Goal: Check status: Check status

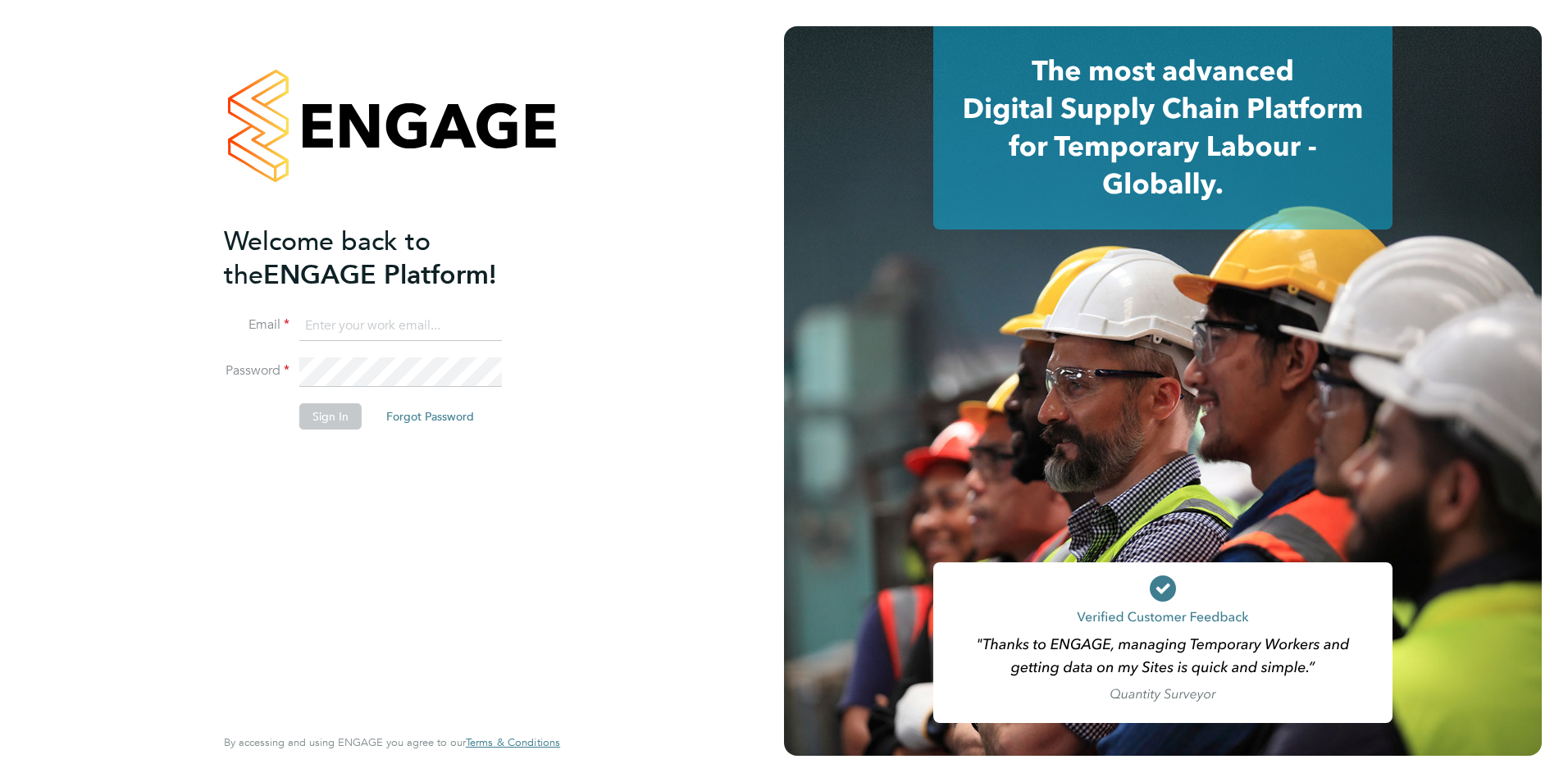
type input "mjones@spheresolutions.co.uk"
click at [327, 420] on button "Sign In" at bounding box center [331, 417] width 63 height 27
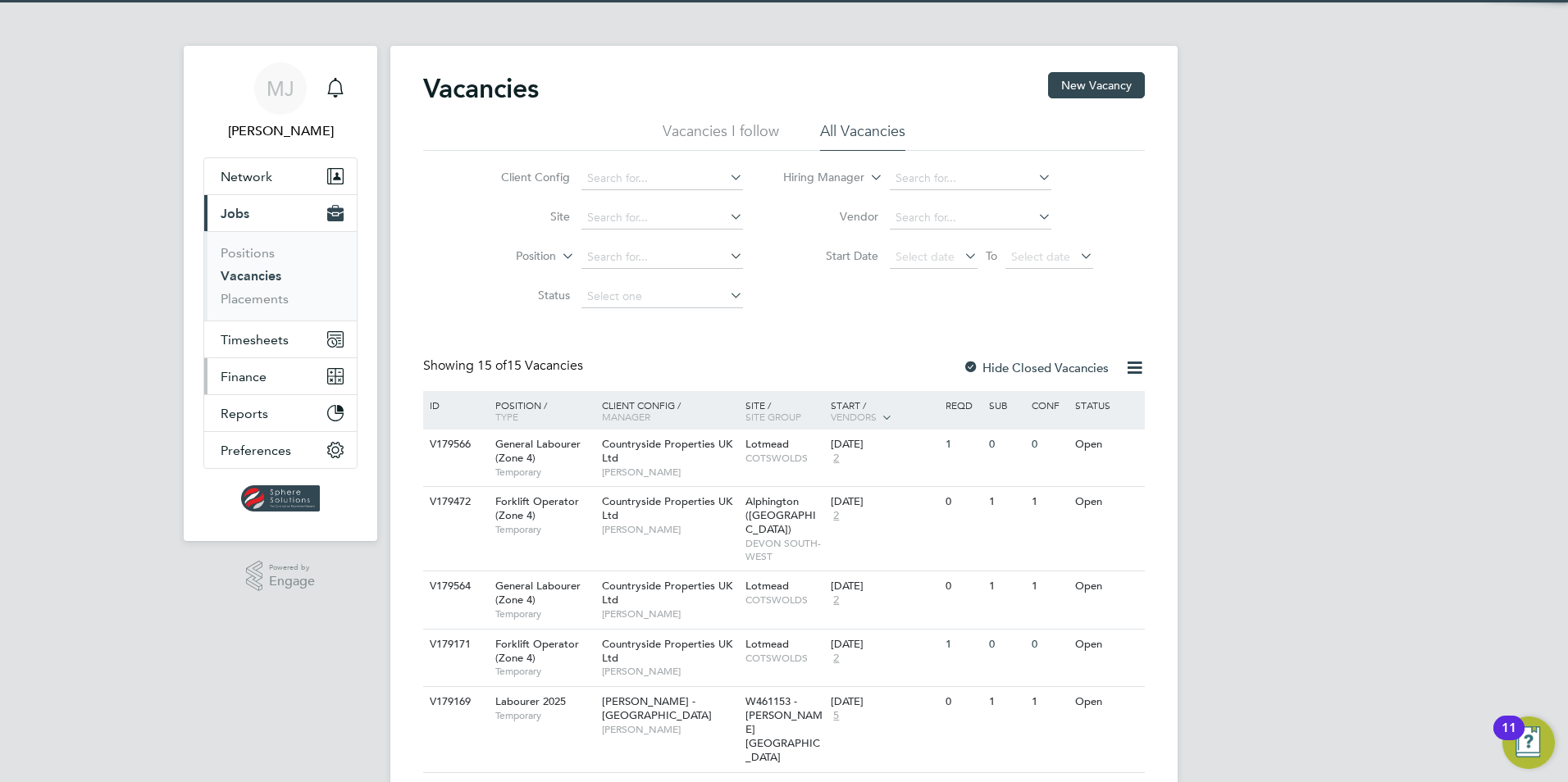
click at [262, 371] on span "Finance" at bounding box center [244, 377] width 46 height 15
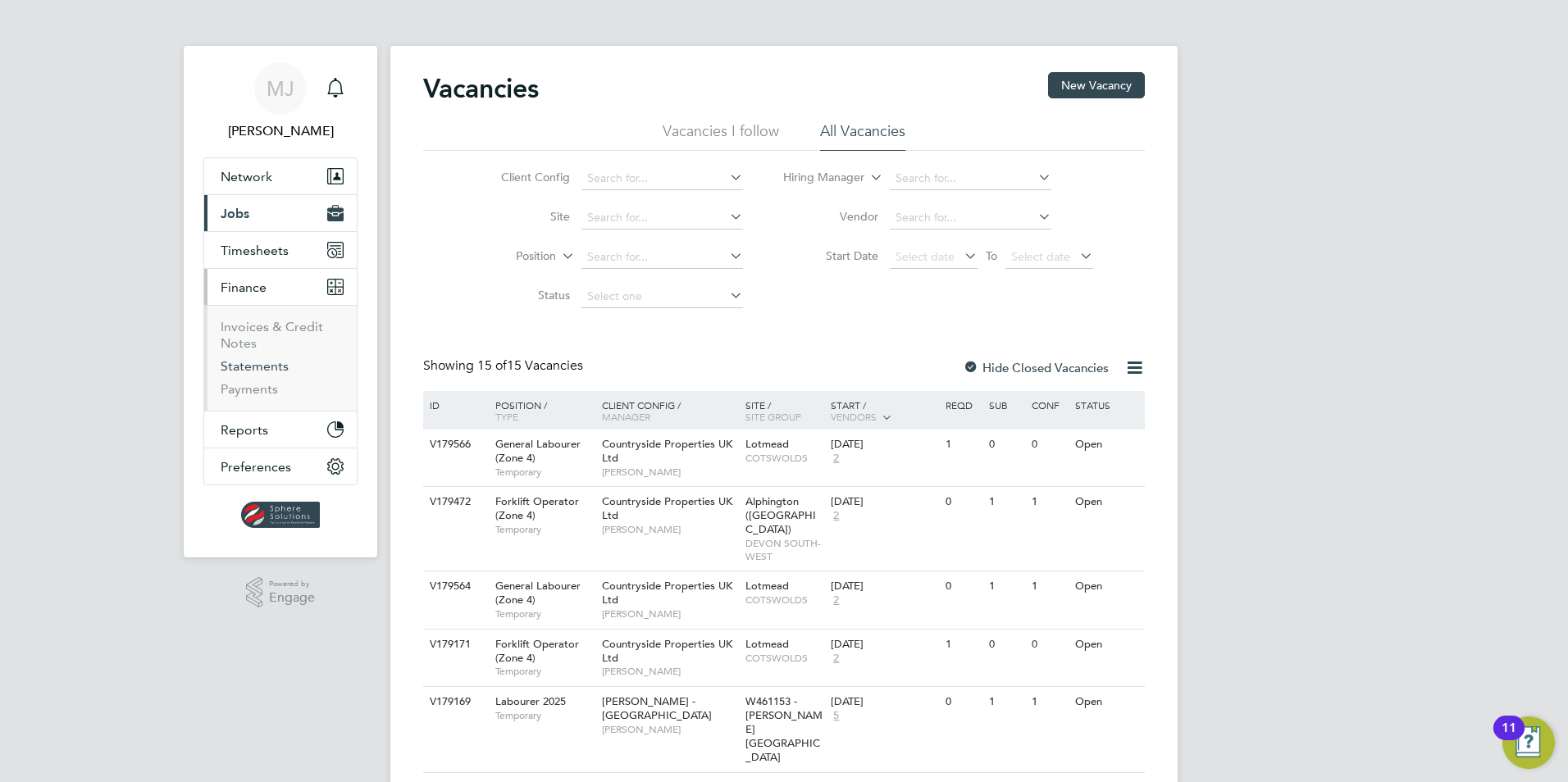
click at [246, 361] on link "Statements" at bounding box center [255, 366] width 69 height 15
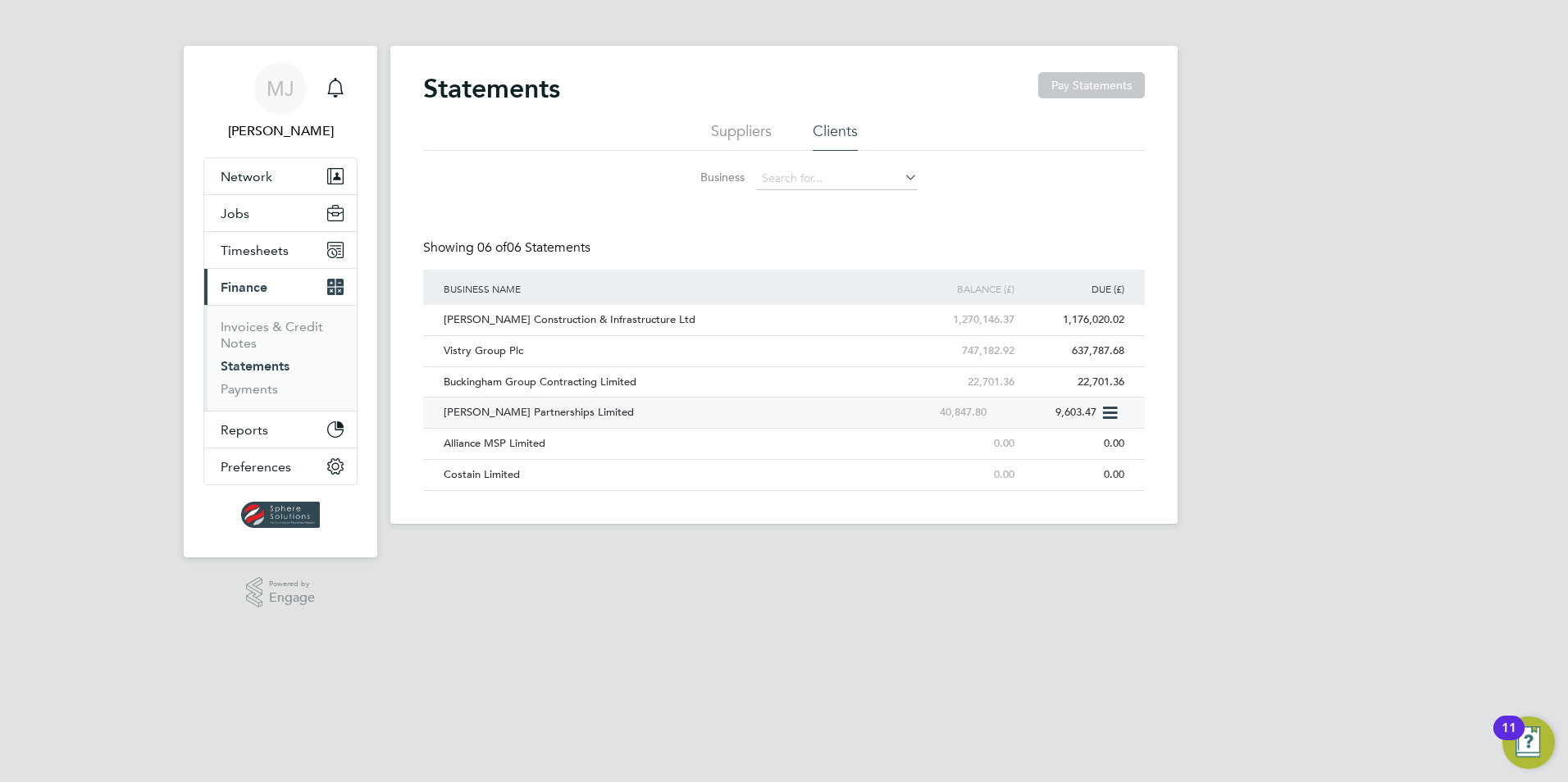
click at [488, 417] on div "Lovell Partnerships Limited" at bounding box center [660, 413] width 441 height 30
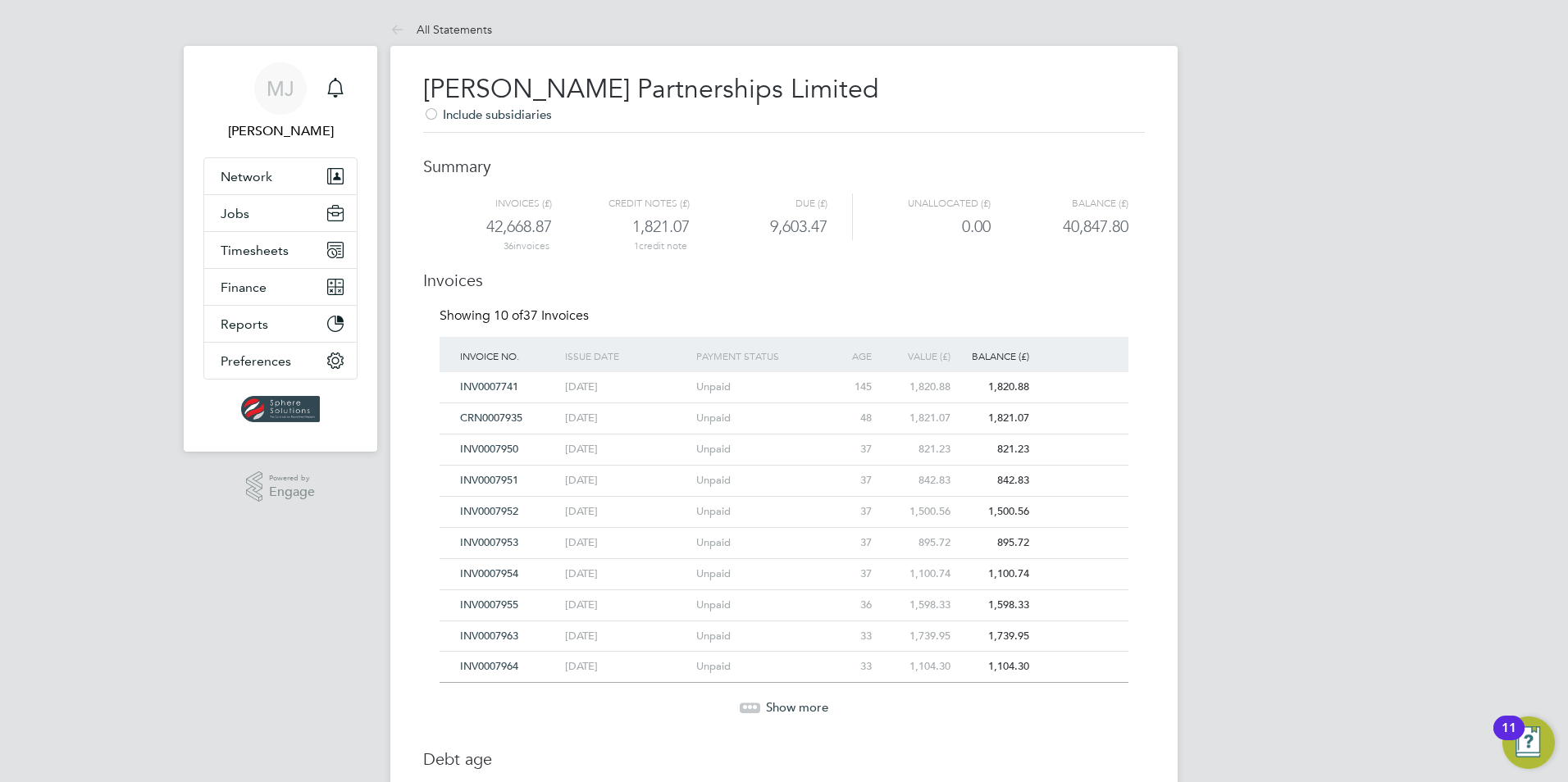
click at [750, 710] on div at bounding box center [751, 708] width 21 height 10
click at [244, 288] on span "Finance" at bounding box center [244, 287] width 46 height 15
drag, startPoint x: 265, startPoint y: 294, endPoint x: 272, endPoint y: 307, distance: 14.8
click at [265, 294] on span "Finance" at bounding box center [244, 287] width 46 height 15
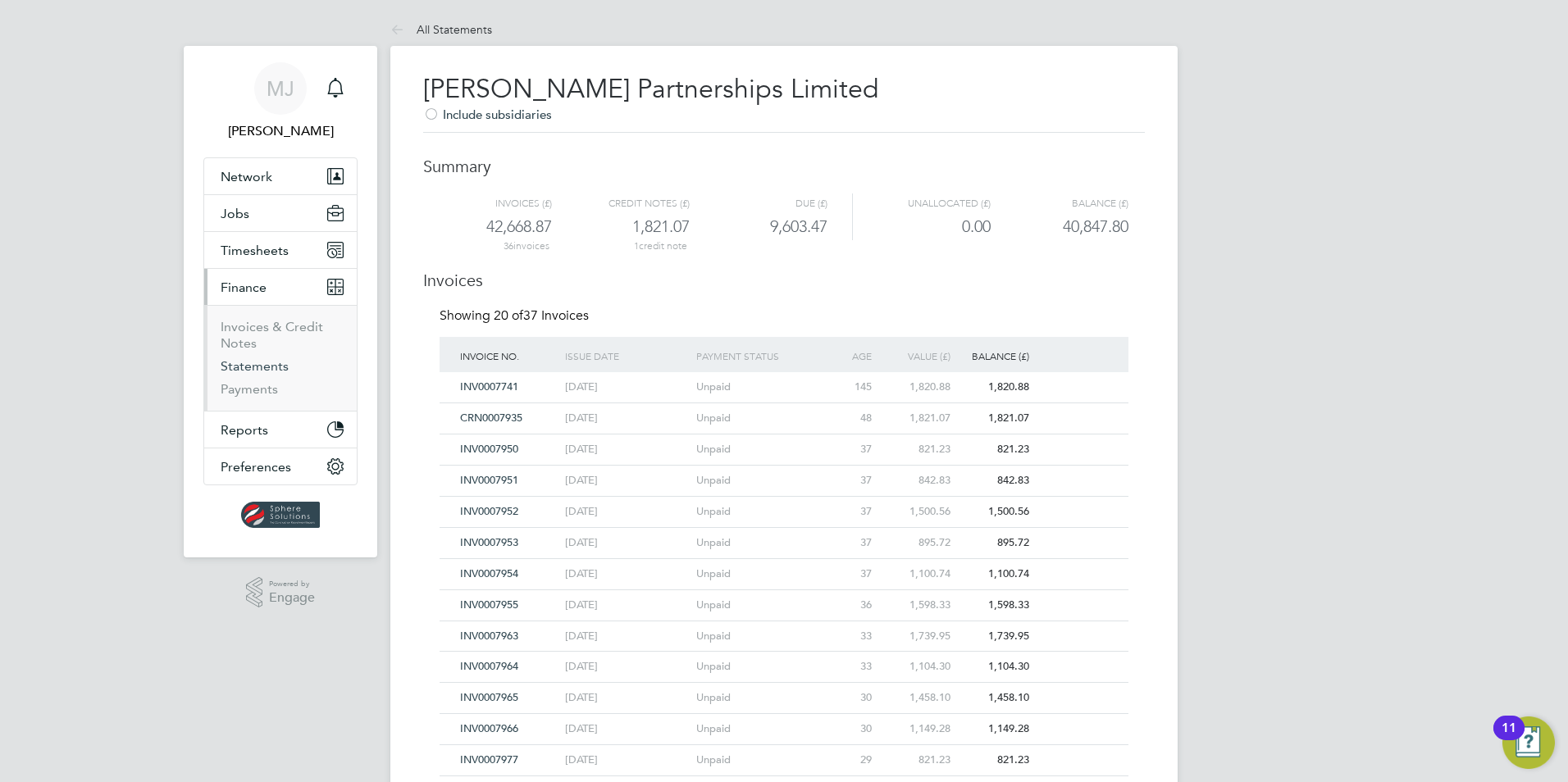
click at [265, 370] on link "Statements" at bounding box center [255, 366] width 69 height 15
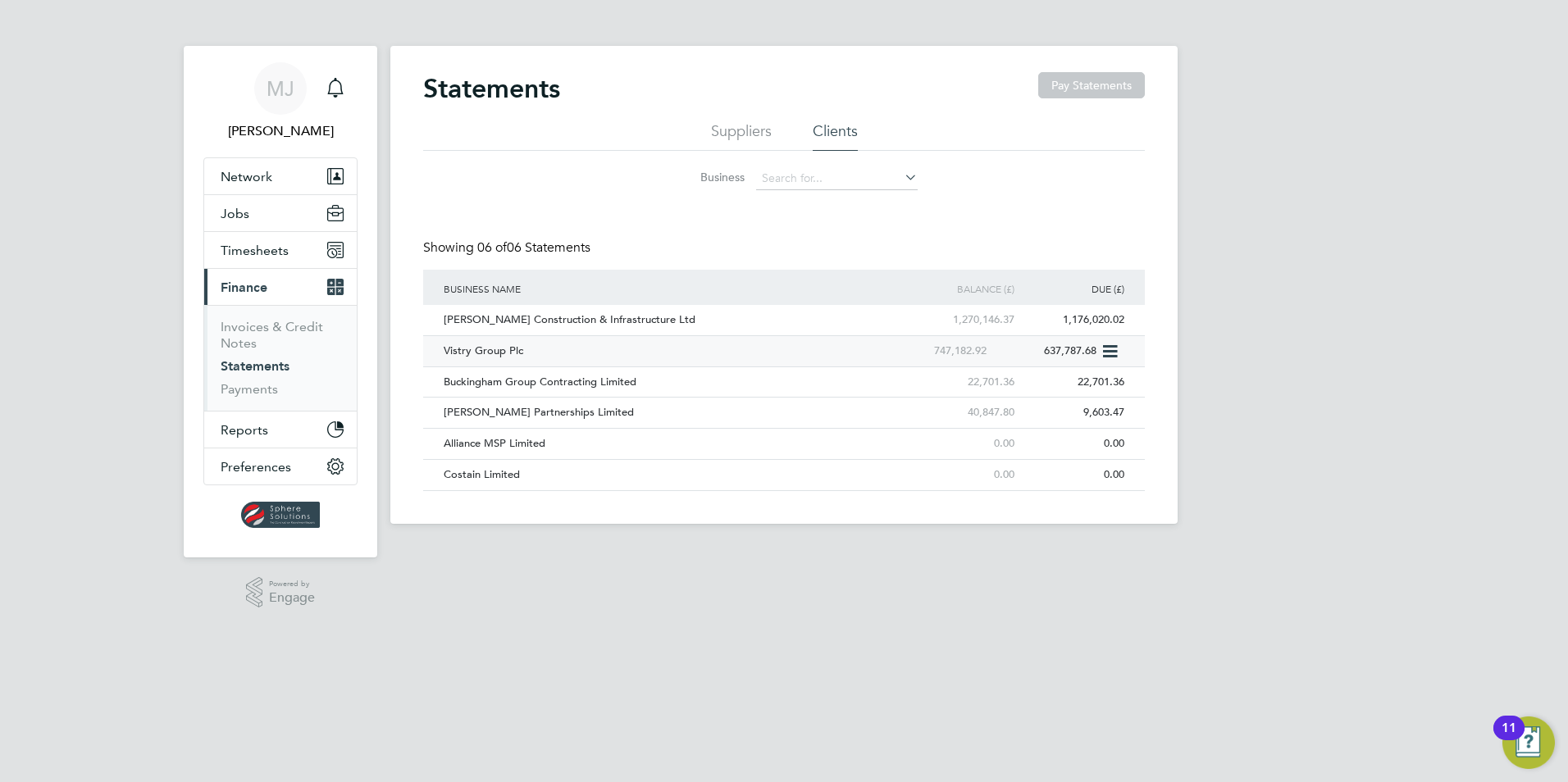
click at [476, 347] on div "Vistry Group Plc" at bounding box center [660, 351] width 441 height 30
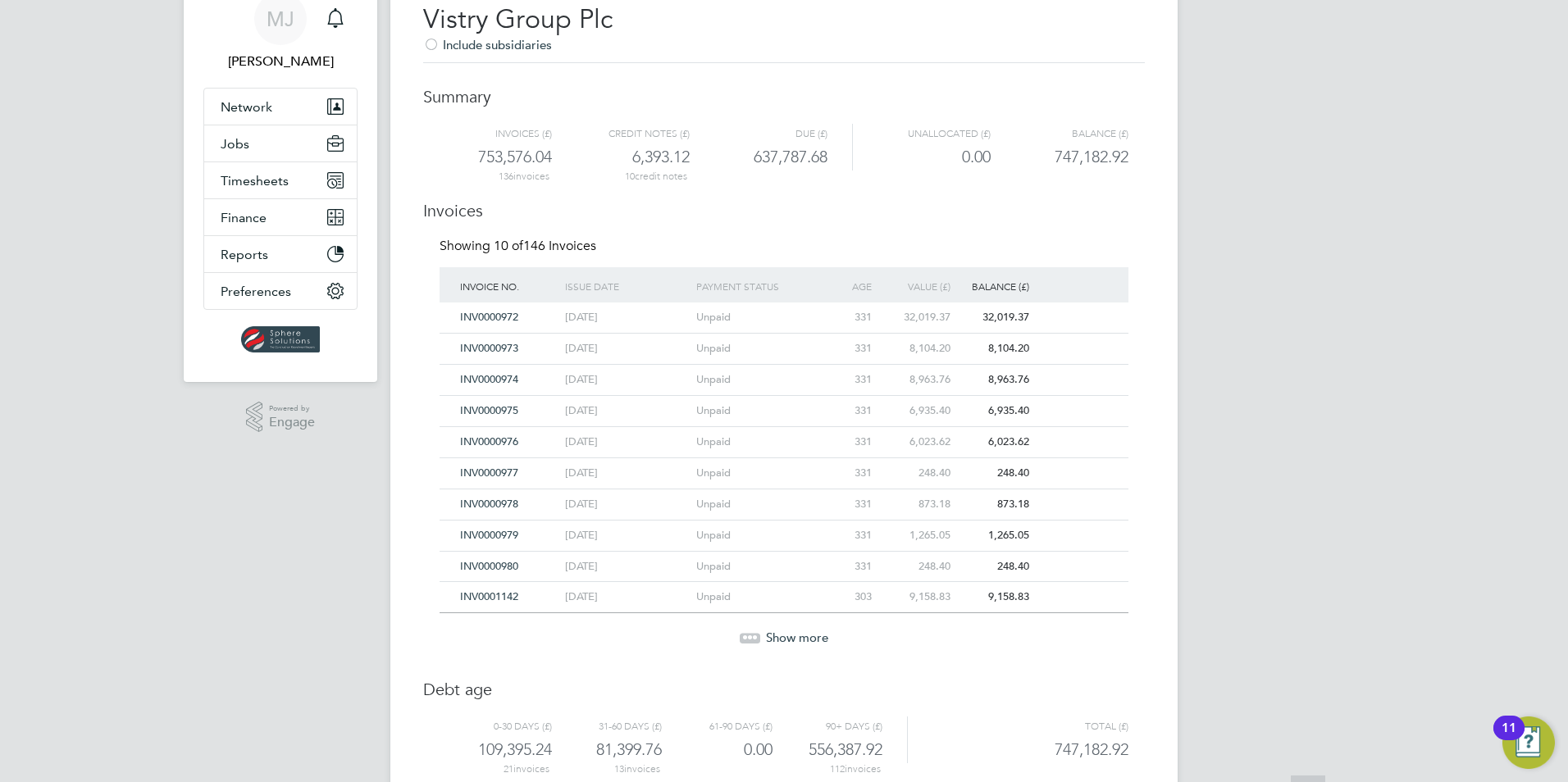
scroll to position [122, 0]
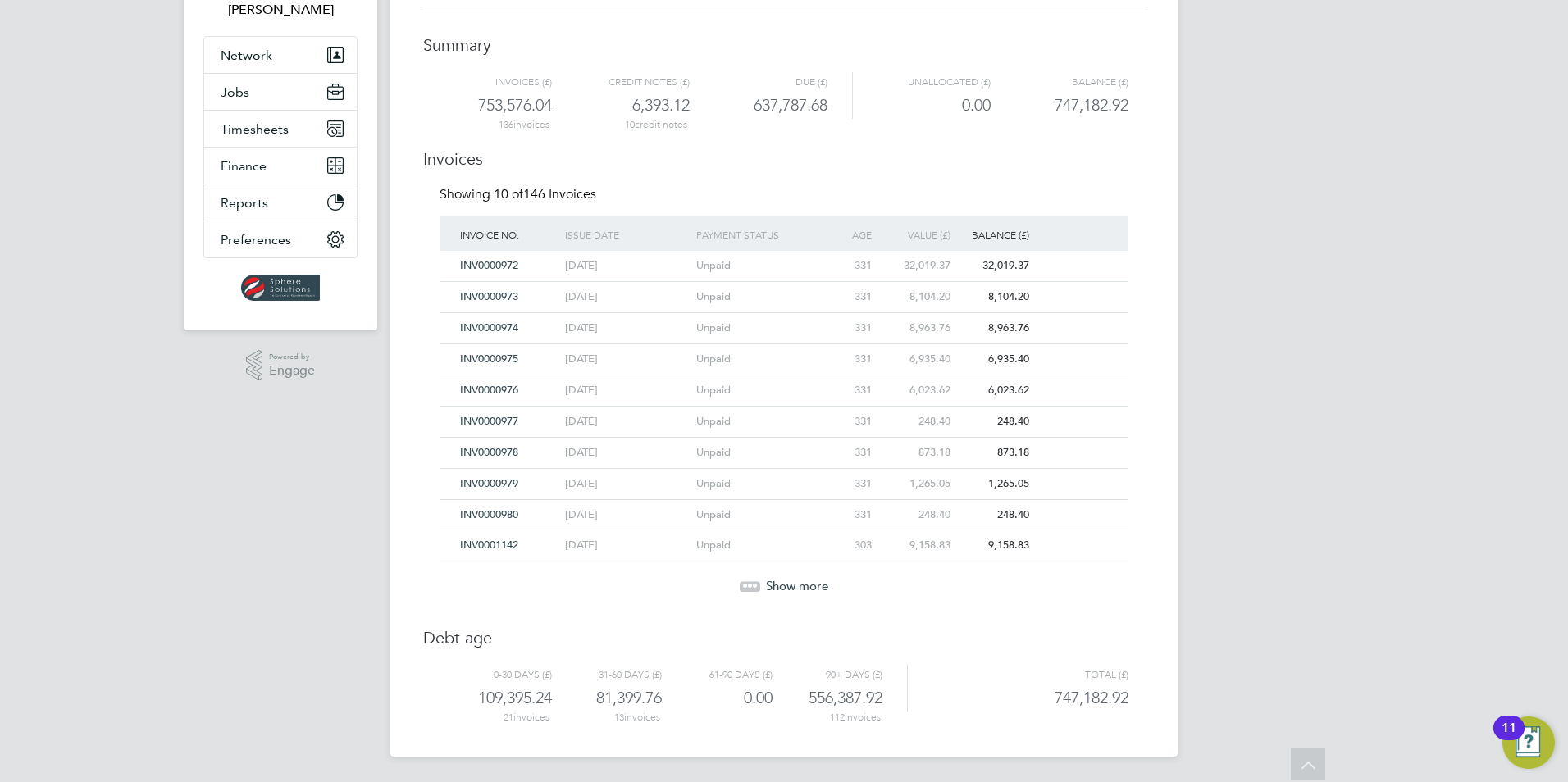
click at [783, 603] on div "Showing 10 of 146 Invoices Invoice No. Issue date Payment status Age (days) Val…" at bounding box center [784, 399] width 689 height 425
click at [776, 594] on div "Showing 10 of 146 Invoices Invoice No. Issue date Payment status Age (days) Val…" at bounding box center [784, 399] width 689 height 425
click at [777, 585] on span "Show more" at bounding box center [797, 586] width 63 height 15
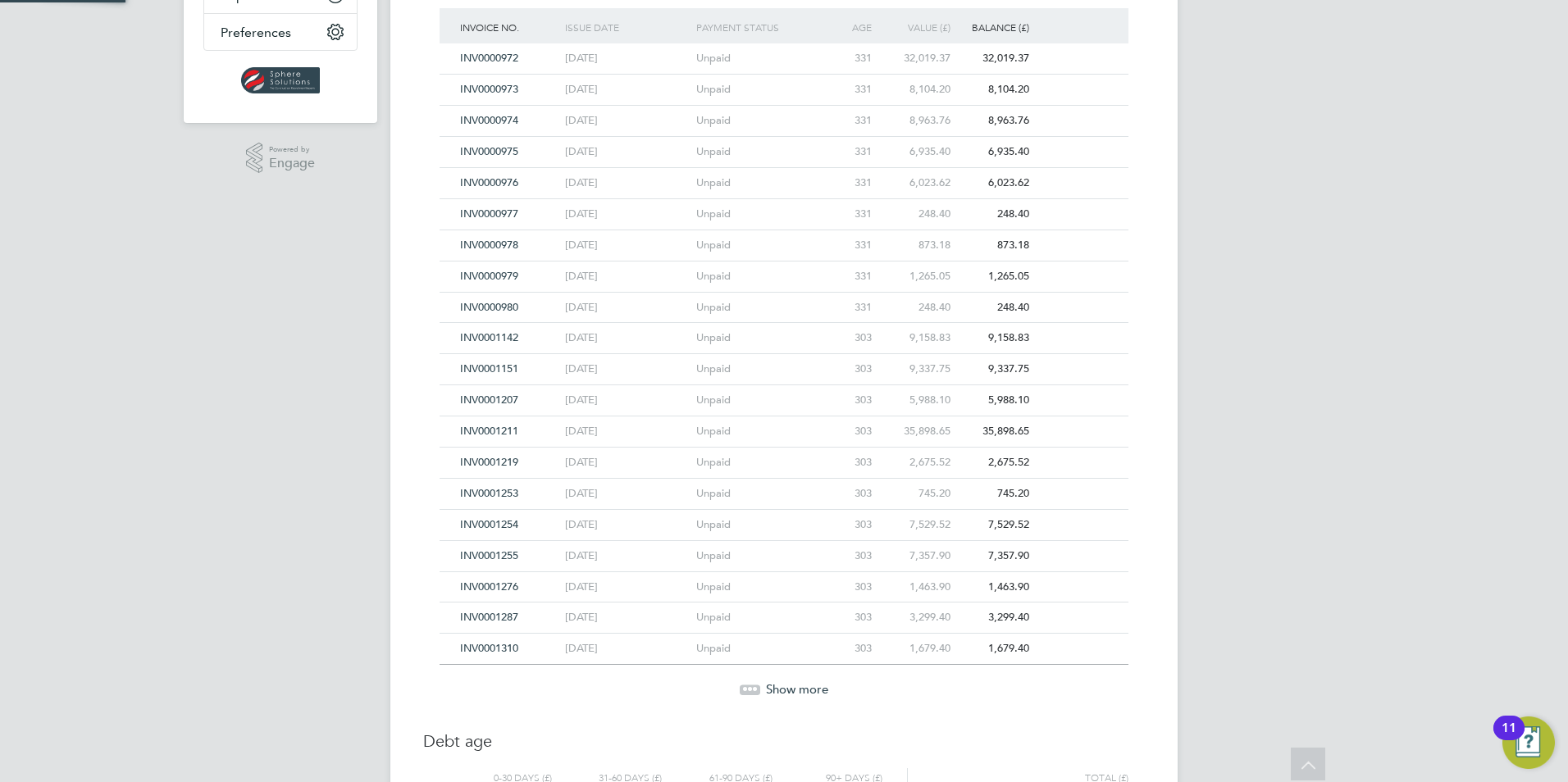
scroll to position [432, 0]
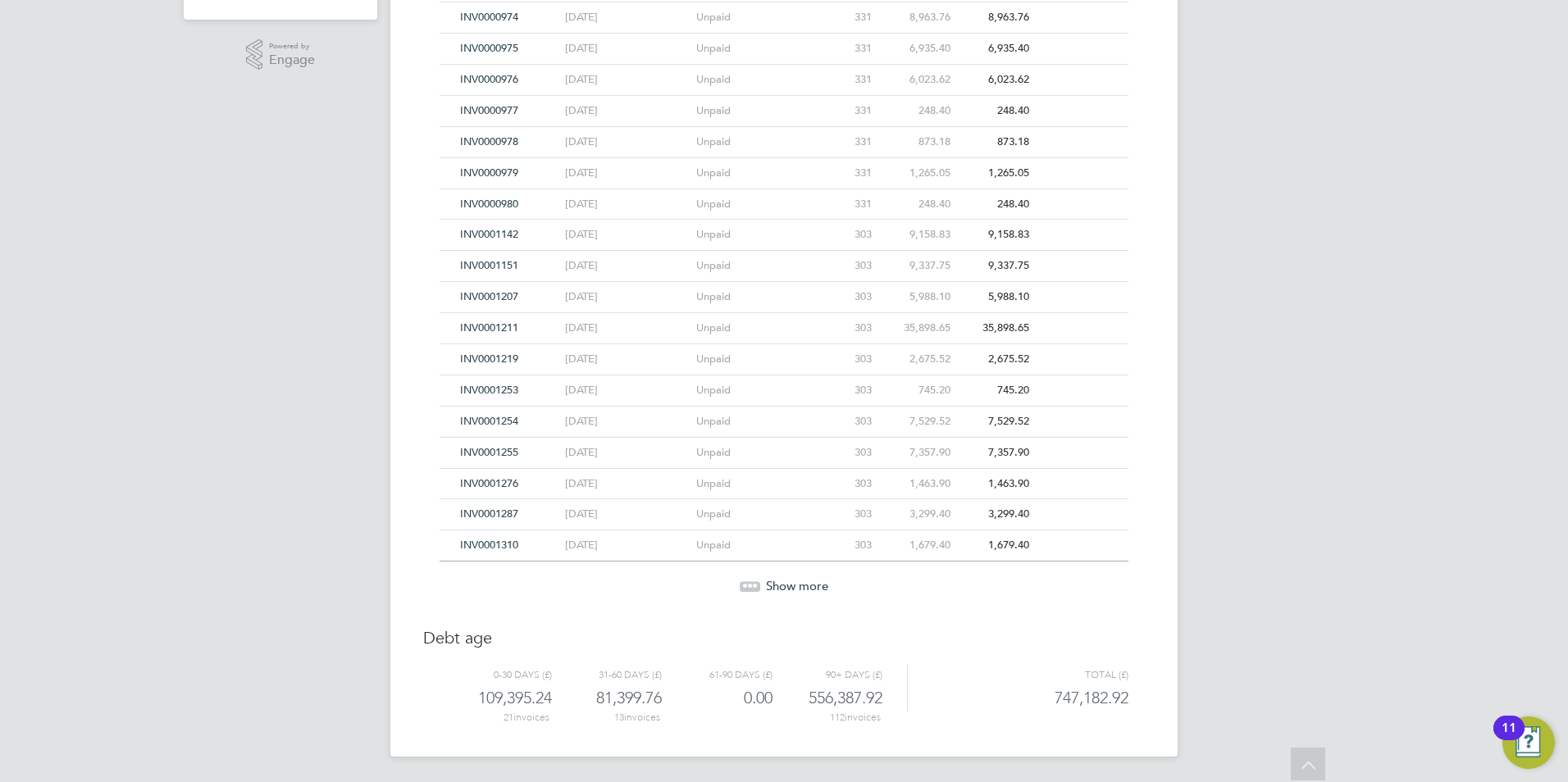
click at [779, 602] on div "Showing 20 of 146 Invoices Invoice No. Issue date Payment status Age (days) Val…" at bounding box center [784, 243] width 689 height 735
click at [787, 585] on span "Show more" at bounding box center [797, 586] width 63 height 15
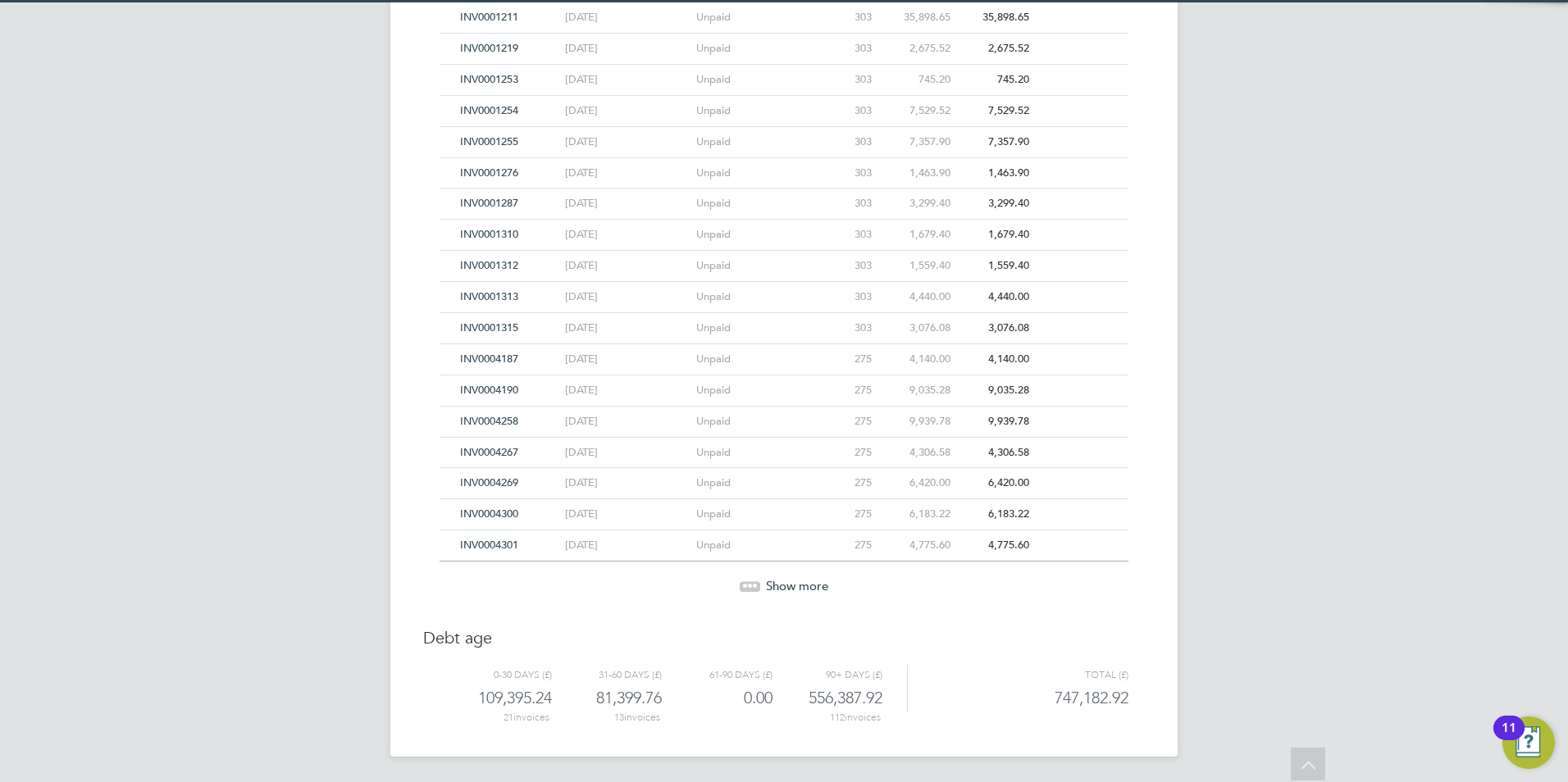
click at [786, 587] on span "Show more" at bounding box center [797, 586] width 63 height 15
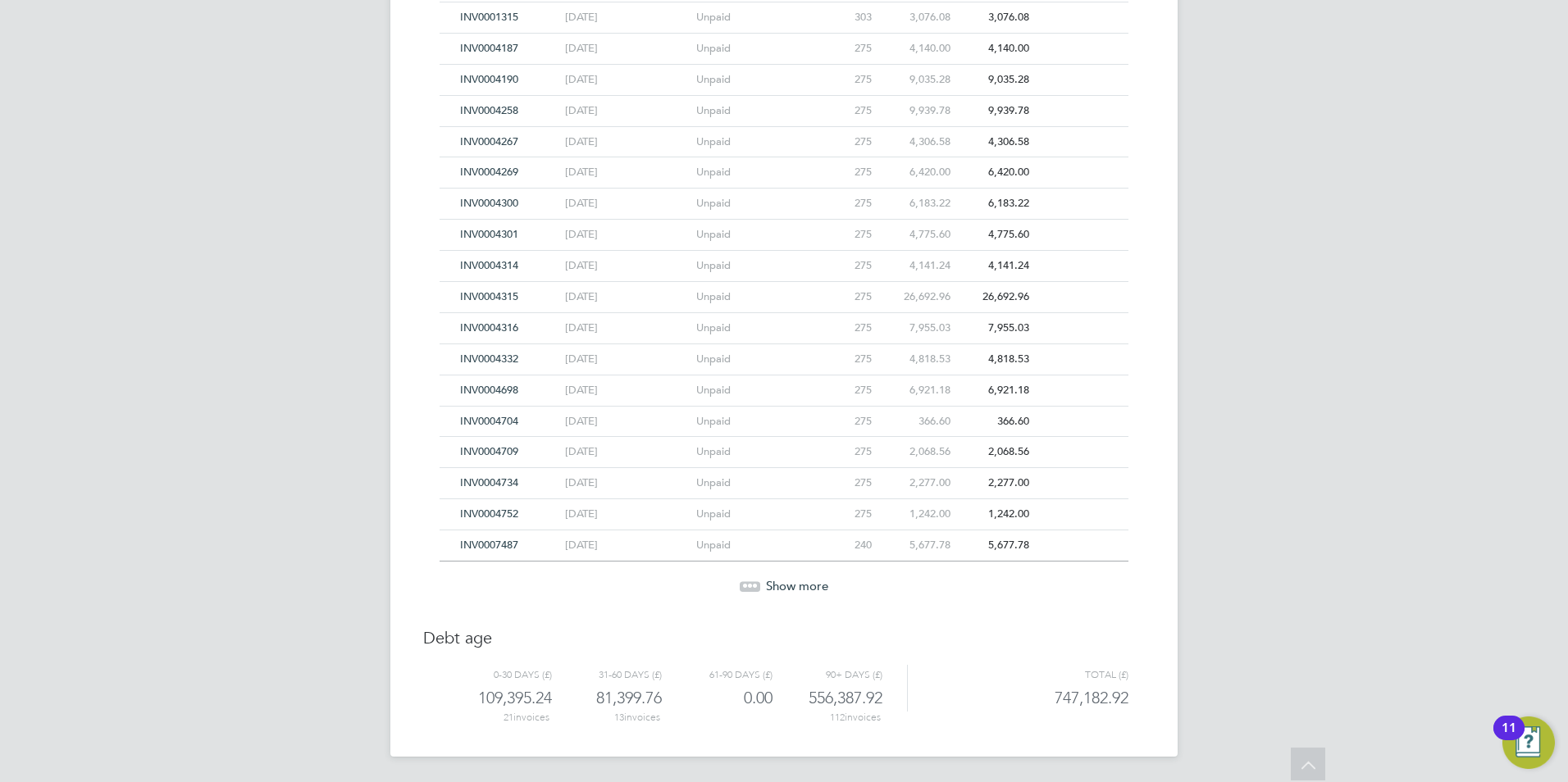
click at [785, 589] on span "Show more" at bounding box center [797, 586] width 63 height 15
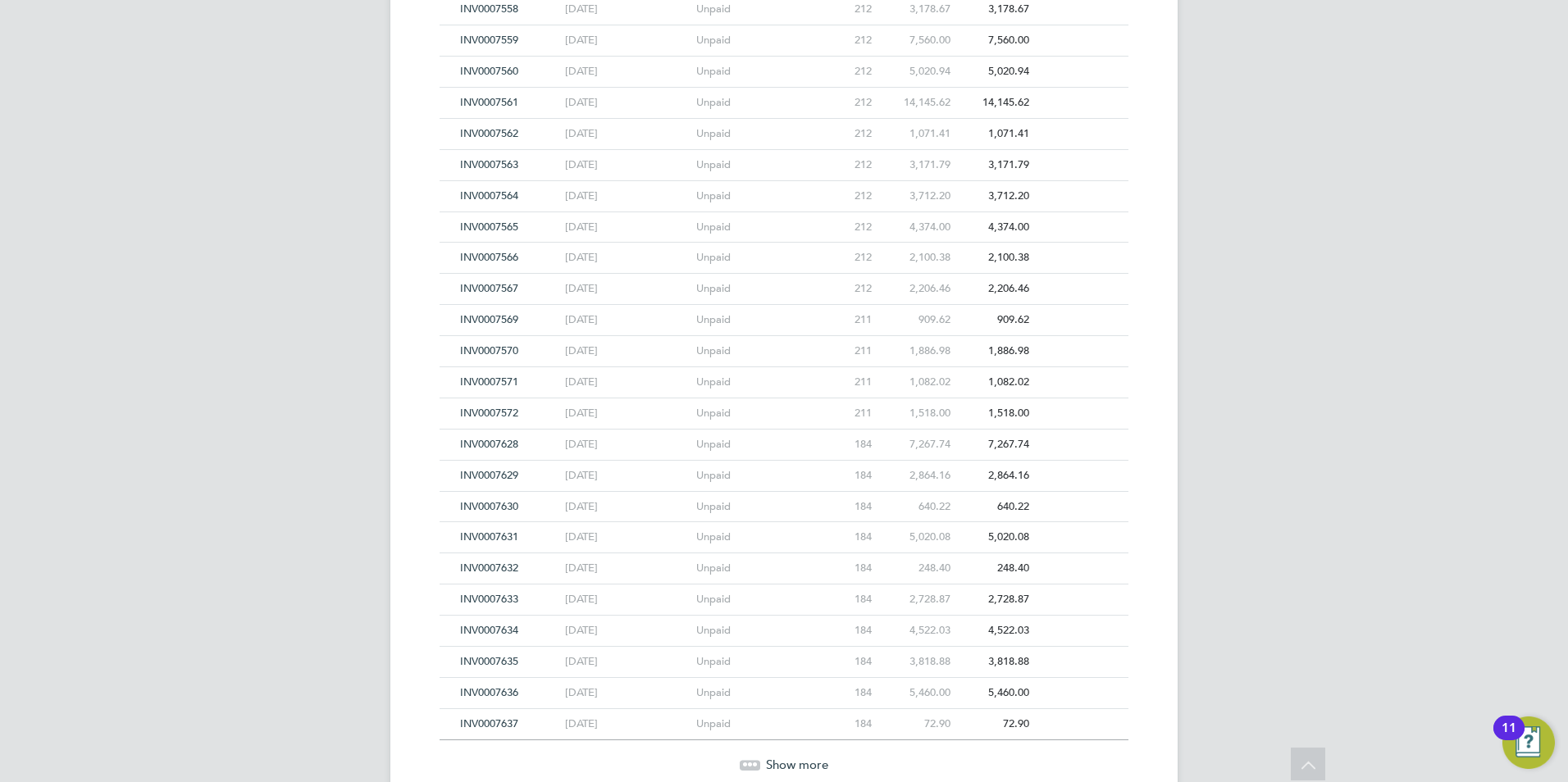
scroll to position [2232, 0]
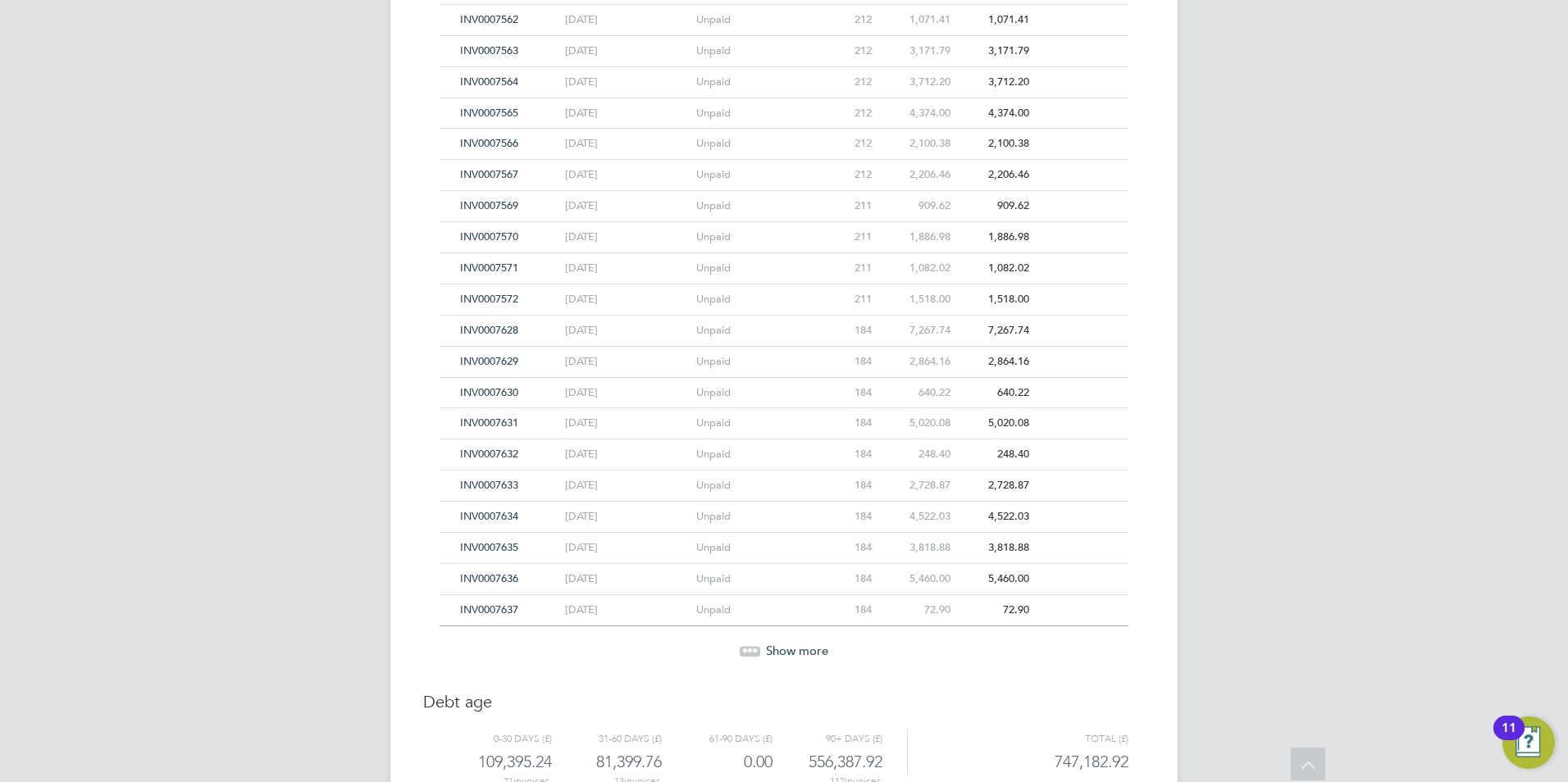
click at [785, 589] on div "Unpaid" at bounding box center [758, 579] width 131 height 30
click at [491, 514] on span "INV0007634" at bounding box center [489, 516] width 58 height 14
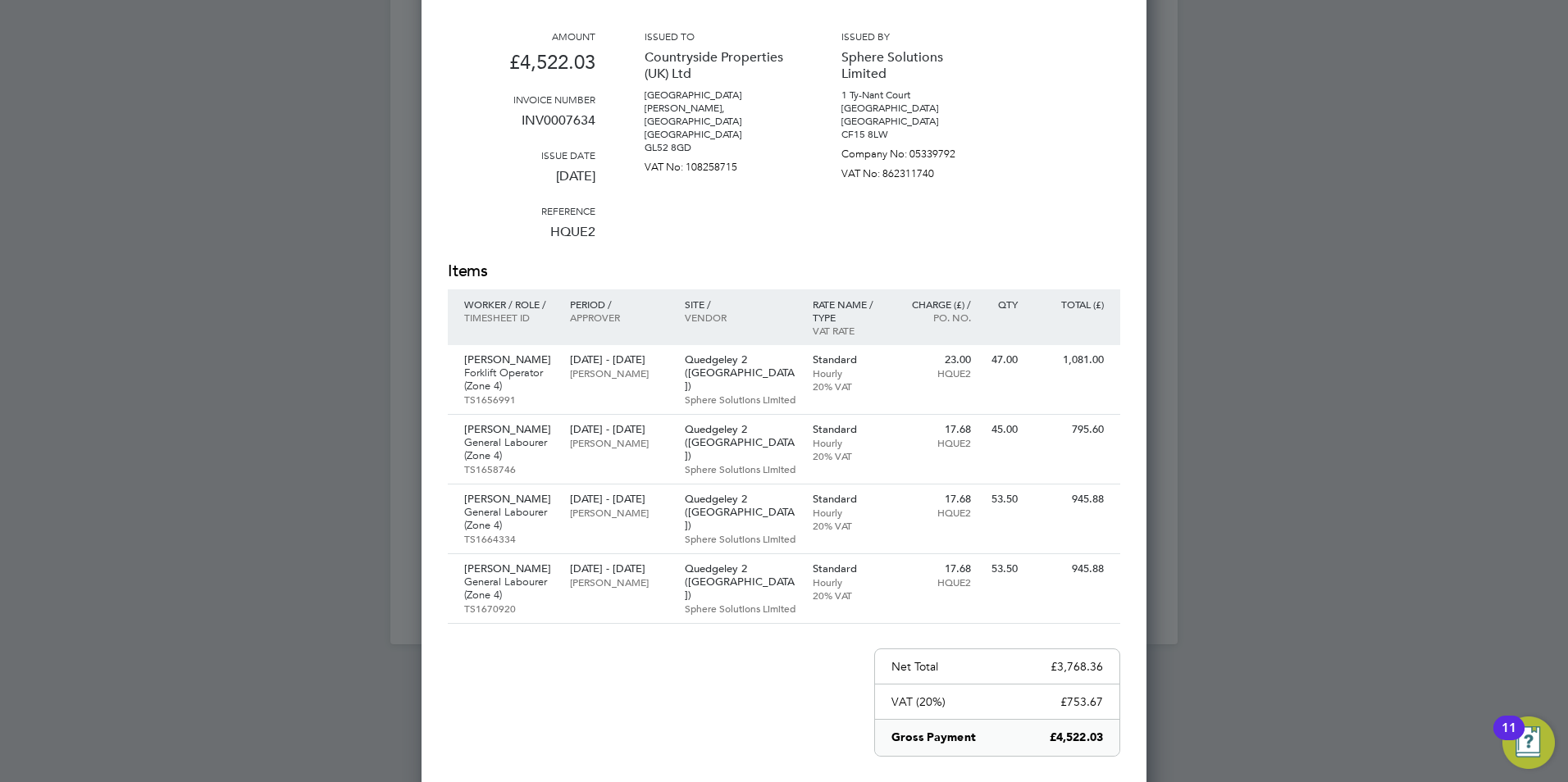
scroll to position [2315, 0]
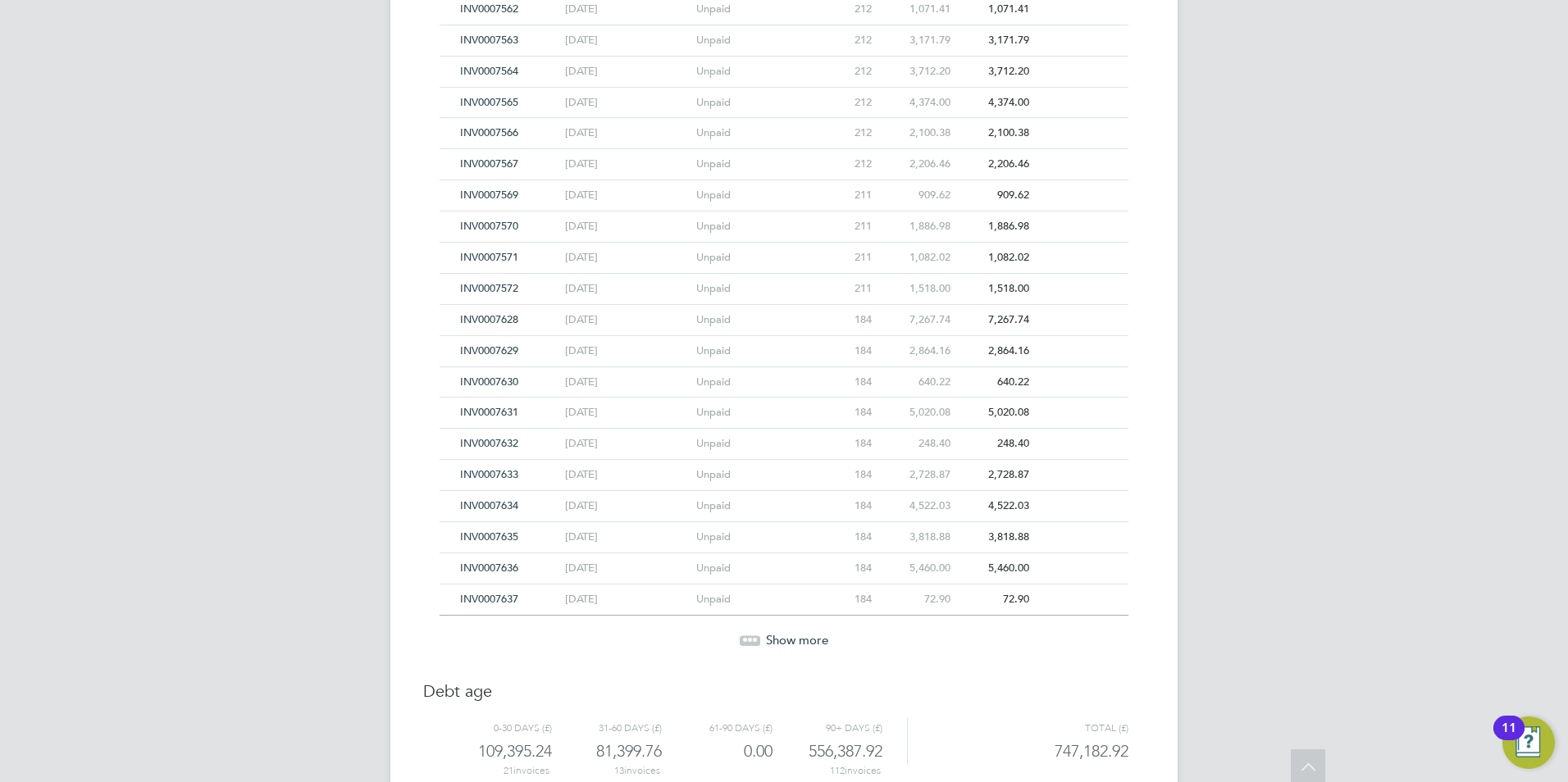
scroll to position [2232, 0]
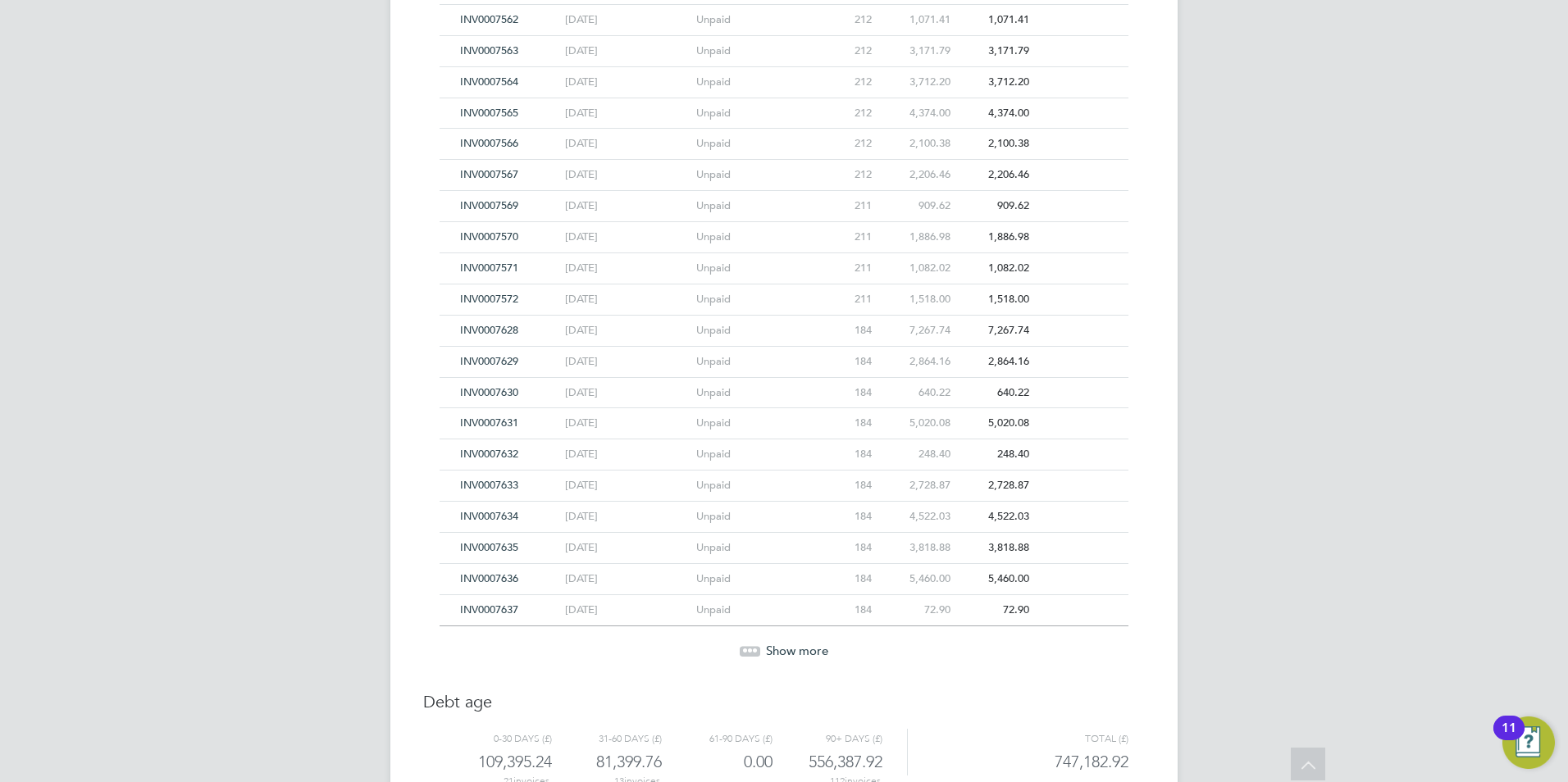
click at [761, 647] on div "Show more" at bounding box center [783, 651] width 705 height 16
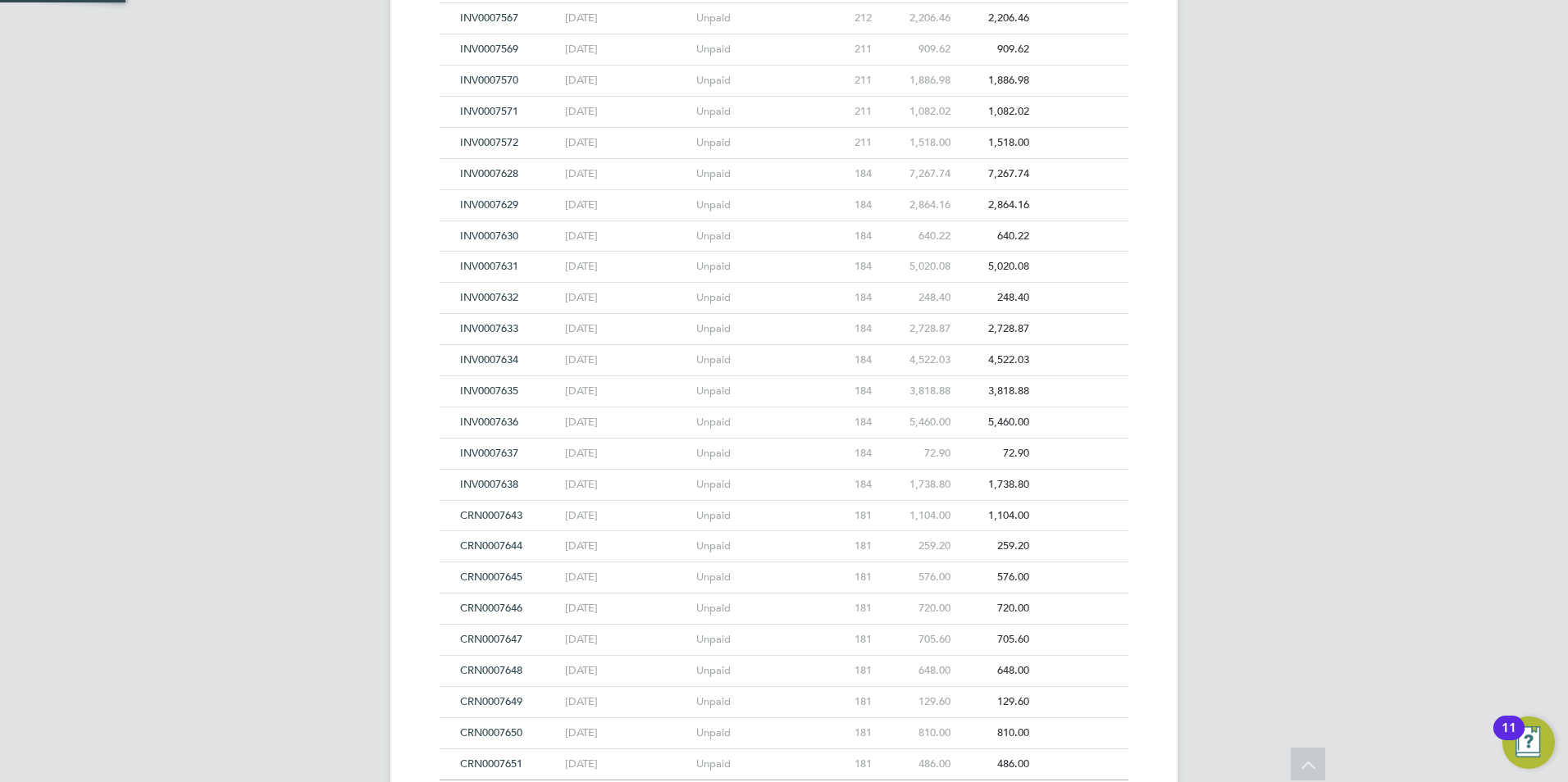
scroll to position [2478, 0]
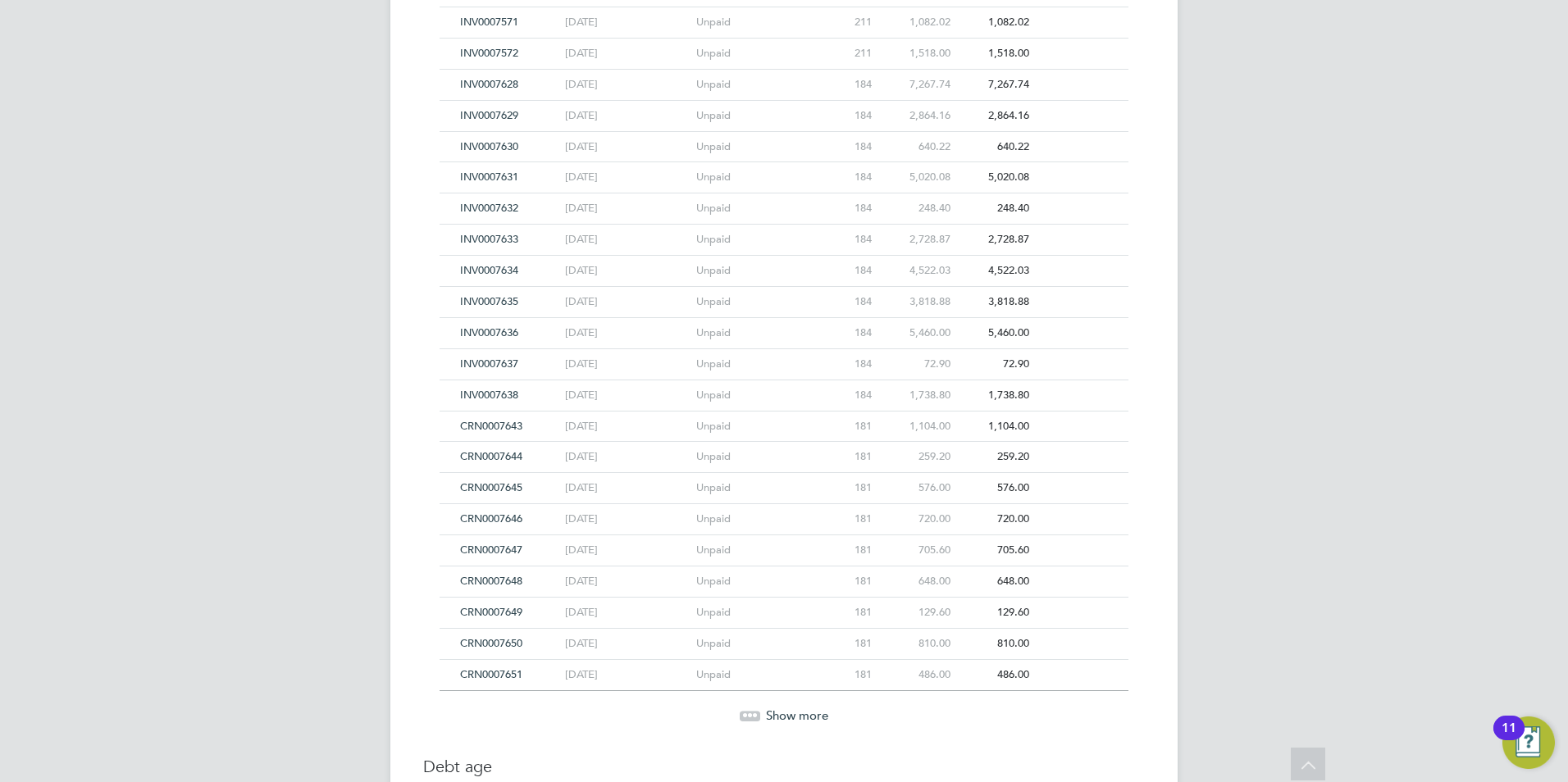
click at [788, 711] on span "Show more" at bounding box center [797, 715] width 63 height 15
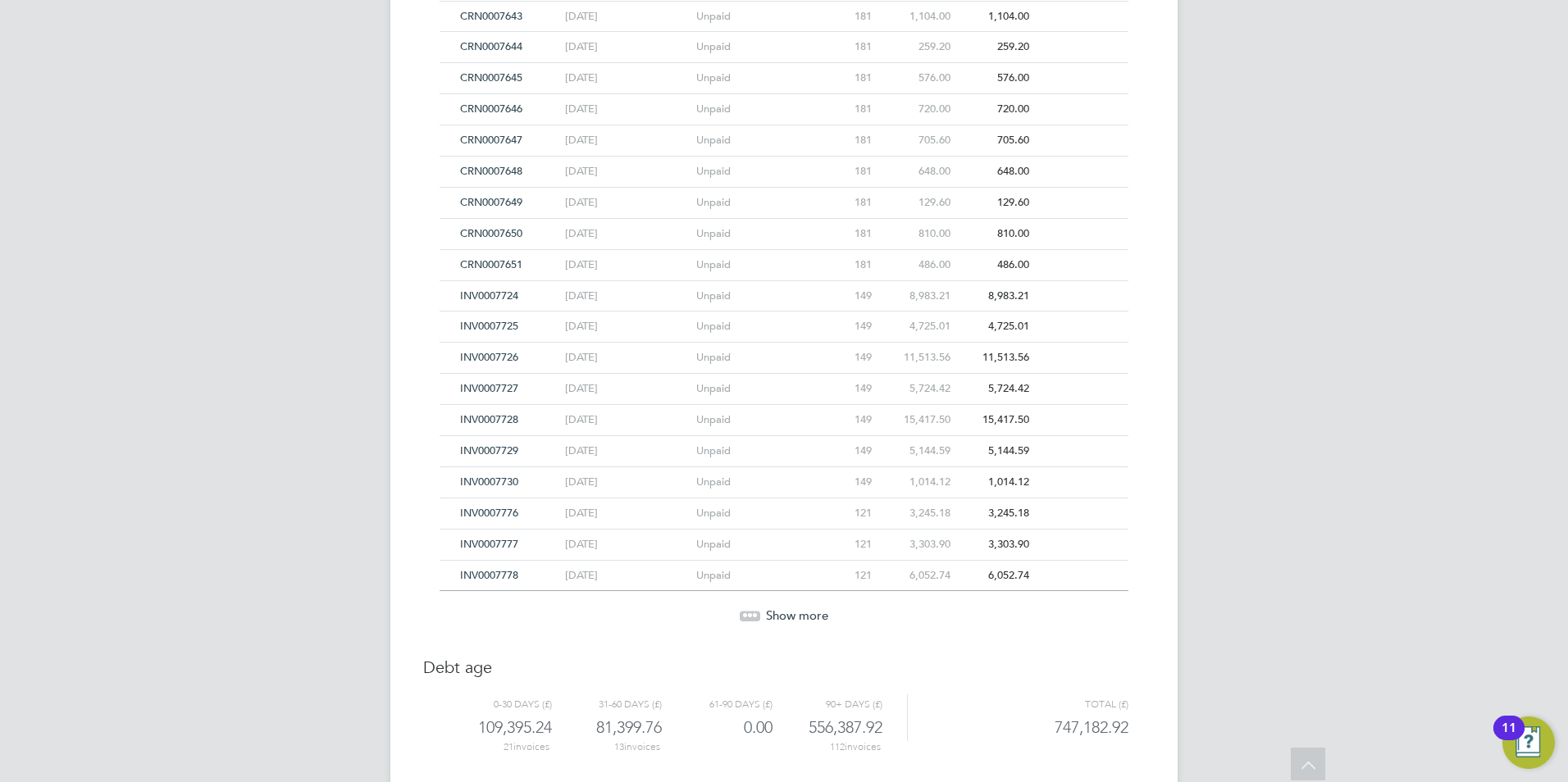
click at [512, 575] on span "INV0007778" at bounding box center [489, 575] width 58 height 14
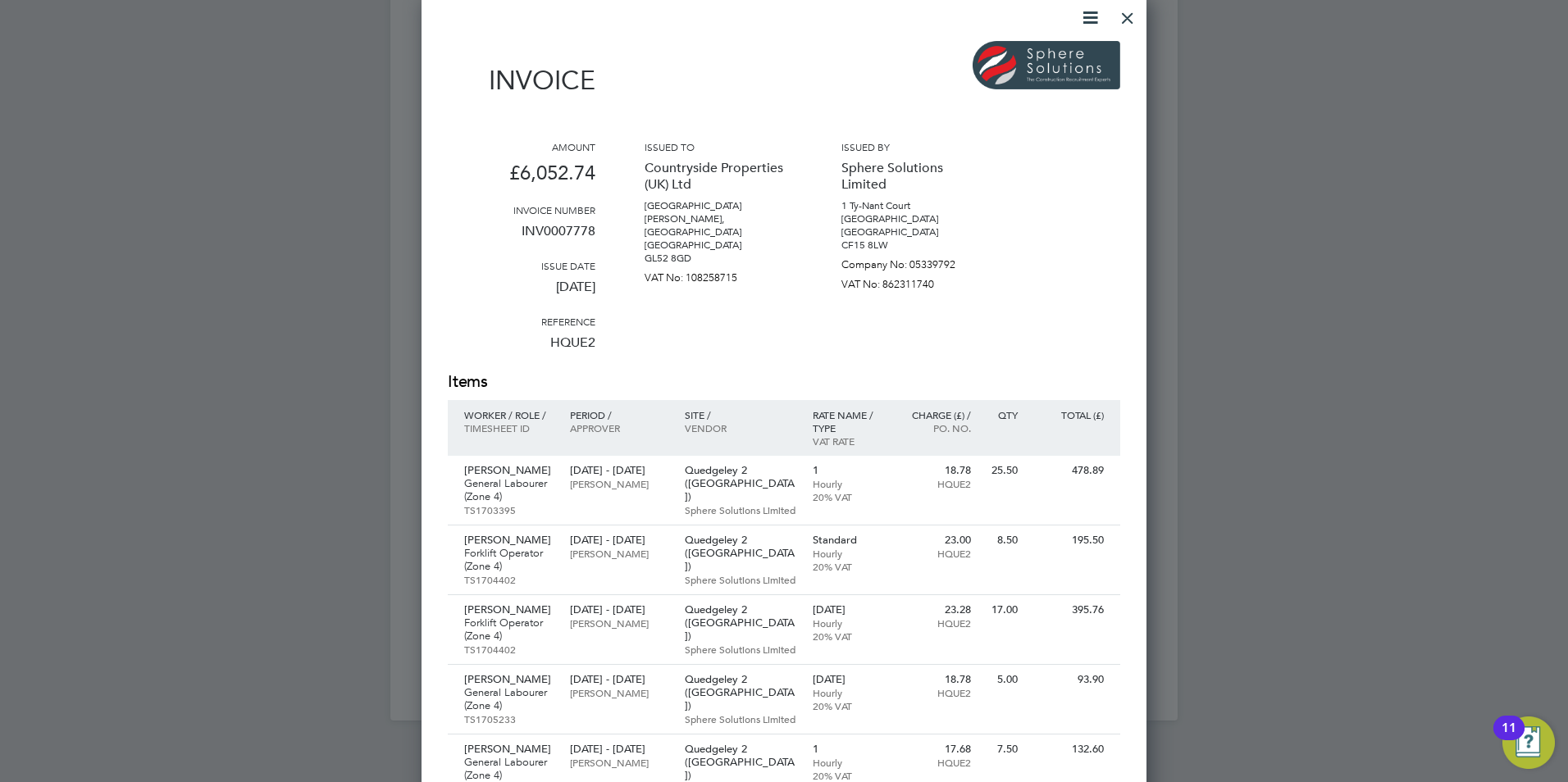
scroll to position [2835, 0]
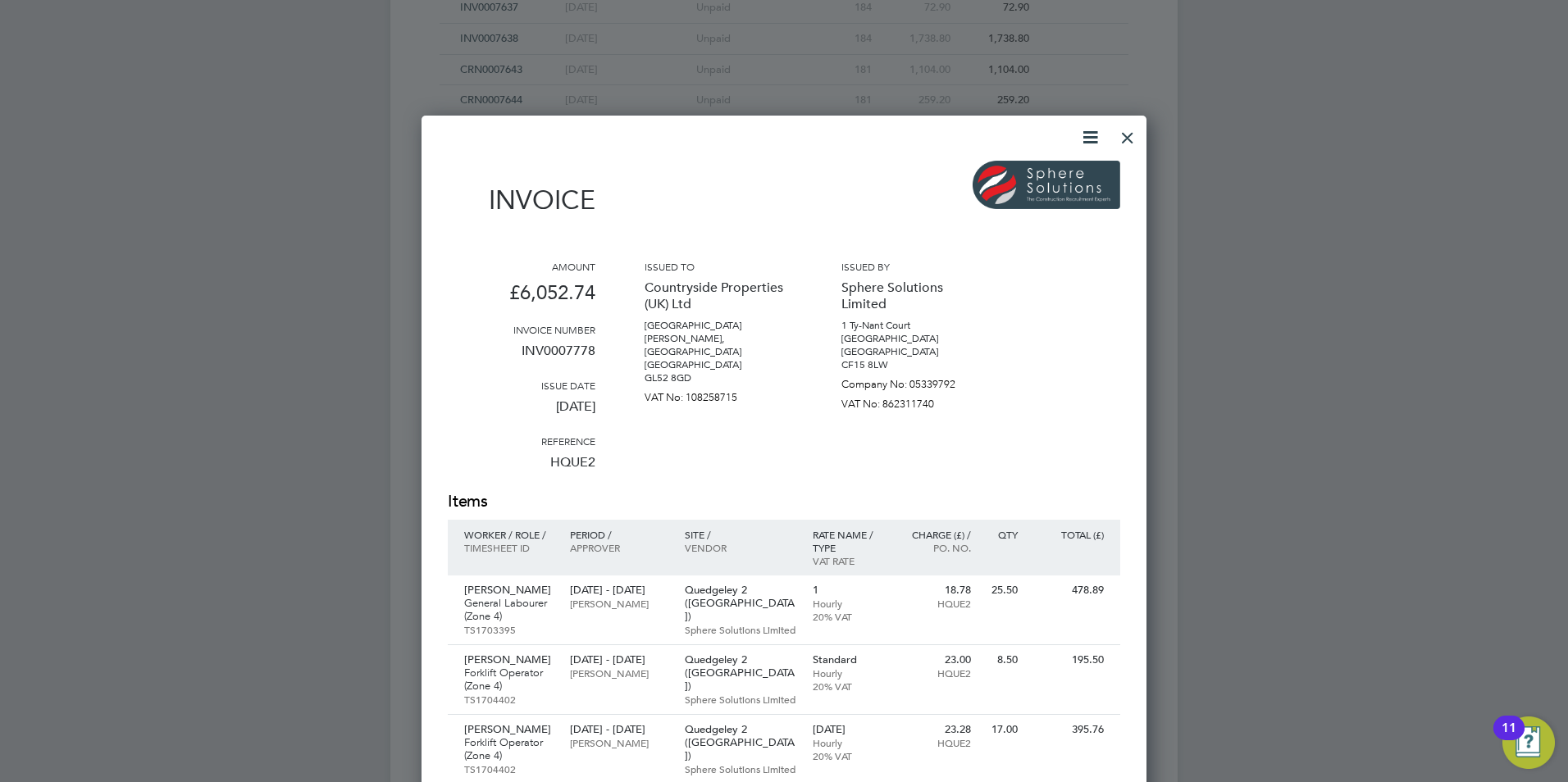
drag, startPoint x: 1145, startPoint y: 140, endPoint x: 1148, endPoint y: 159, distance: 19.2
click at [1128, 132] on div at bounding box center [1127, 133] width 29 height 29
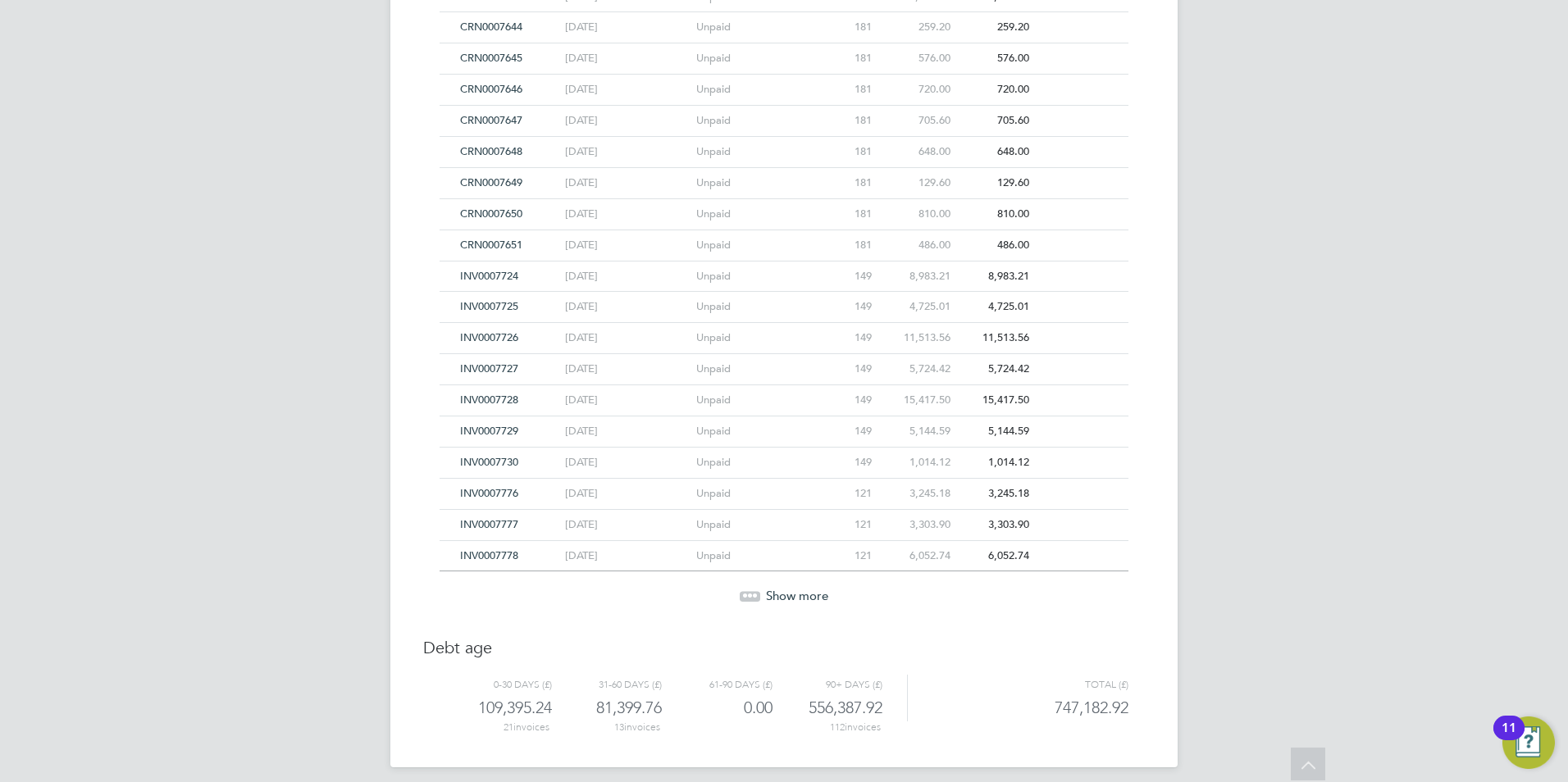
scroll to position [2919, 0]
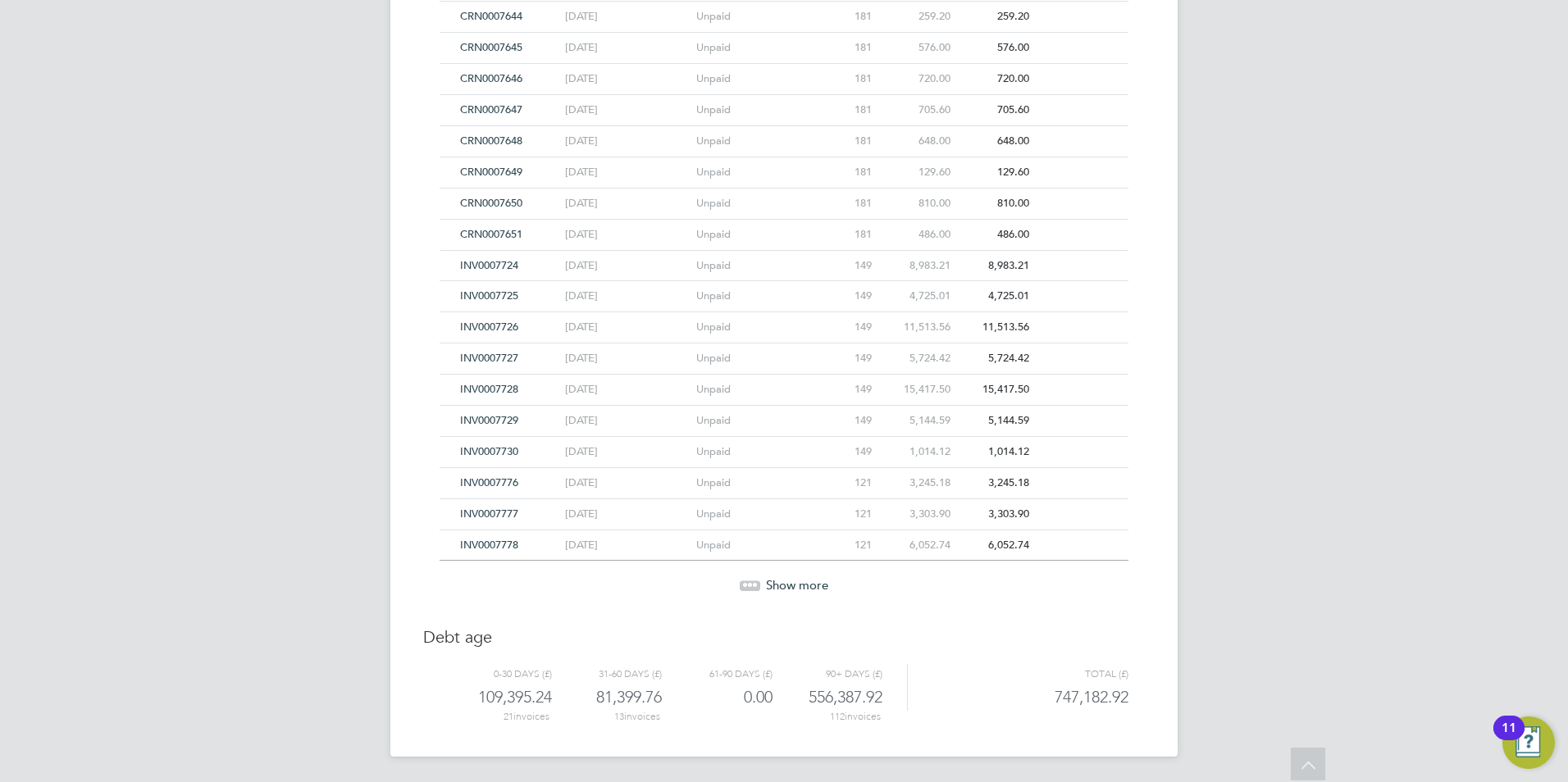
click at [780, 575] on div "Show more" at bounding box center [783, 574] width 705 height 40
click at [781, 581] on span "Show more" at bounding box center [797, 585] width 63 height 15
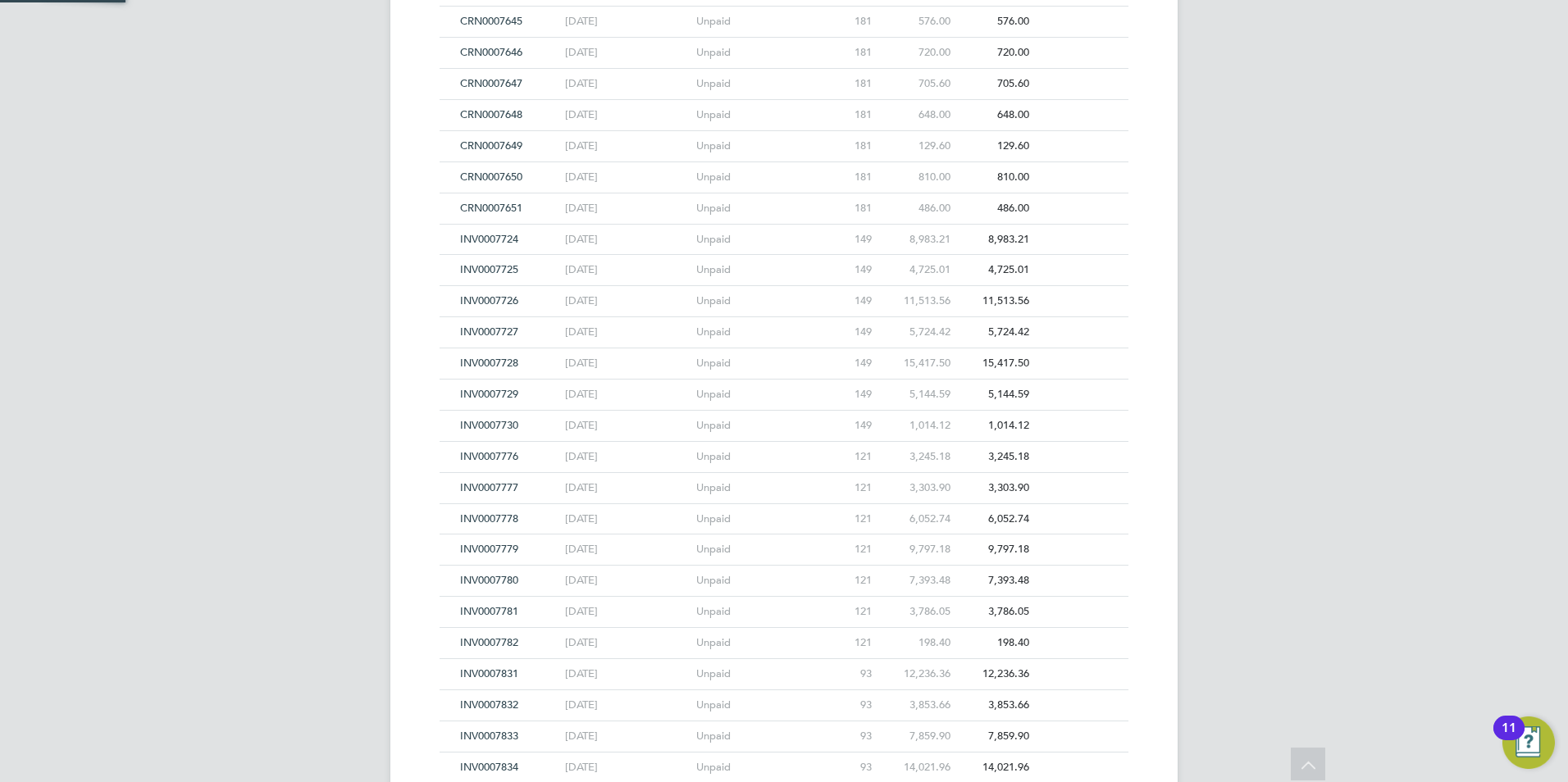
scroll to position [3229, 0]
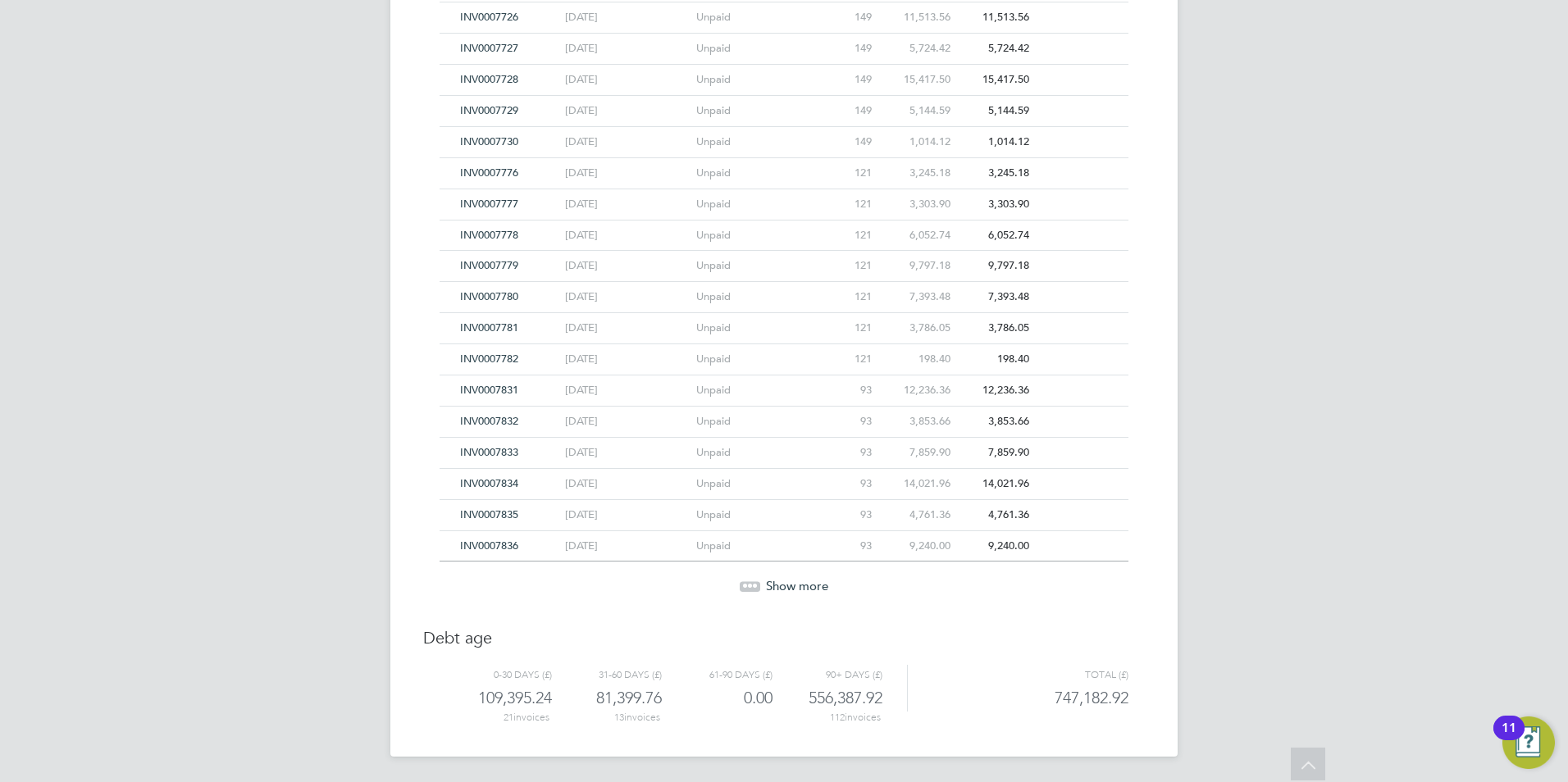
click at [489, 389] on span "INV0007831" at bounding box center [489, 390] width 58 height 14
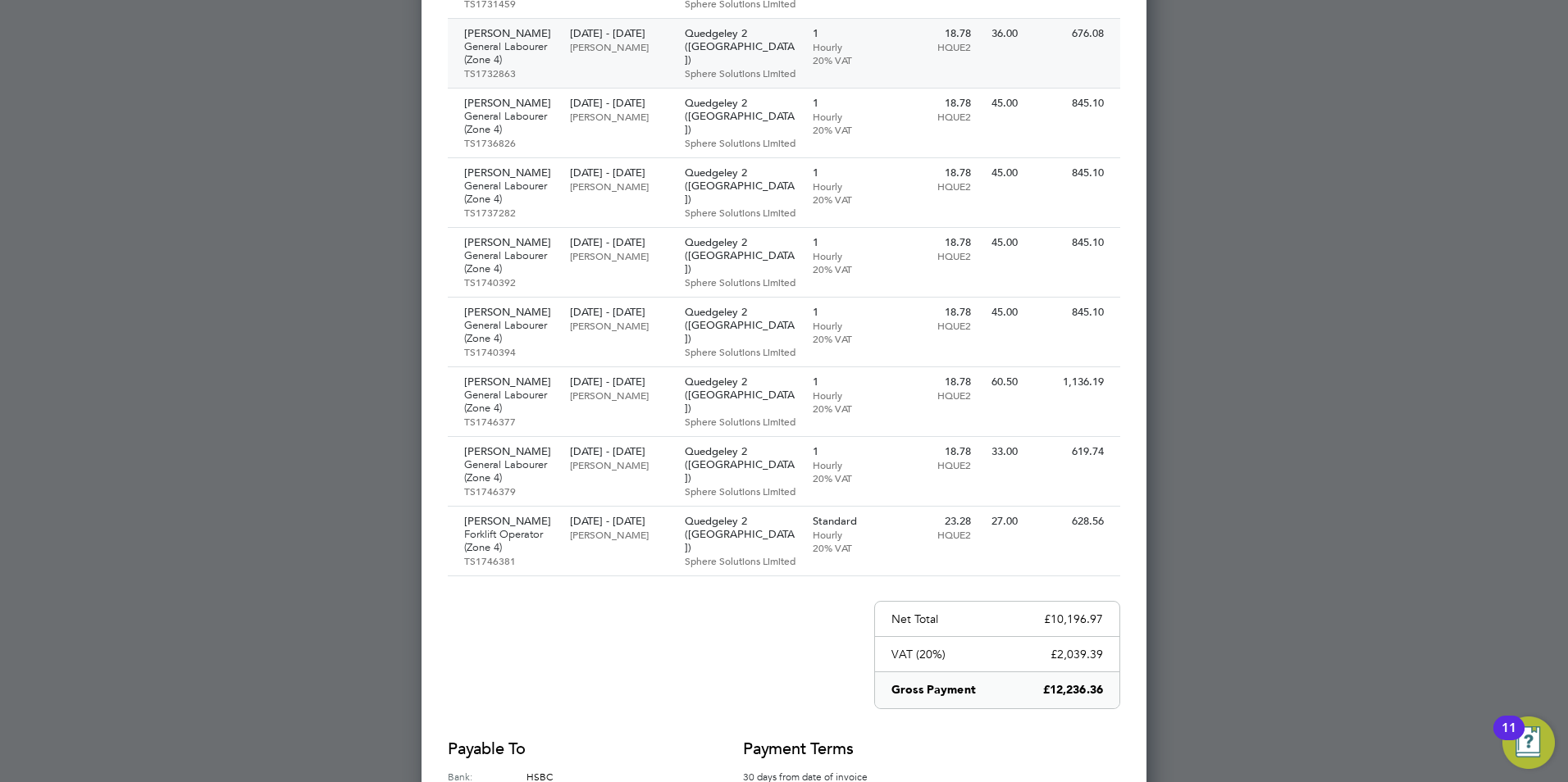
scroll to position [4161, 0]
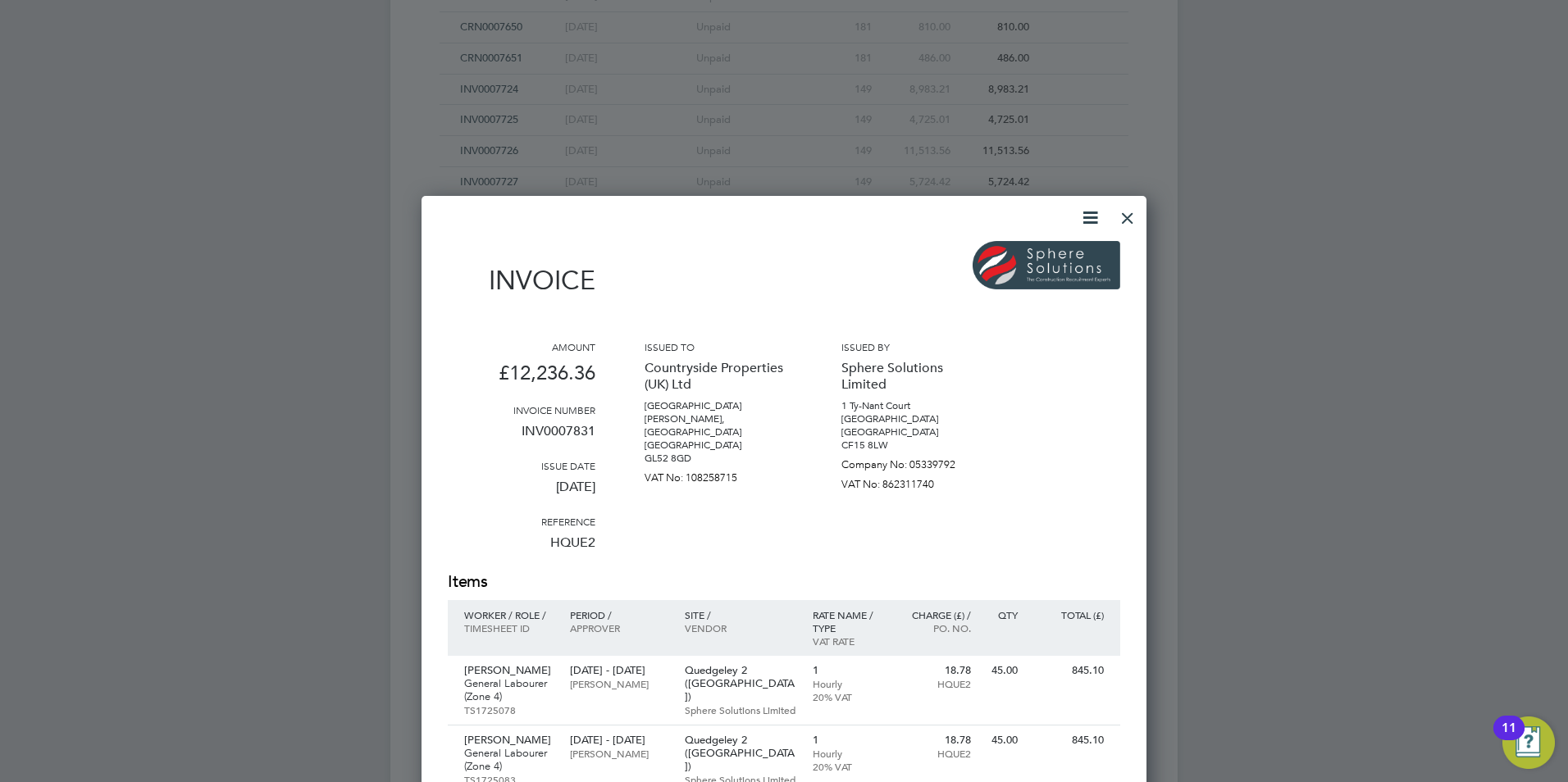
click at [1123, 223] on div at bounding box center [1127, 213] width 29 height 29
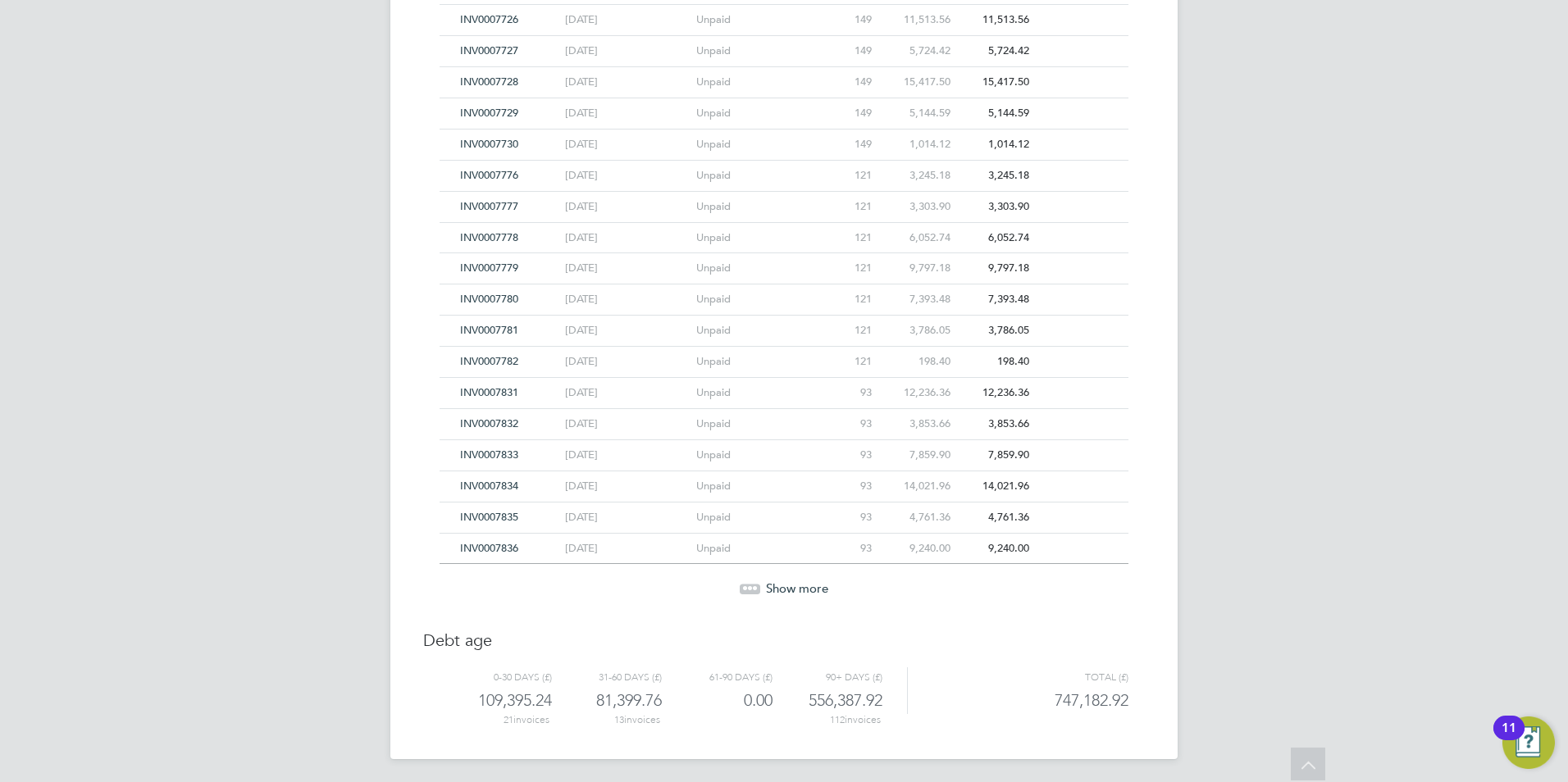
scroll to position [3229, 0]
click at [490, 50] on span "INV0007727" at bounding box center [489, 48] width 58 height 14
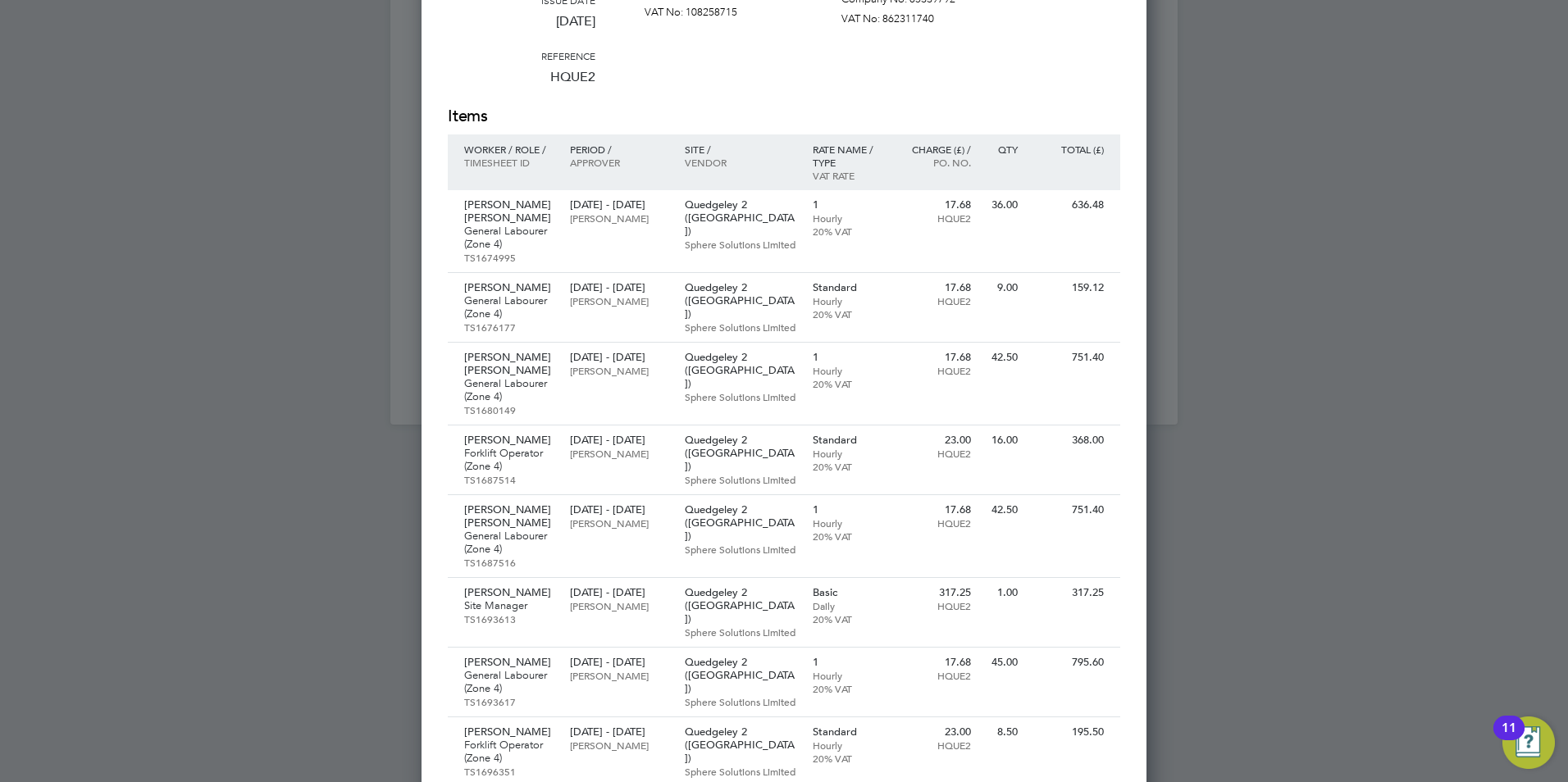
scroll to position [3392, 0]
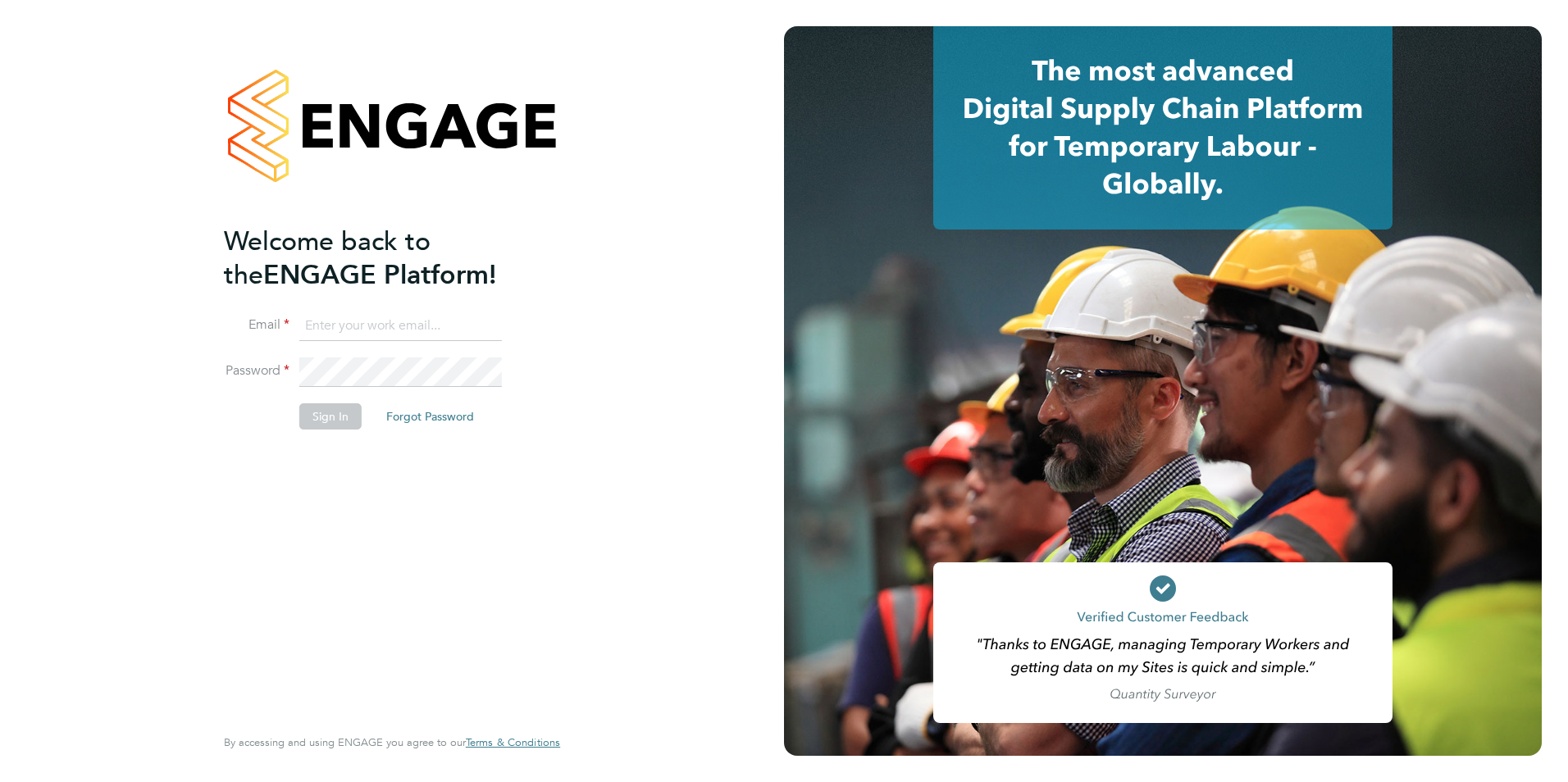
type input "[EMAIL_ADDRESS][DOMAIN_NAME]"
click at [325, 417] on button "Sign In" at bounding box center [331, 417] width 63 height 27
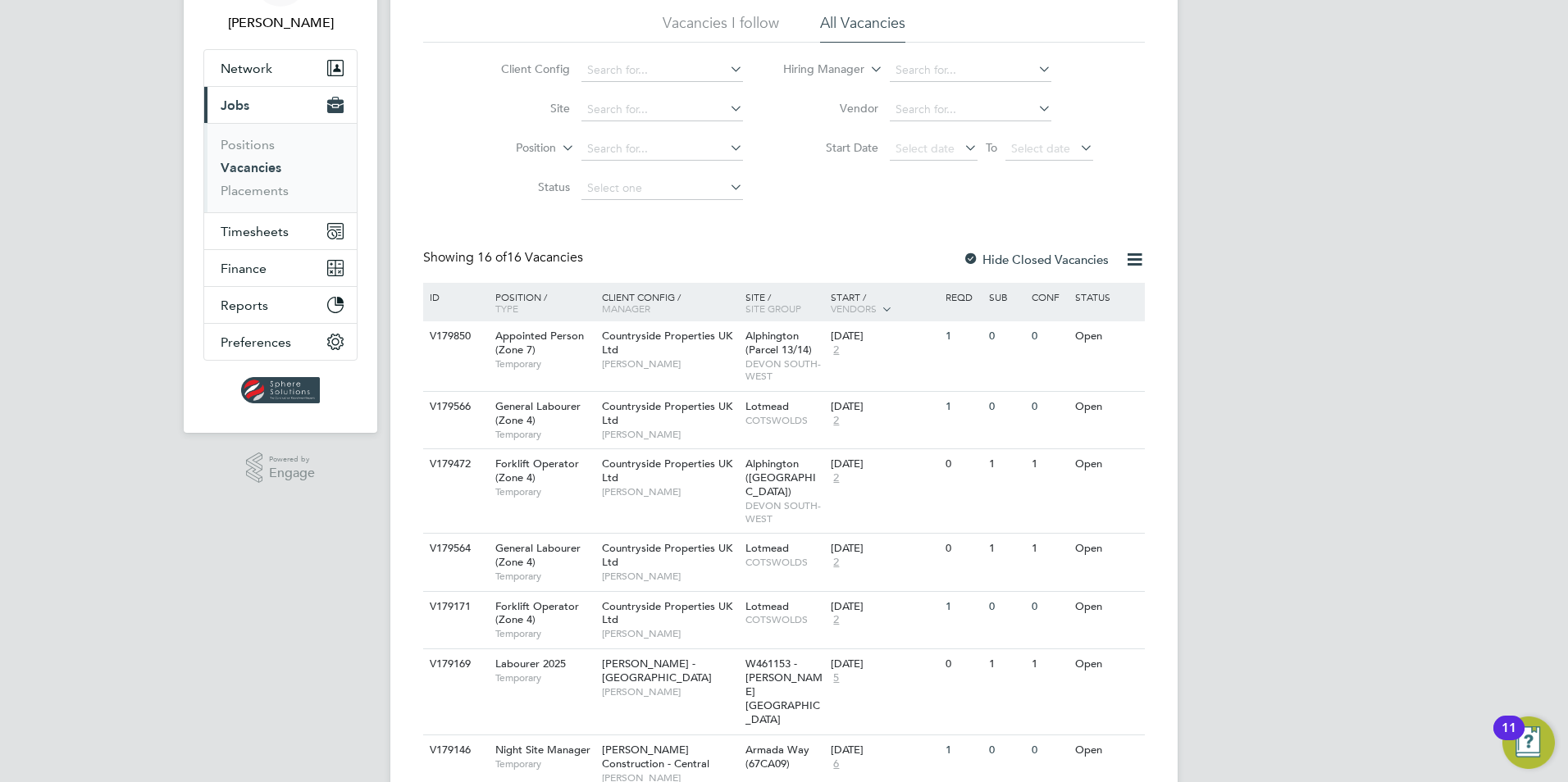
scroll to position [328, 0]
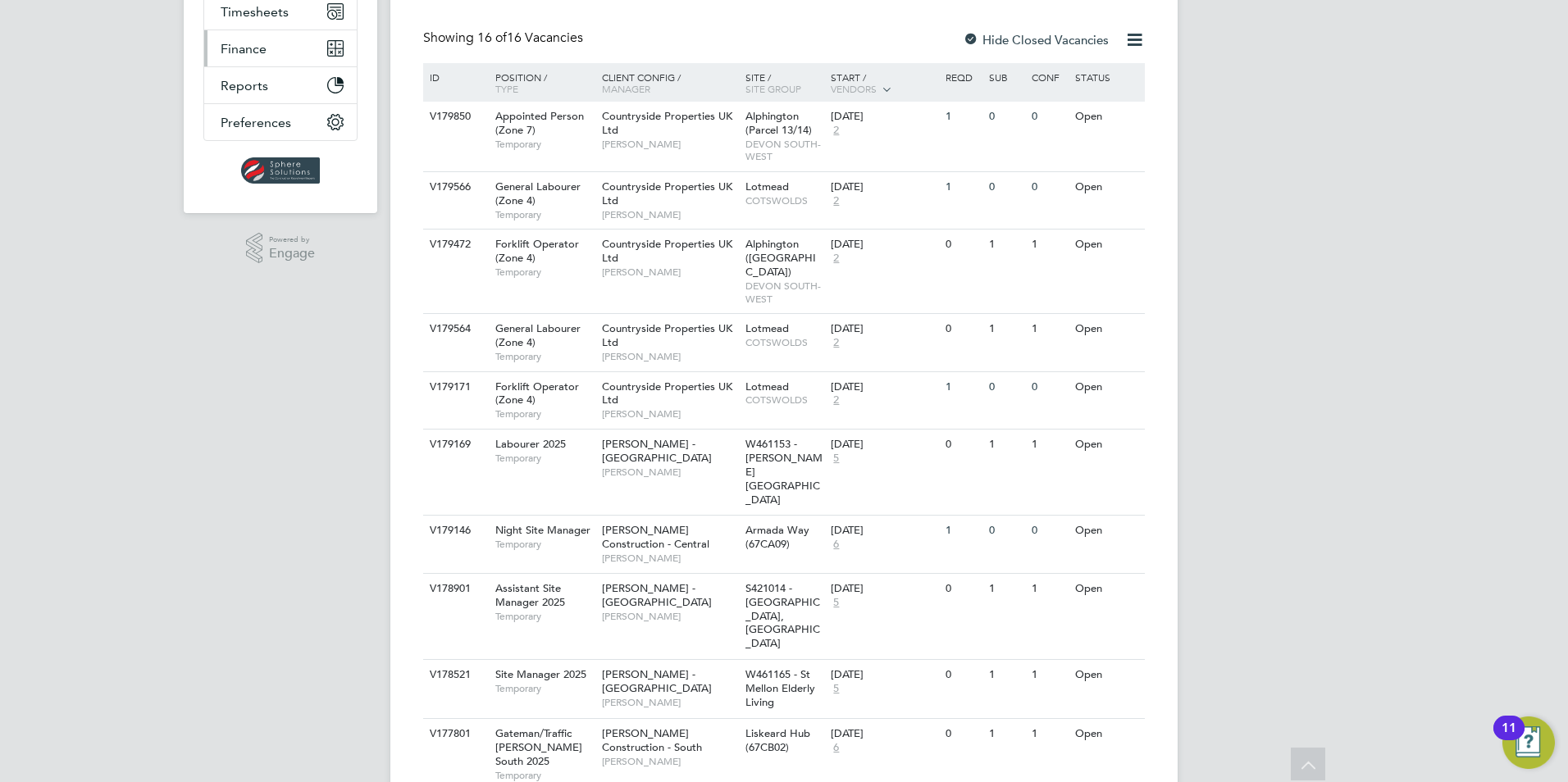
click at [246, 51] on span "Finance" at bounding box center [244, 49] width 46 height 15
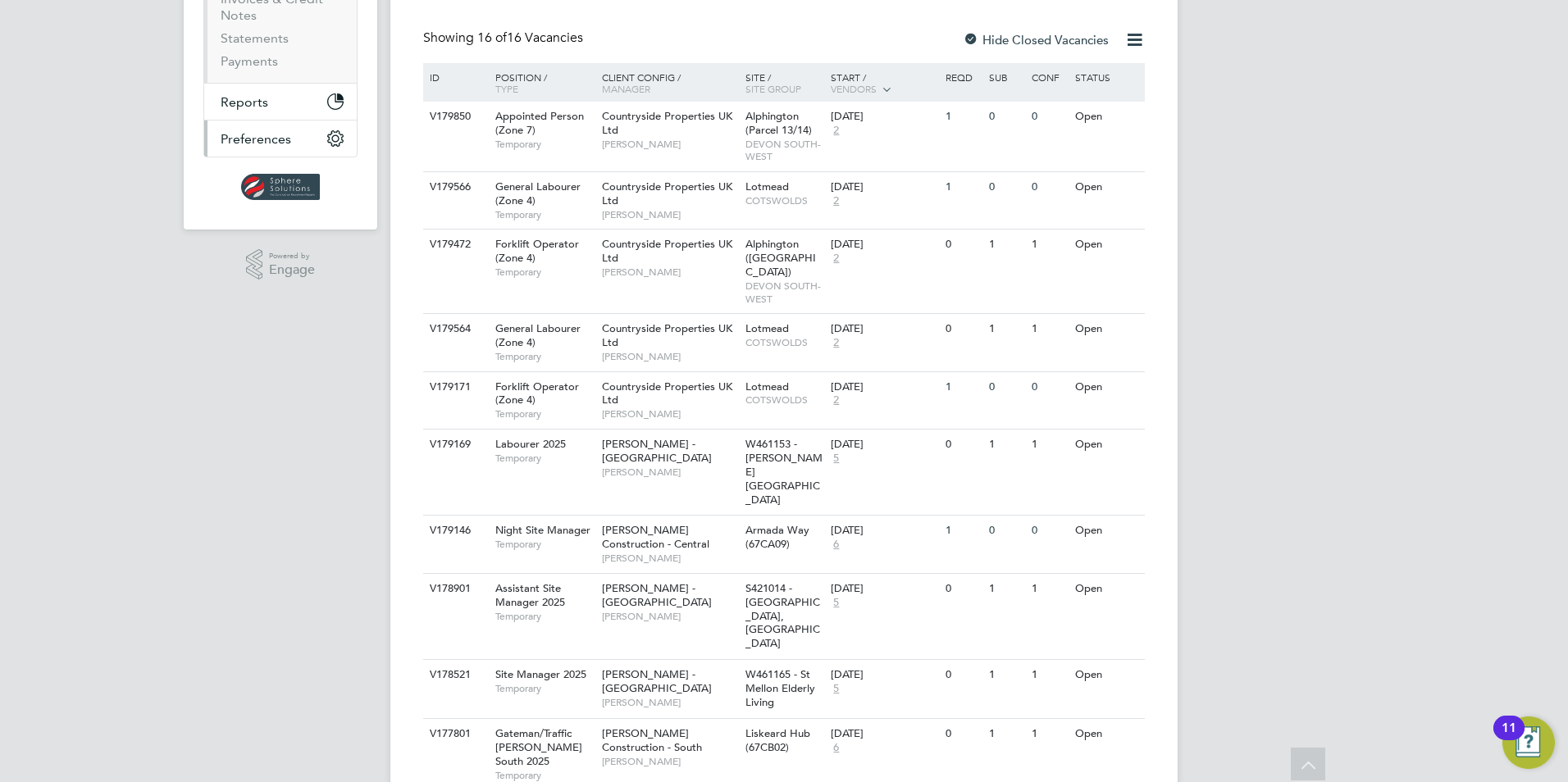
scroll to position [239, 0]
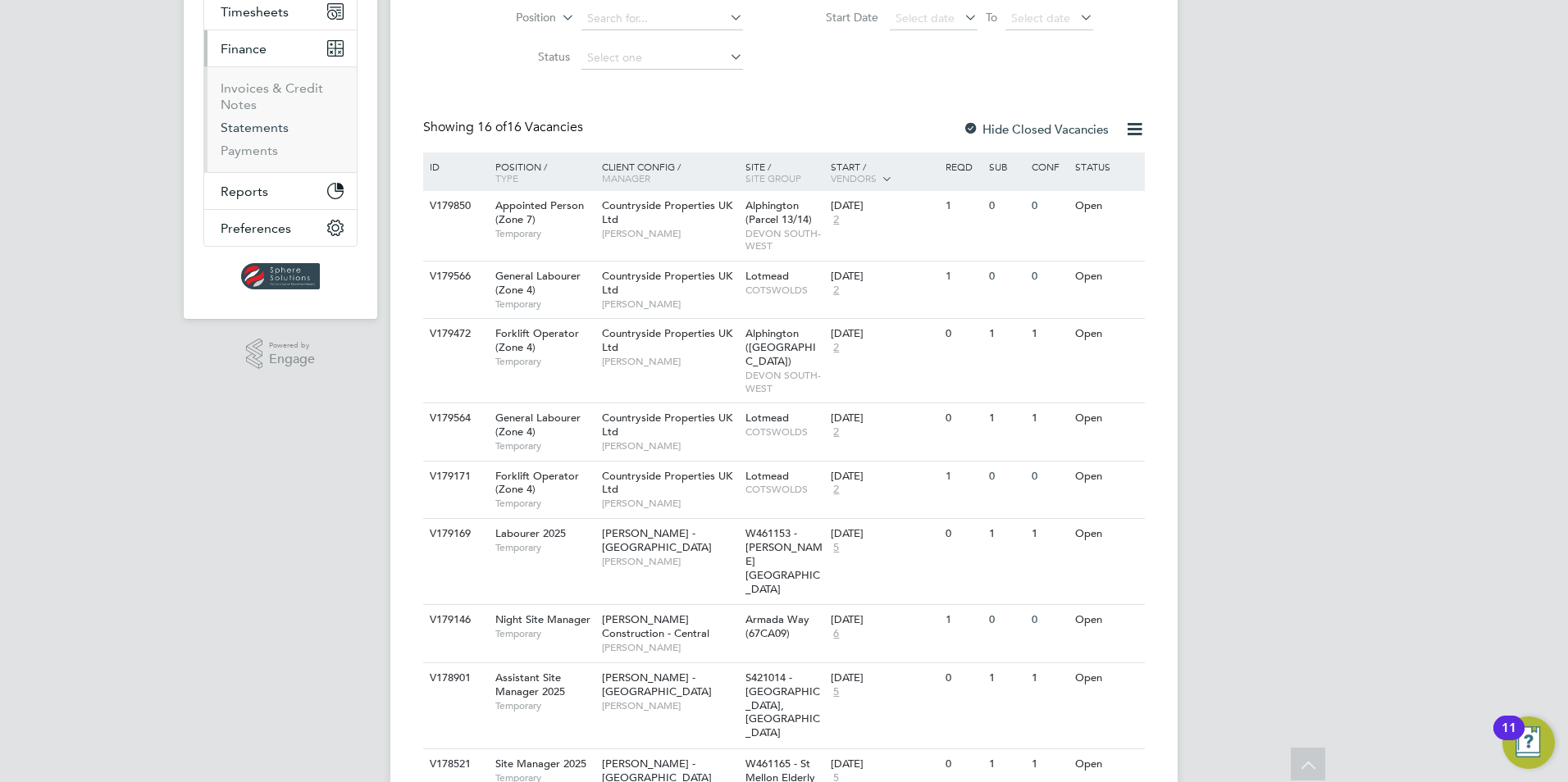
click at [241, 122] on link "Statements" at bounding box center [255, 127] width 69 height 15
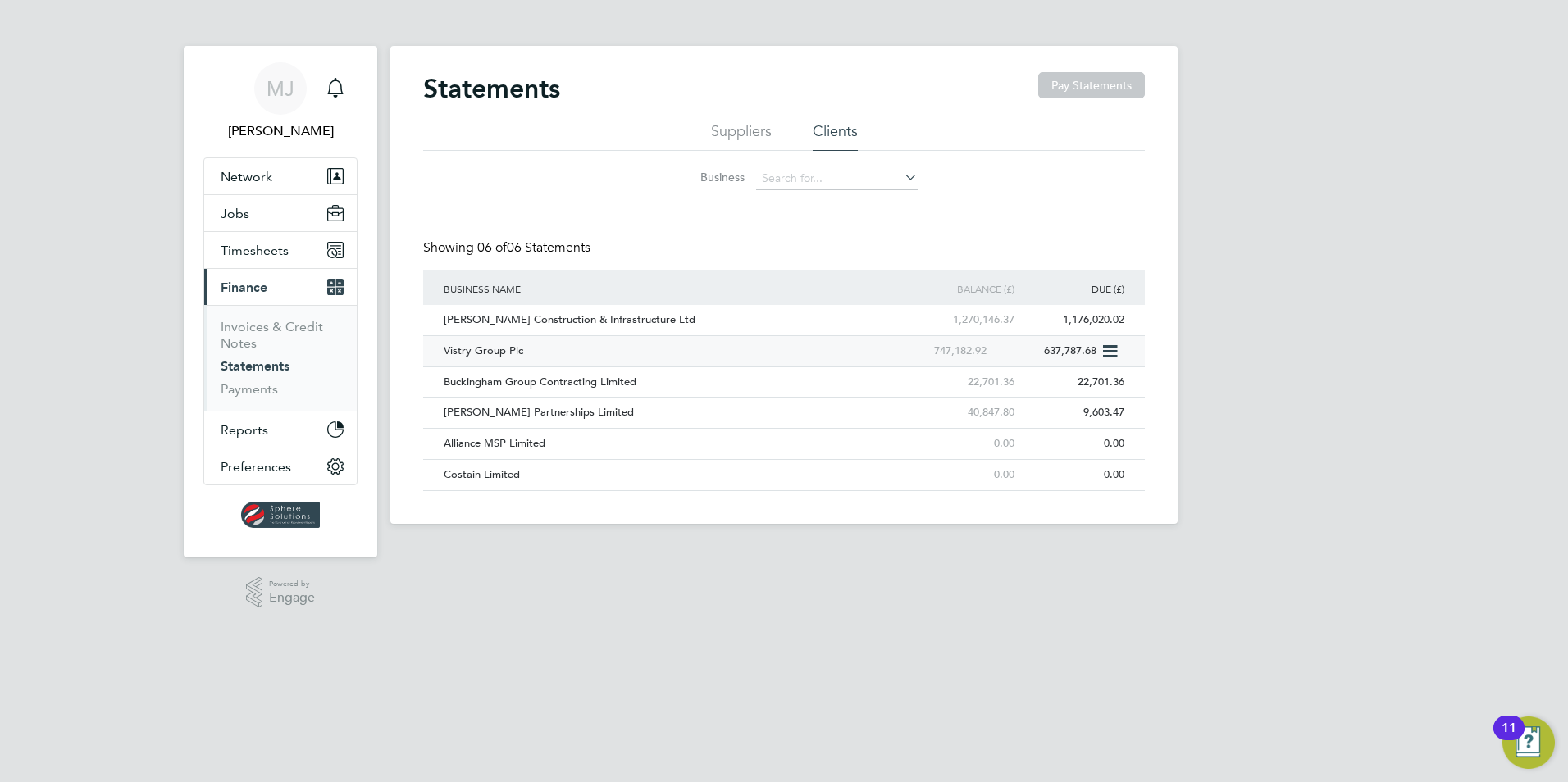
click at [465, 349] on div "Vistry Group Plc" at bounding box center [660, 351] width 441 height 30
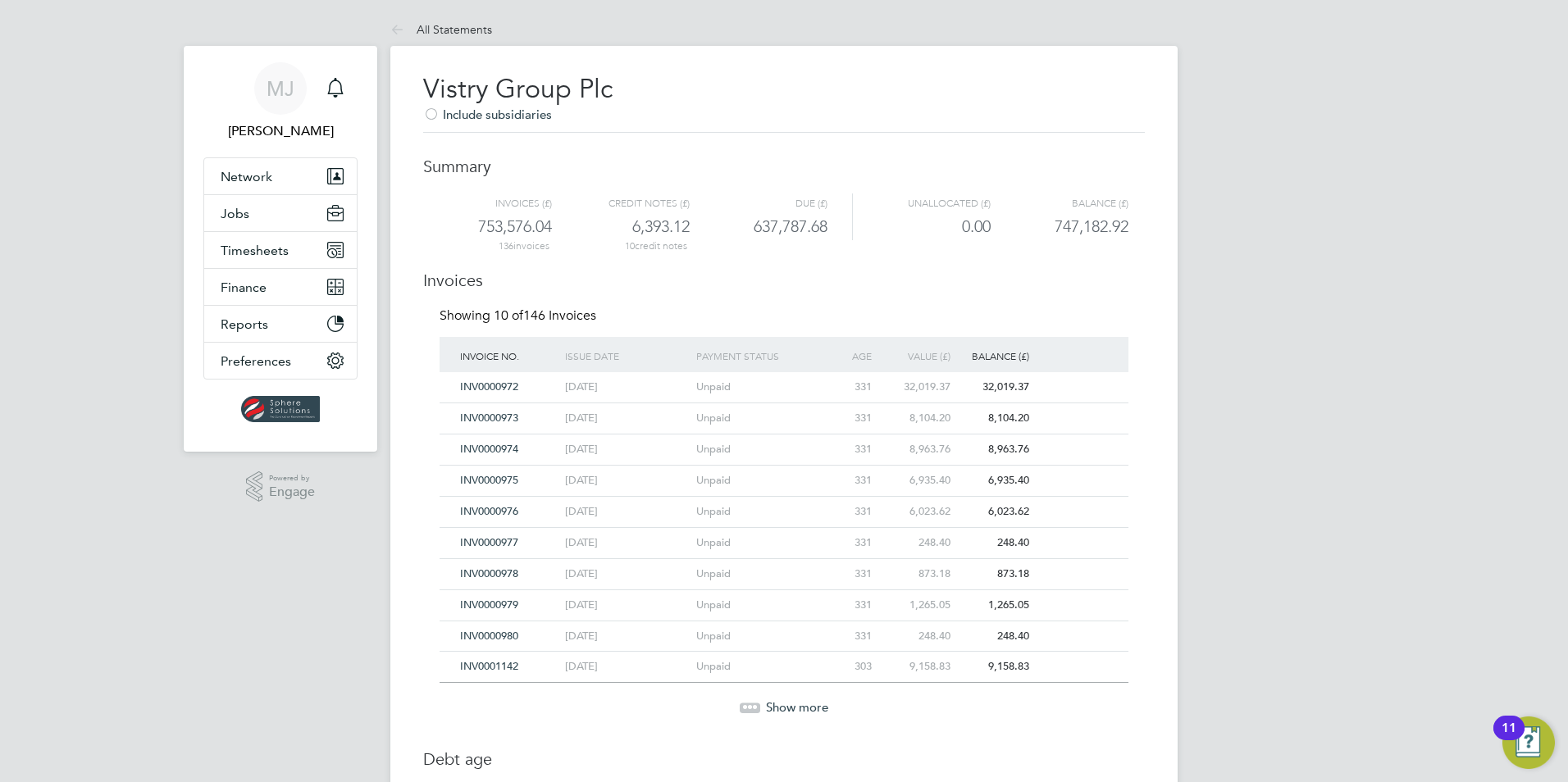
click at [793, 697] on div "Show more" at bounding box center [783, 695] width 705 height 40
click at [799, 708] on span "Show more" at bounding box center [797, 707] width 63 height 15
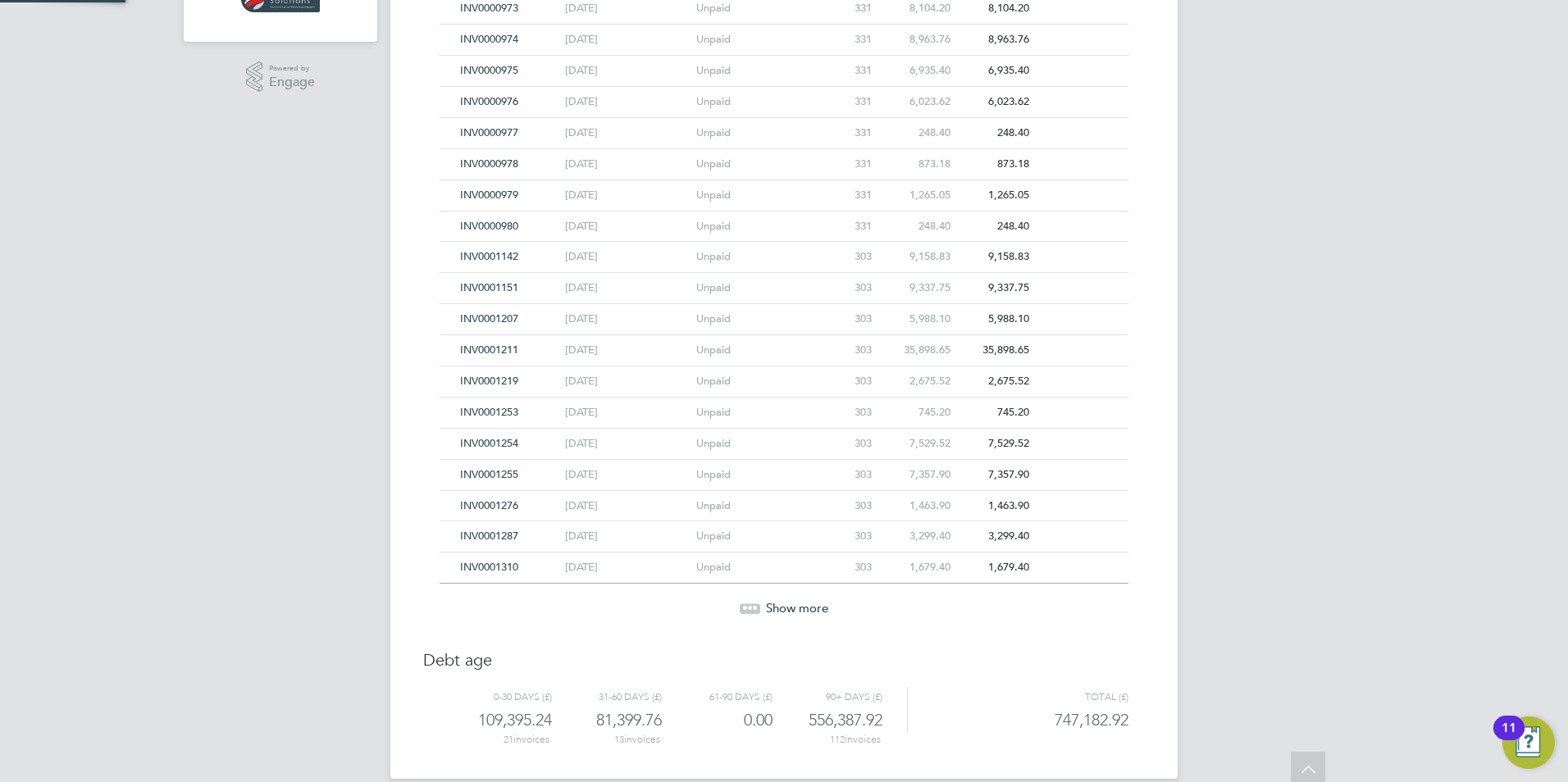
click at [802, 708] on div "556,387.92" at bounding box center [828, 720] width 110 height 27
click at [797, 592] on div "Show more" at bounding box center [783, 596] width 705 height 40
click at [794, 604] on span "Show more" at bounding box center [797, 608] width 63 height 15
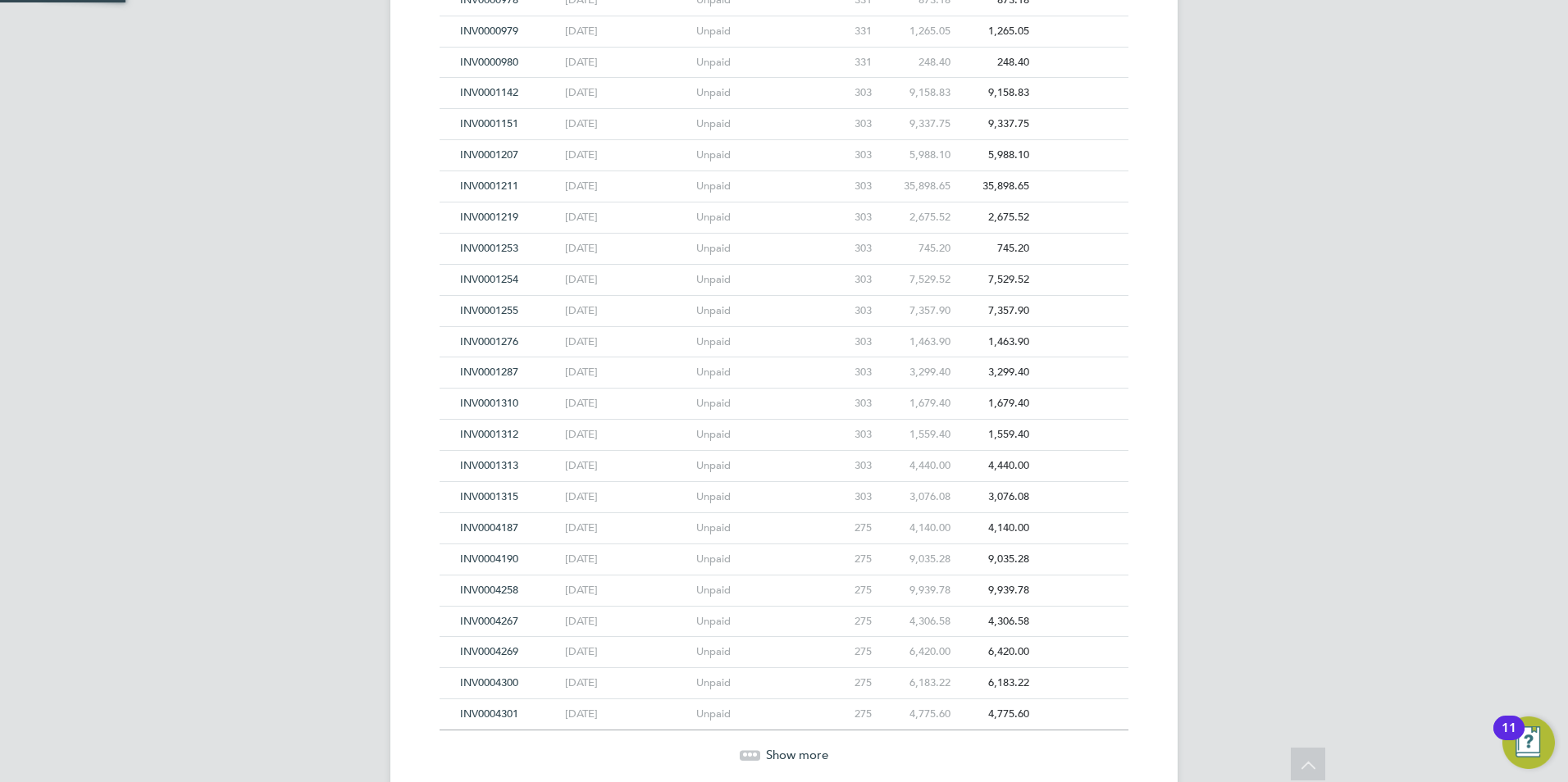
scroll to position [743, 0]
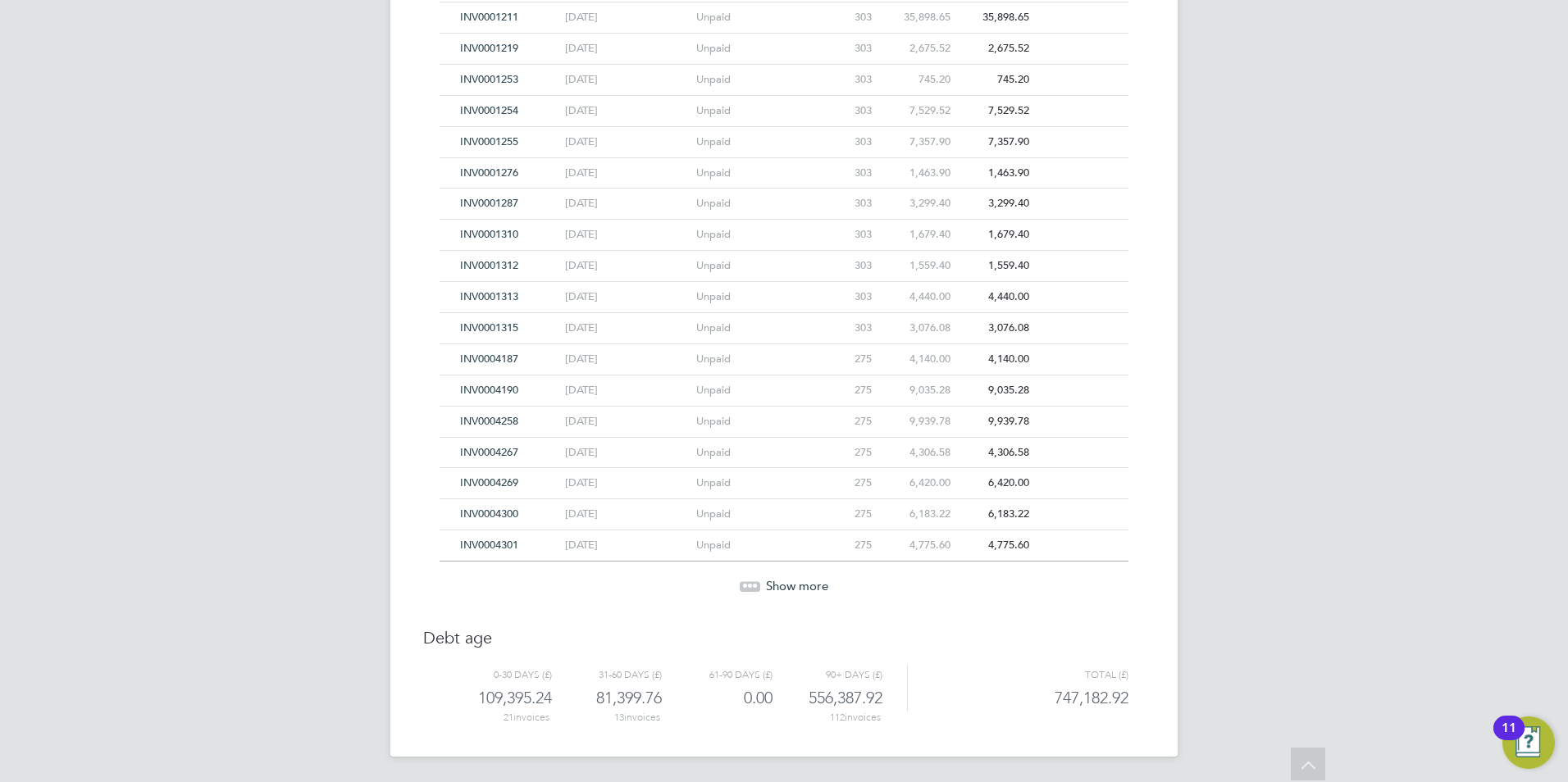
click at [787, 589] on span "Show more" at bounding box center [797, 586] width 63 height 15
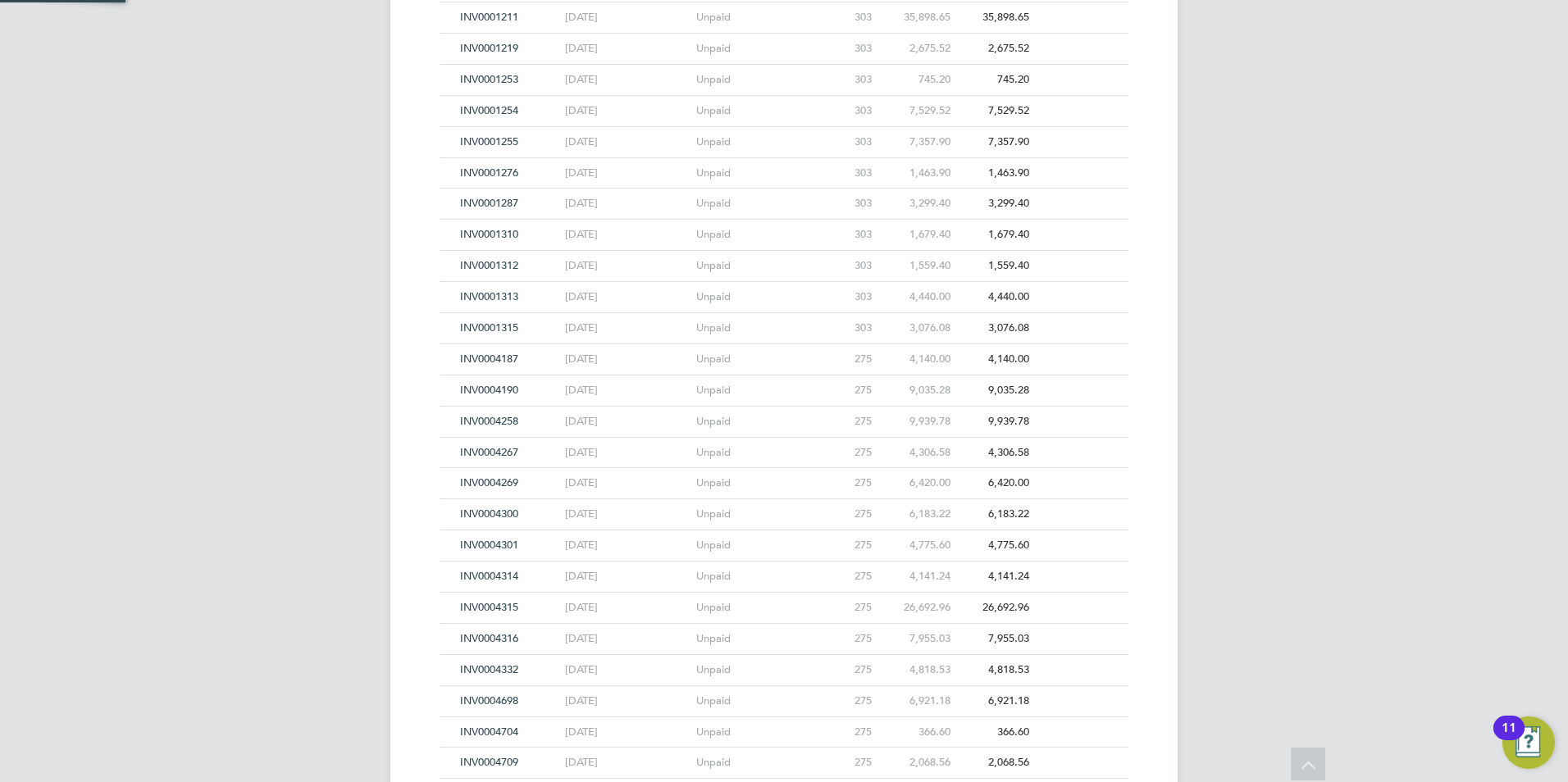
scroll to position [989, 0]
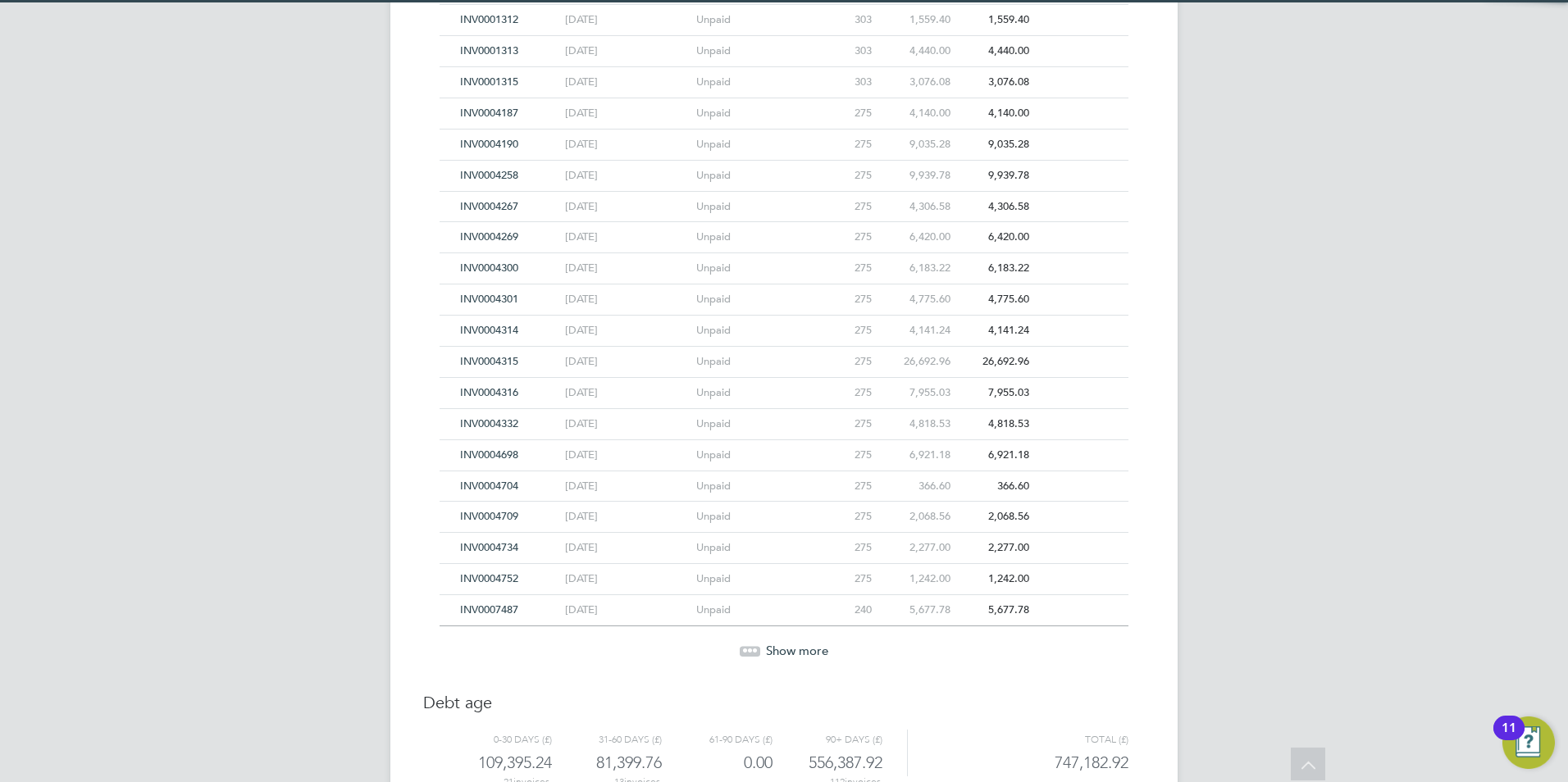
click at [781, 649] on span "Show more" at bounding box center [797, 651] width 63 height 15
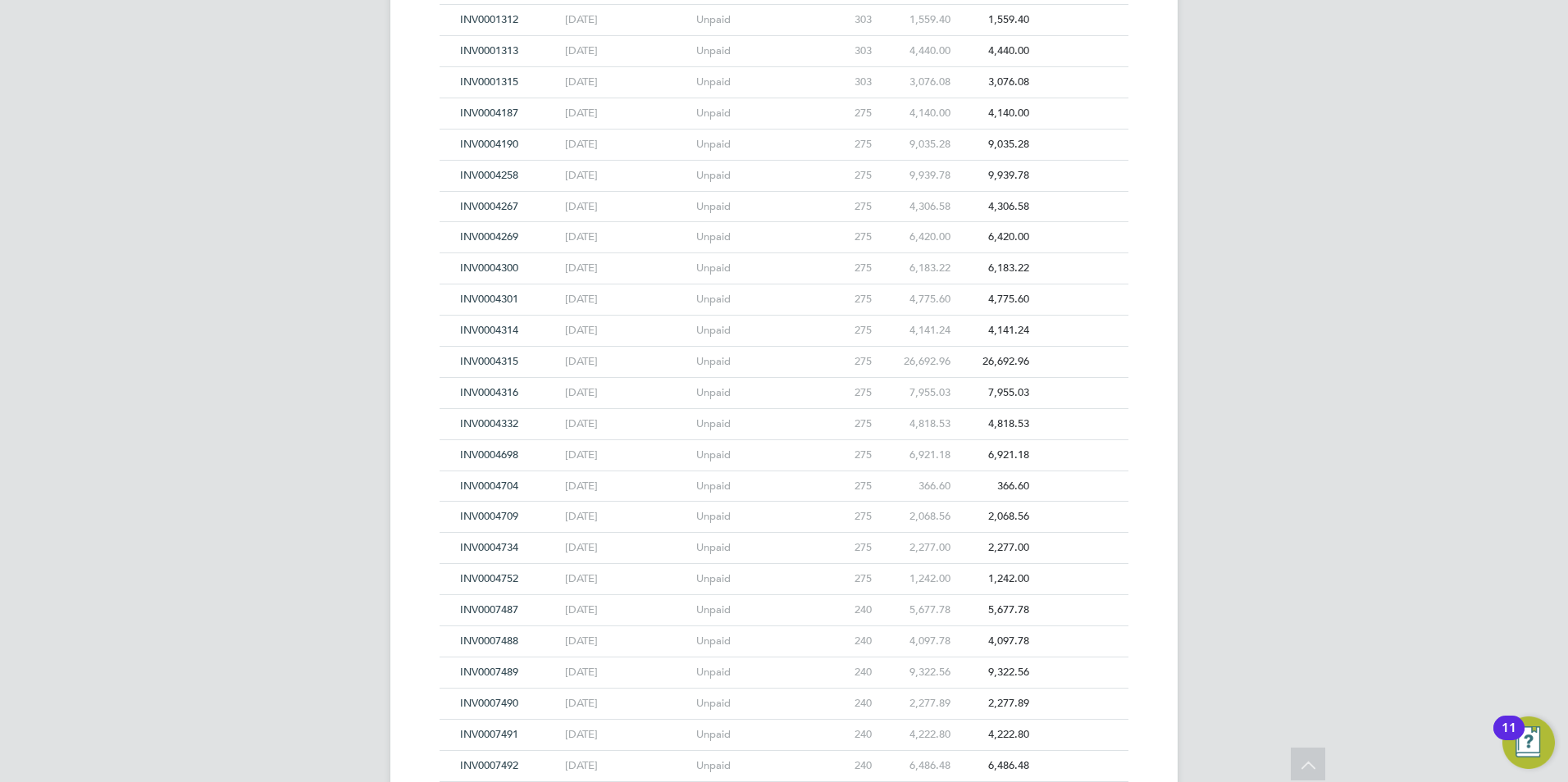
scroll to position [1364, 0]
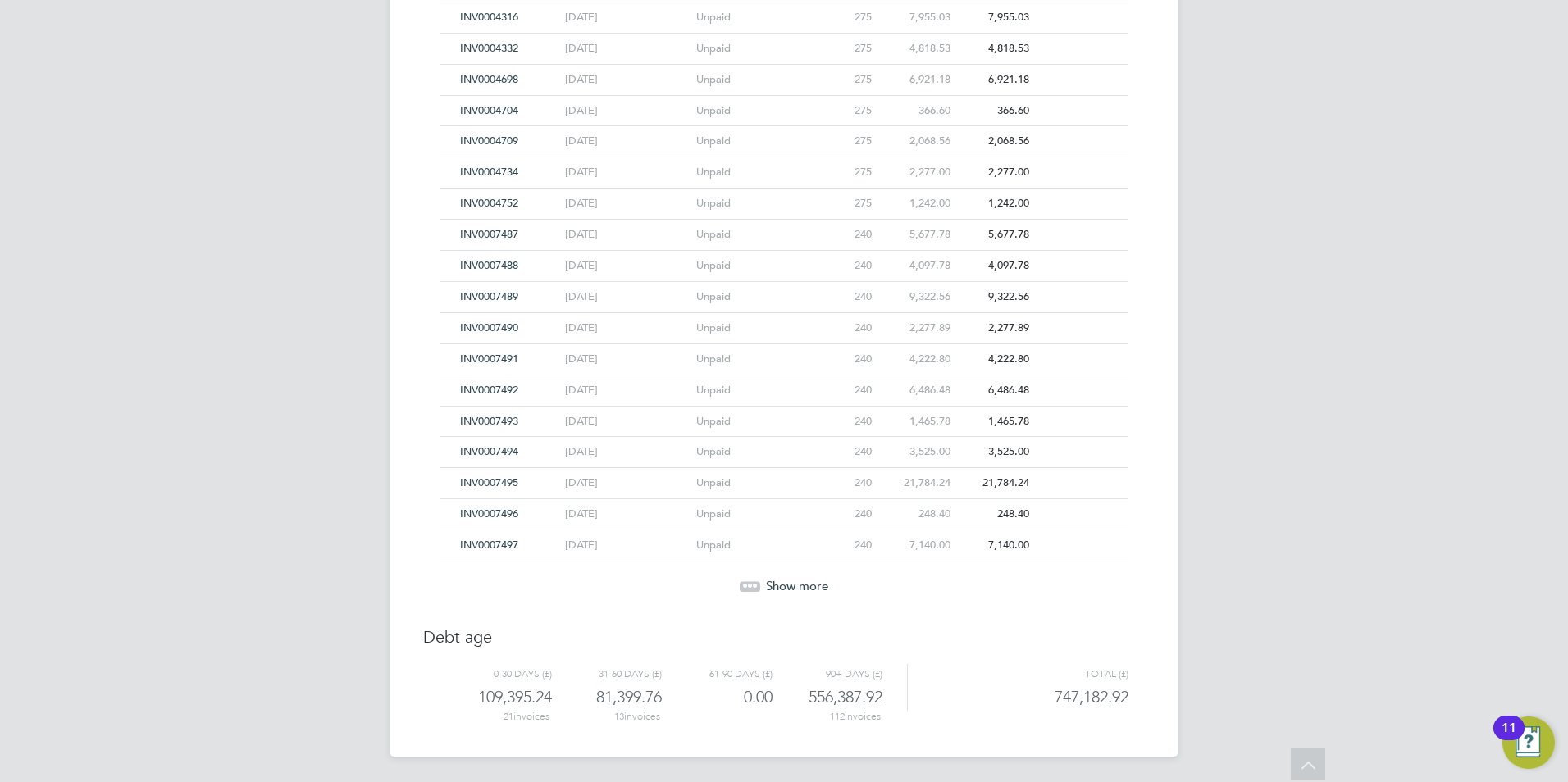
click at [794, 578] on span "Show more" at bounding box center [797, 586] width 63 height 15
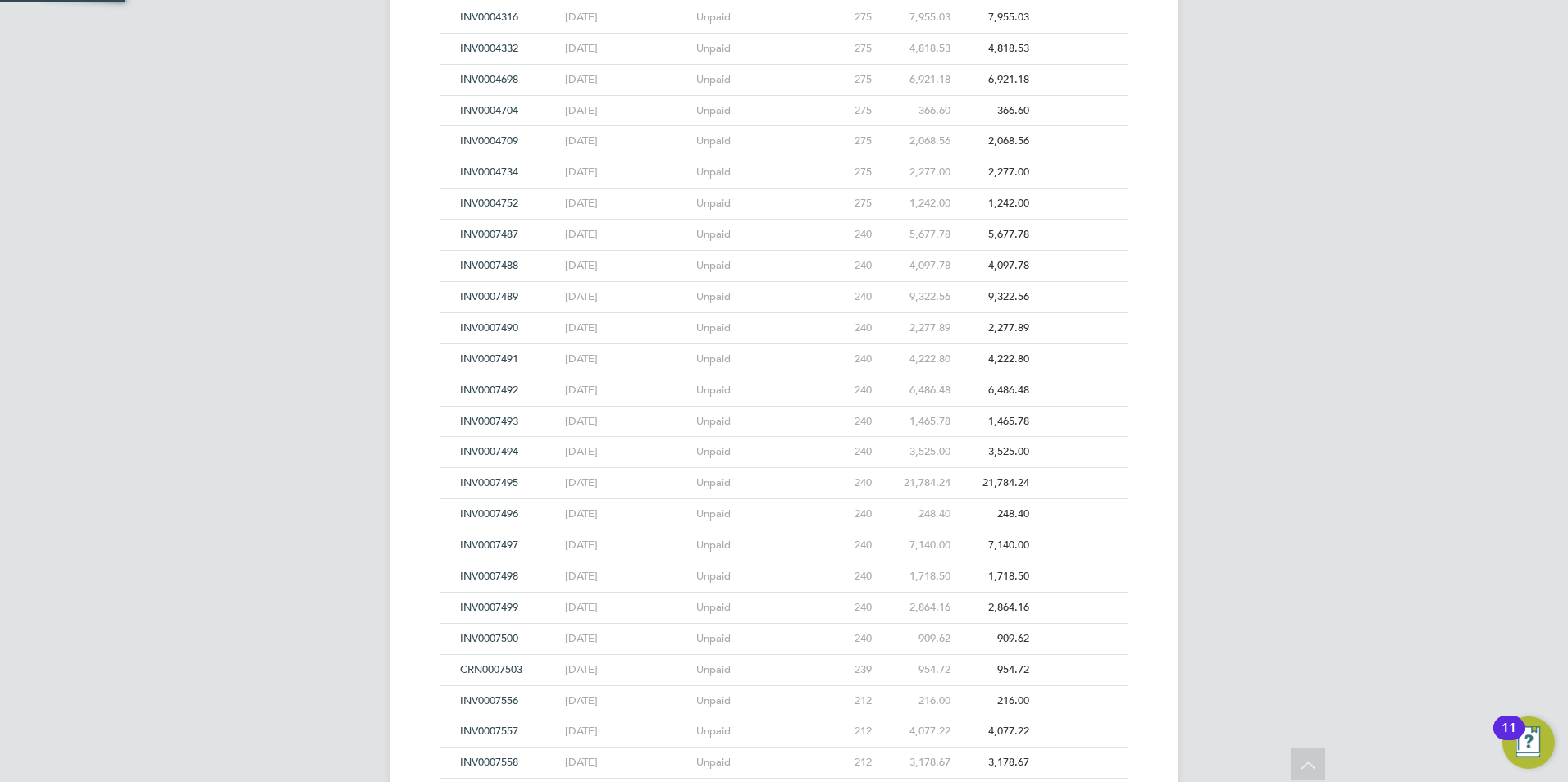
scroll to position [1611, 0]
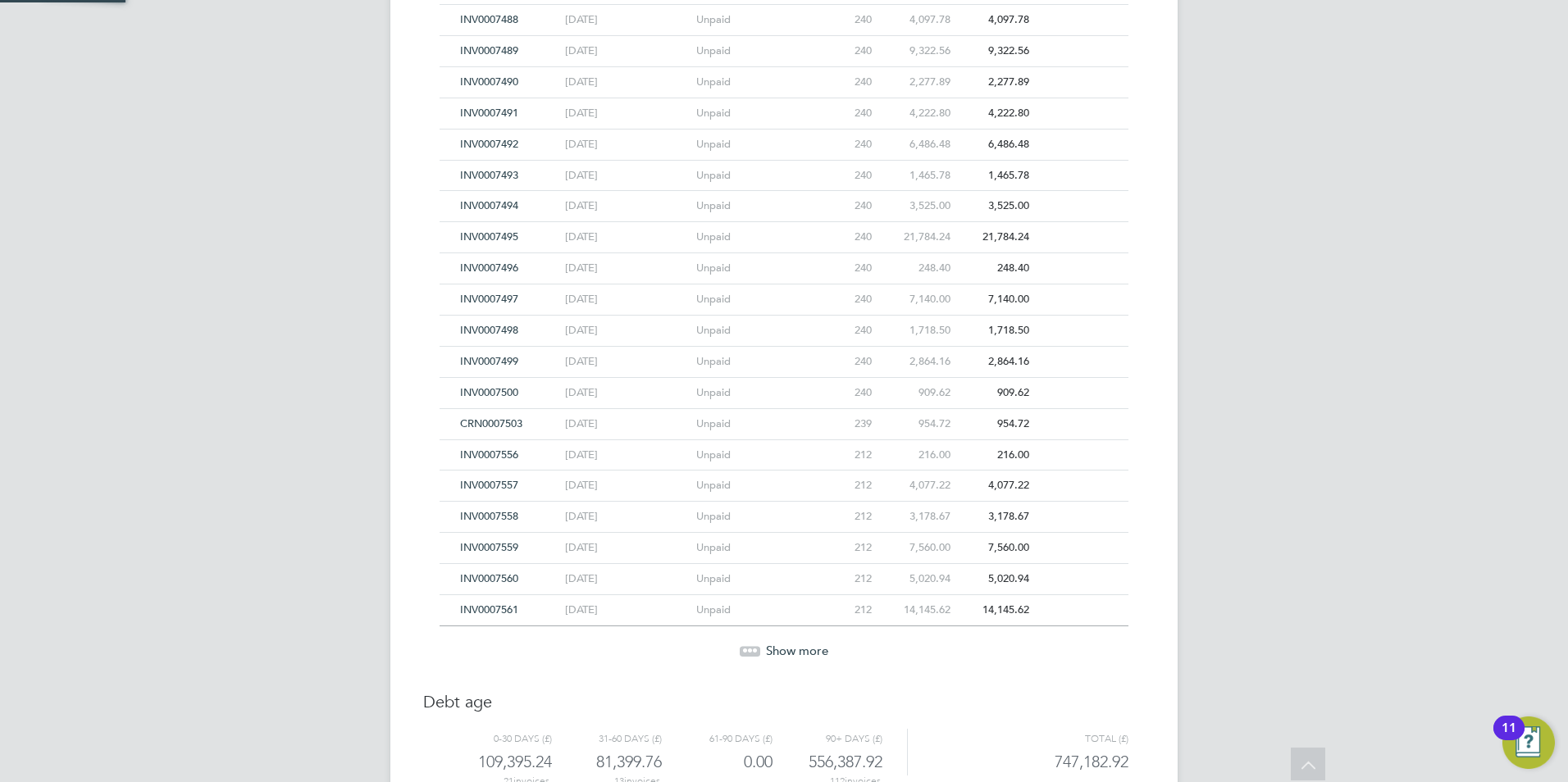
click at [794, 592] on div "Unpaid" at bounding box center [758, 579] width 131 height 30
click at [792, 651] on span "Show more" at bounding box center [797, 651] width 63 height 15
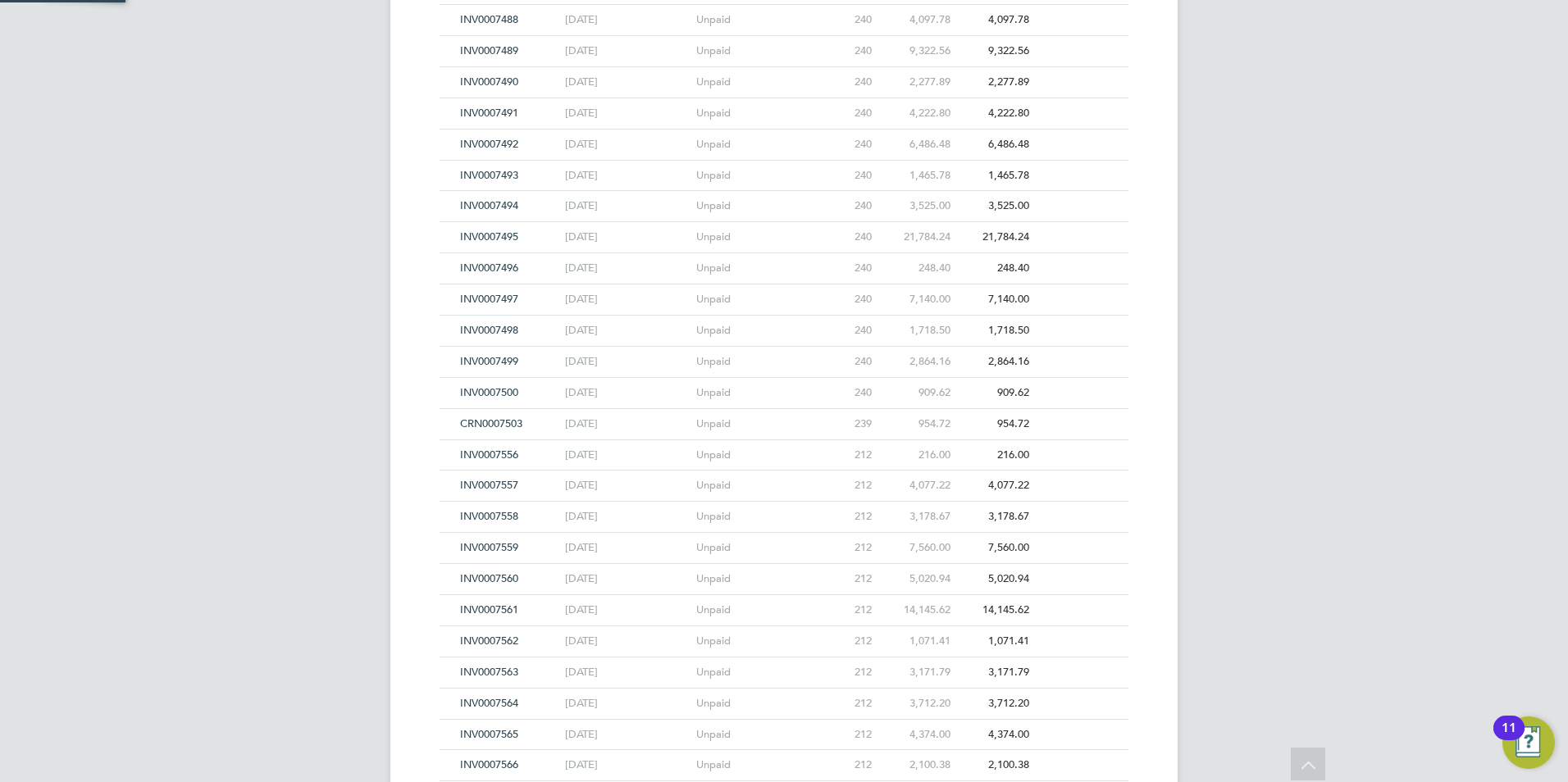
scroll to position [1986, 0]
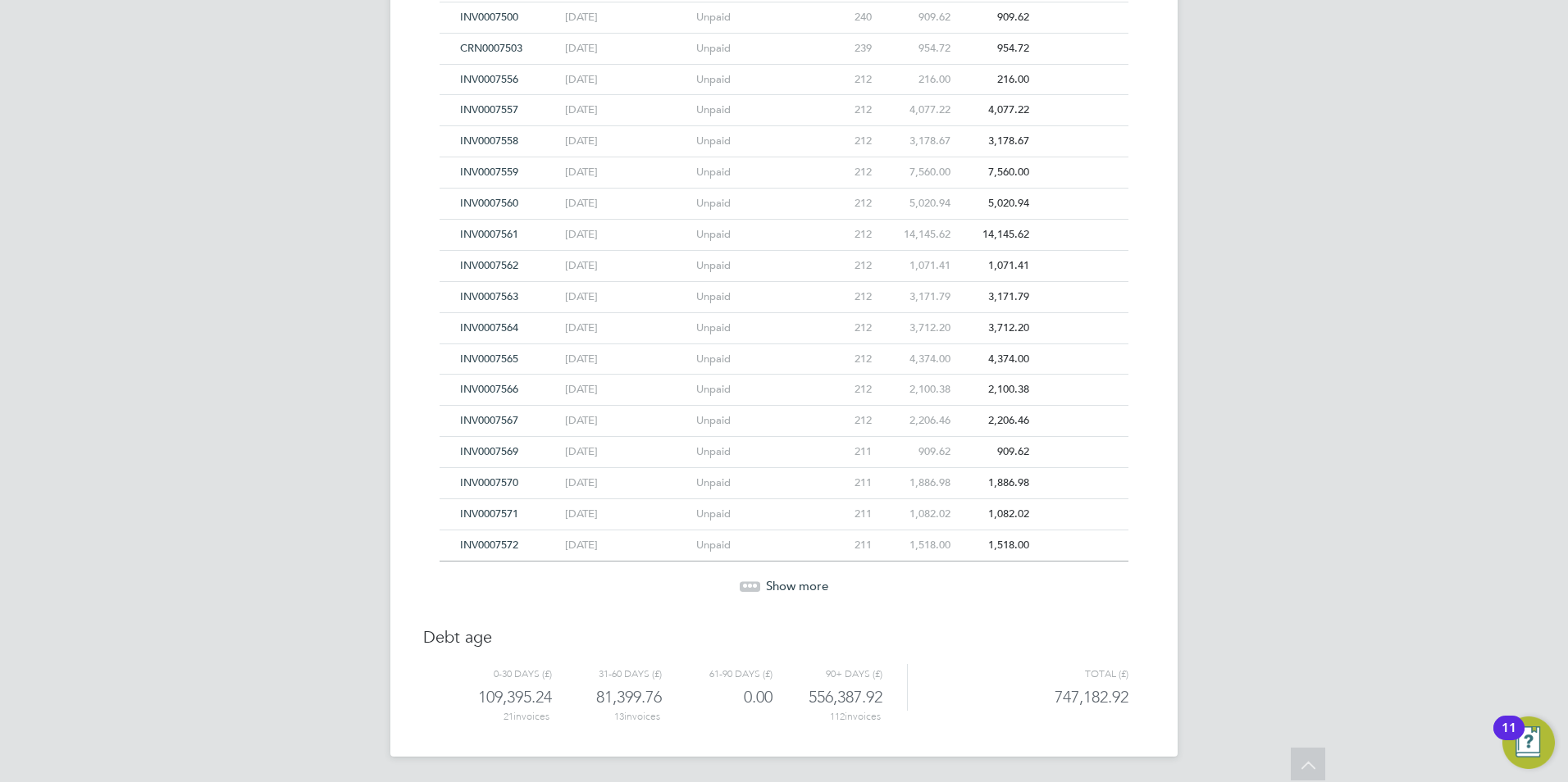
click at [792, 574] on div "Show more" at bounding box center [783, 575] width 705 height 40
click at [792, 585] on span "Show more" at bounding box center [797, 586] width 63 height 15
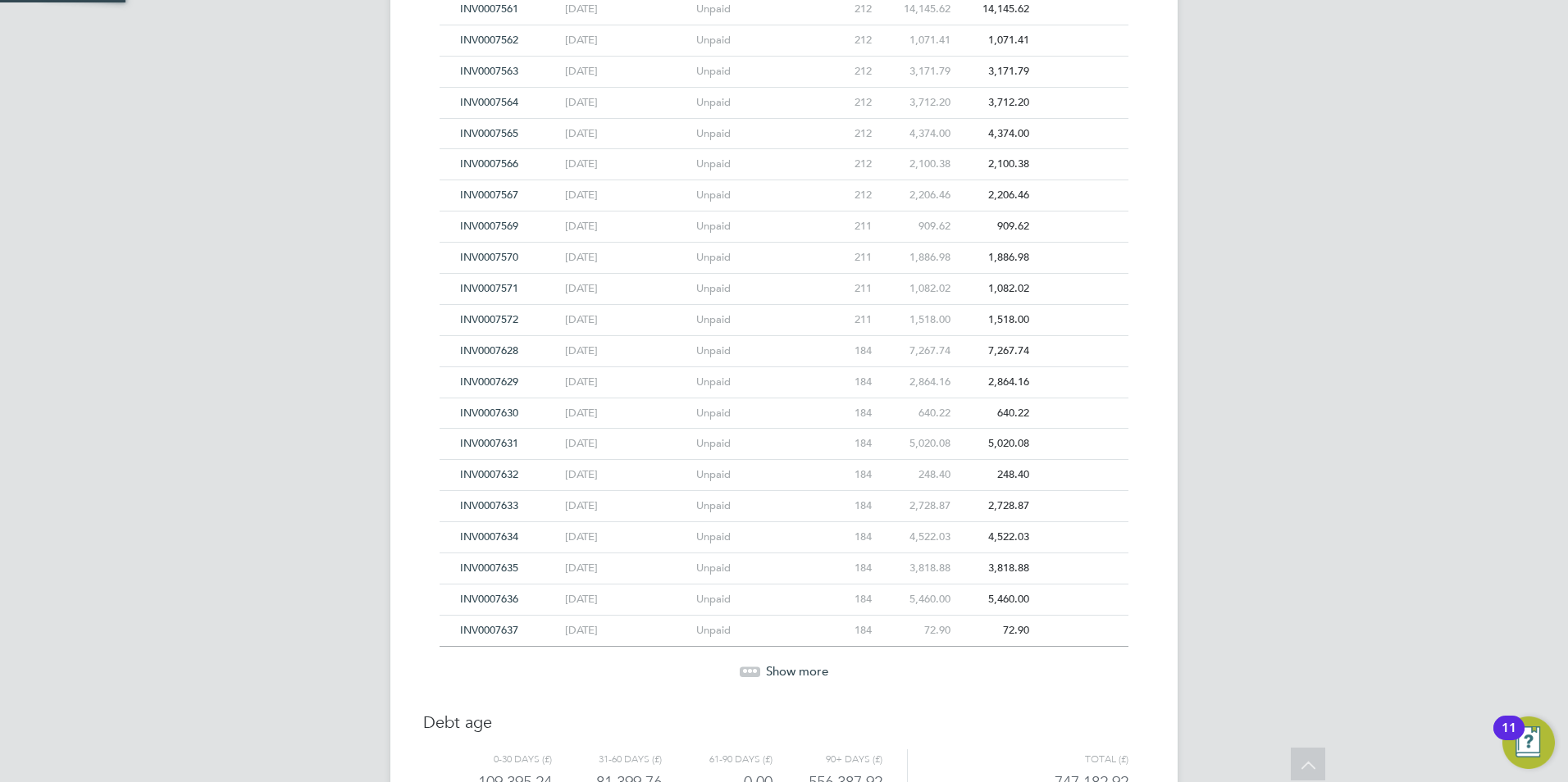
scroll to position [2297, 0]
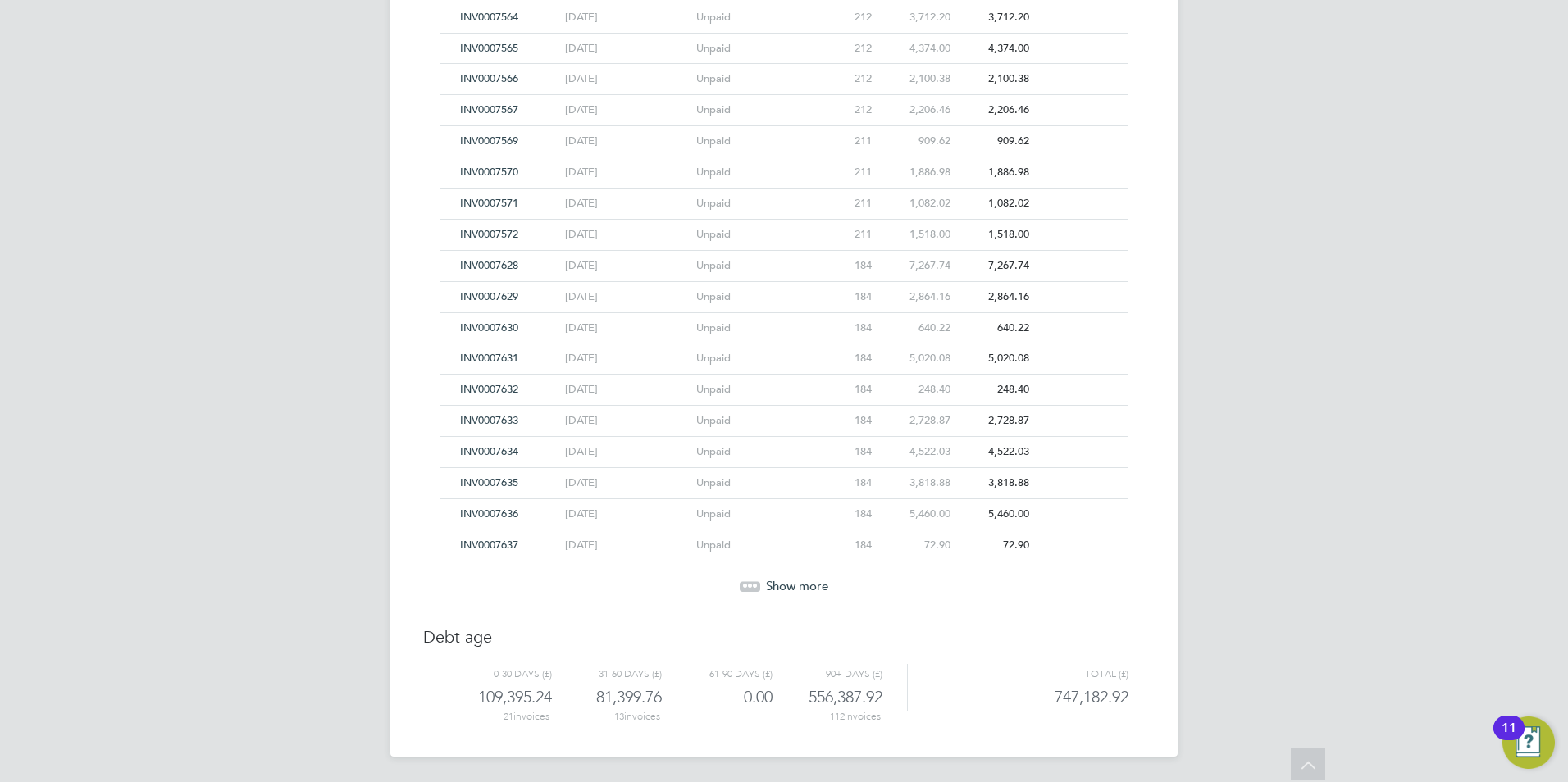
click at [806, 574] on div "Show more" at bounding box center [783, 575] width 705 height 40
click at [805, 582] on span "Show more" at bounding box center [797, 586] width 63 height 15
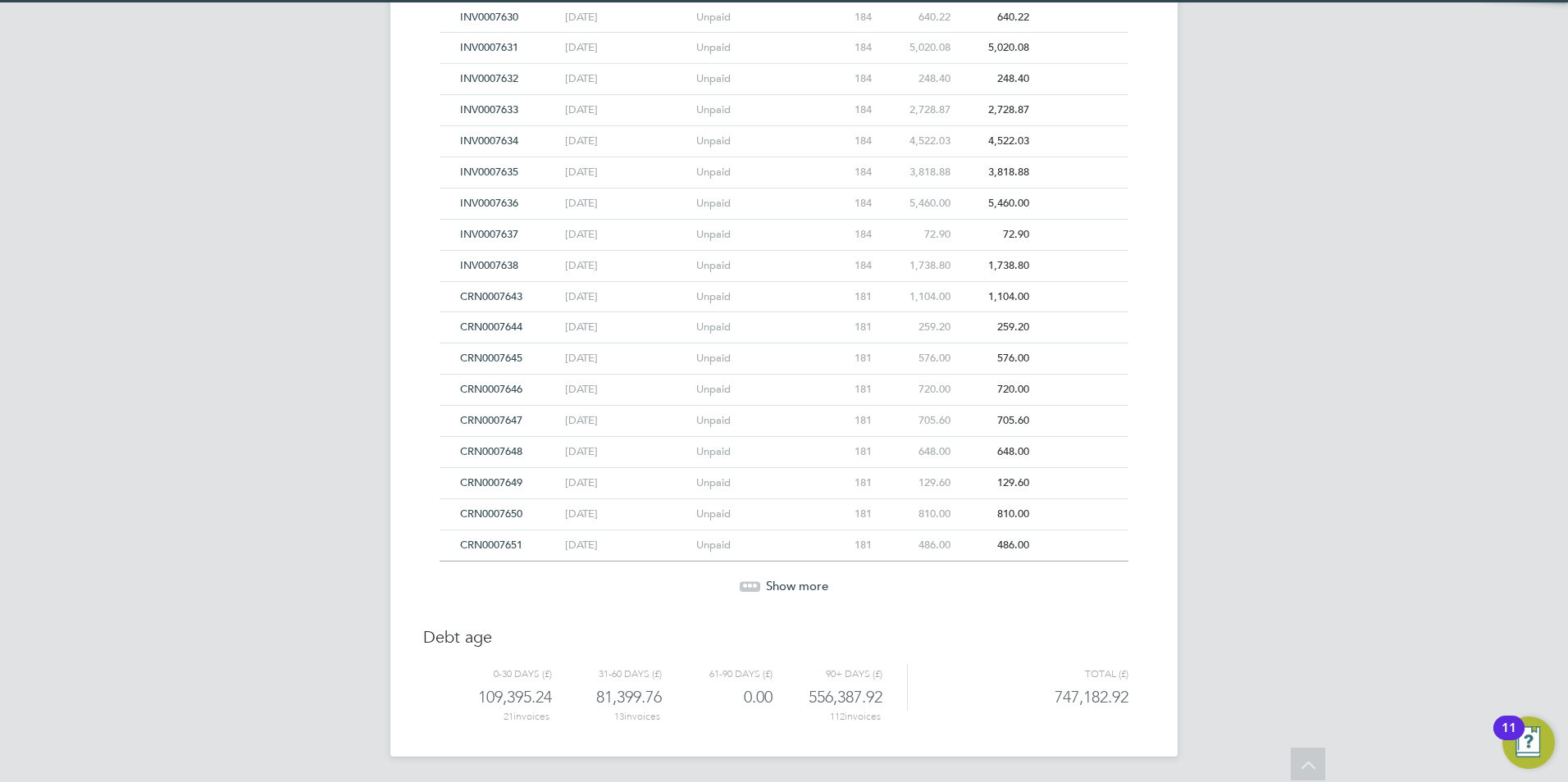
click at [808, 591] on span "Show more" at bounding box center [797, 586] width 63 height 15
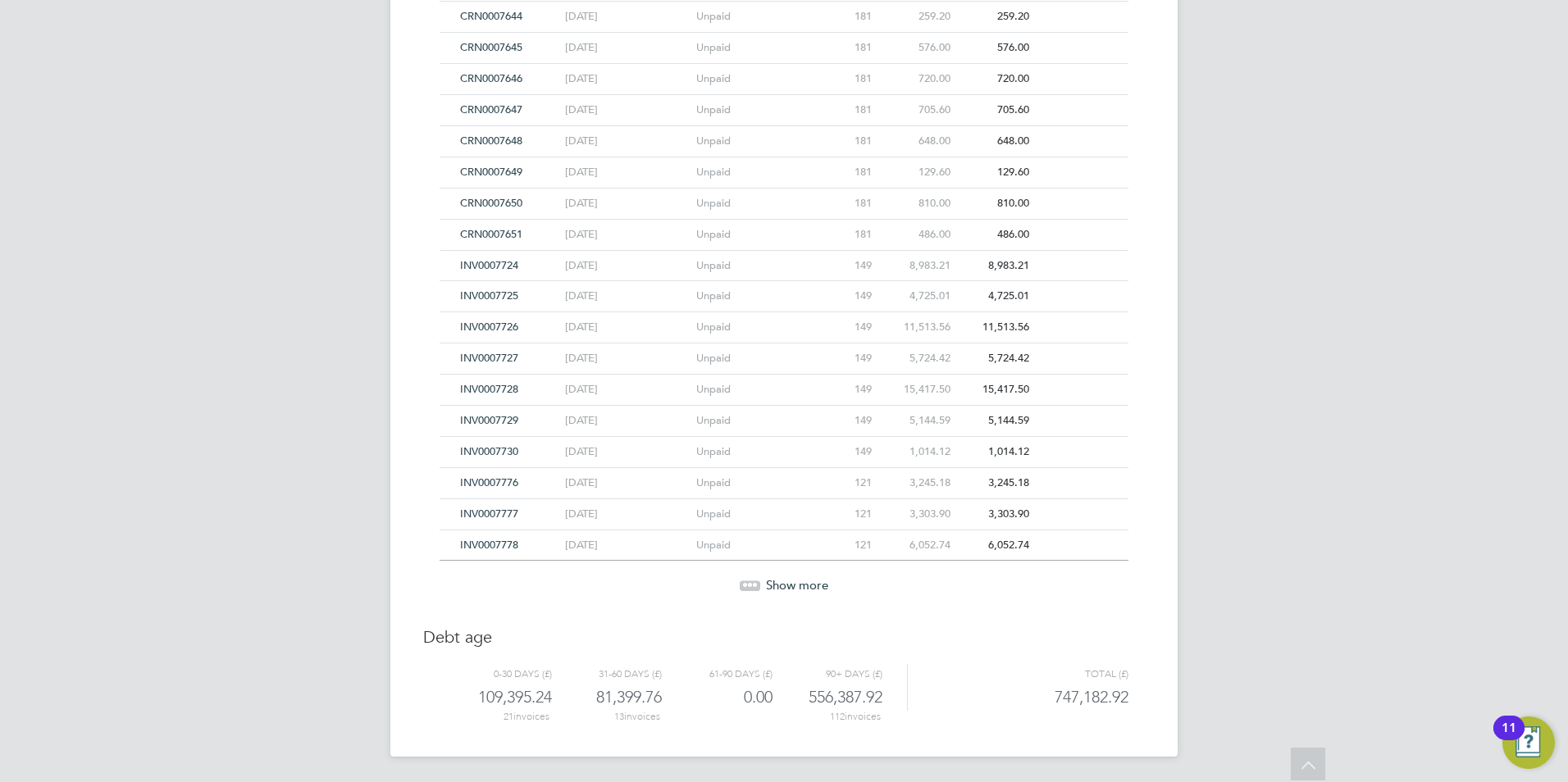
click at [808, 588] on span "Show more" at bounding box center [797, 585] width 63 height 15
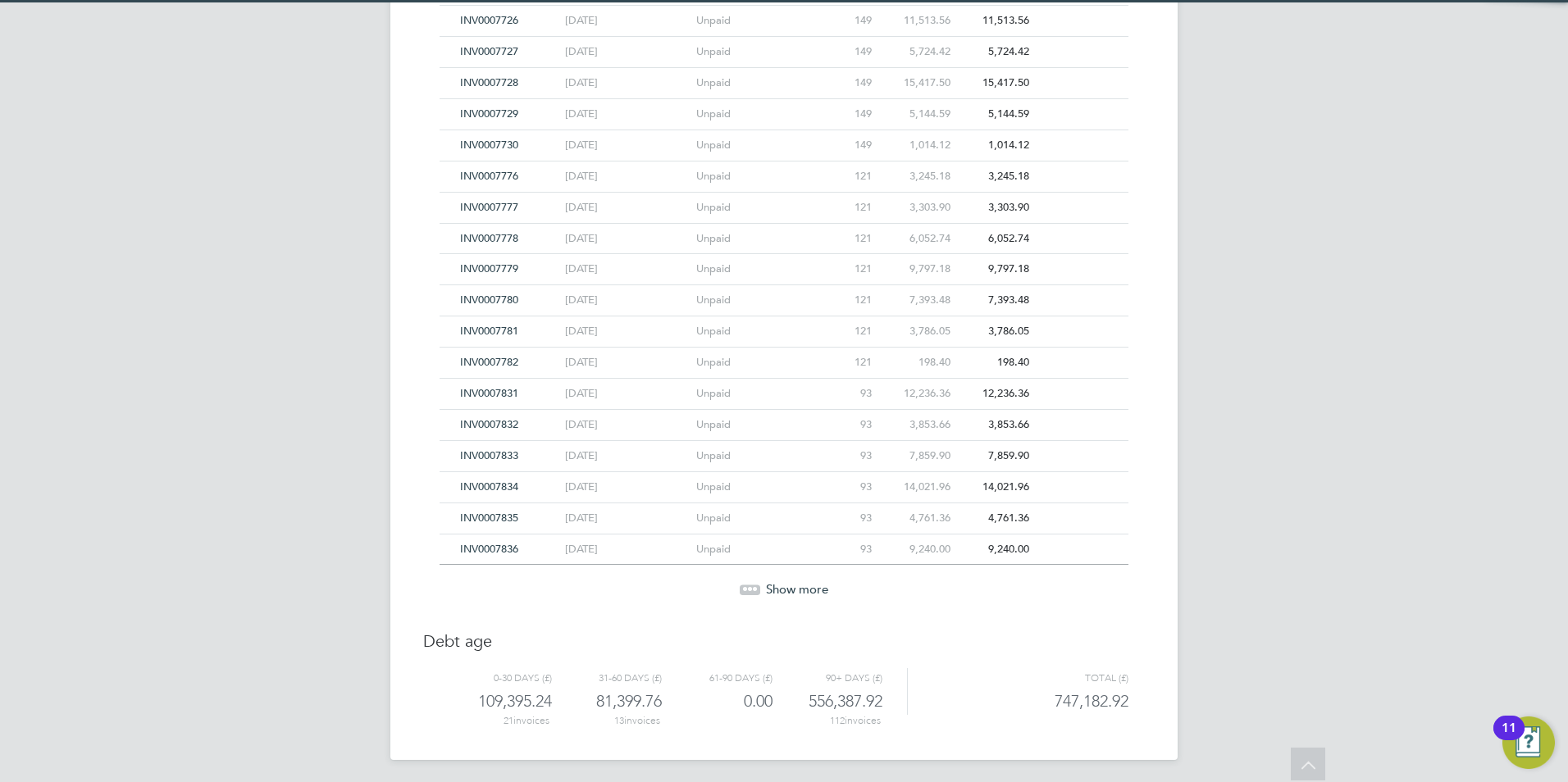
scroll to position [3229, 0]
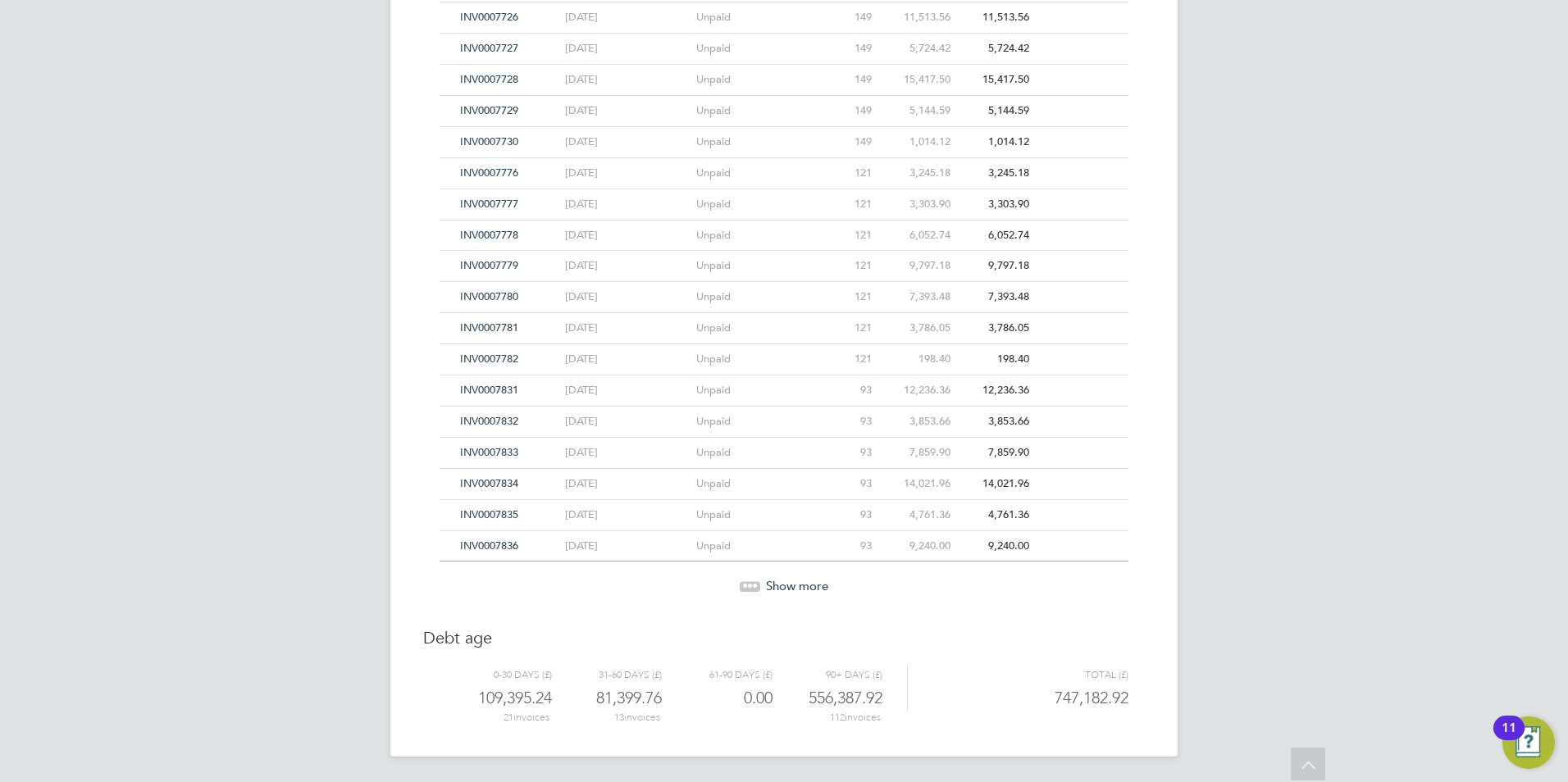
click at [810, 588] on span "Show more" at bounding box center [797, 586] width 63 height 15
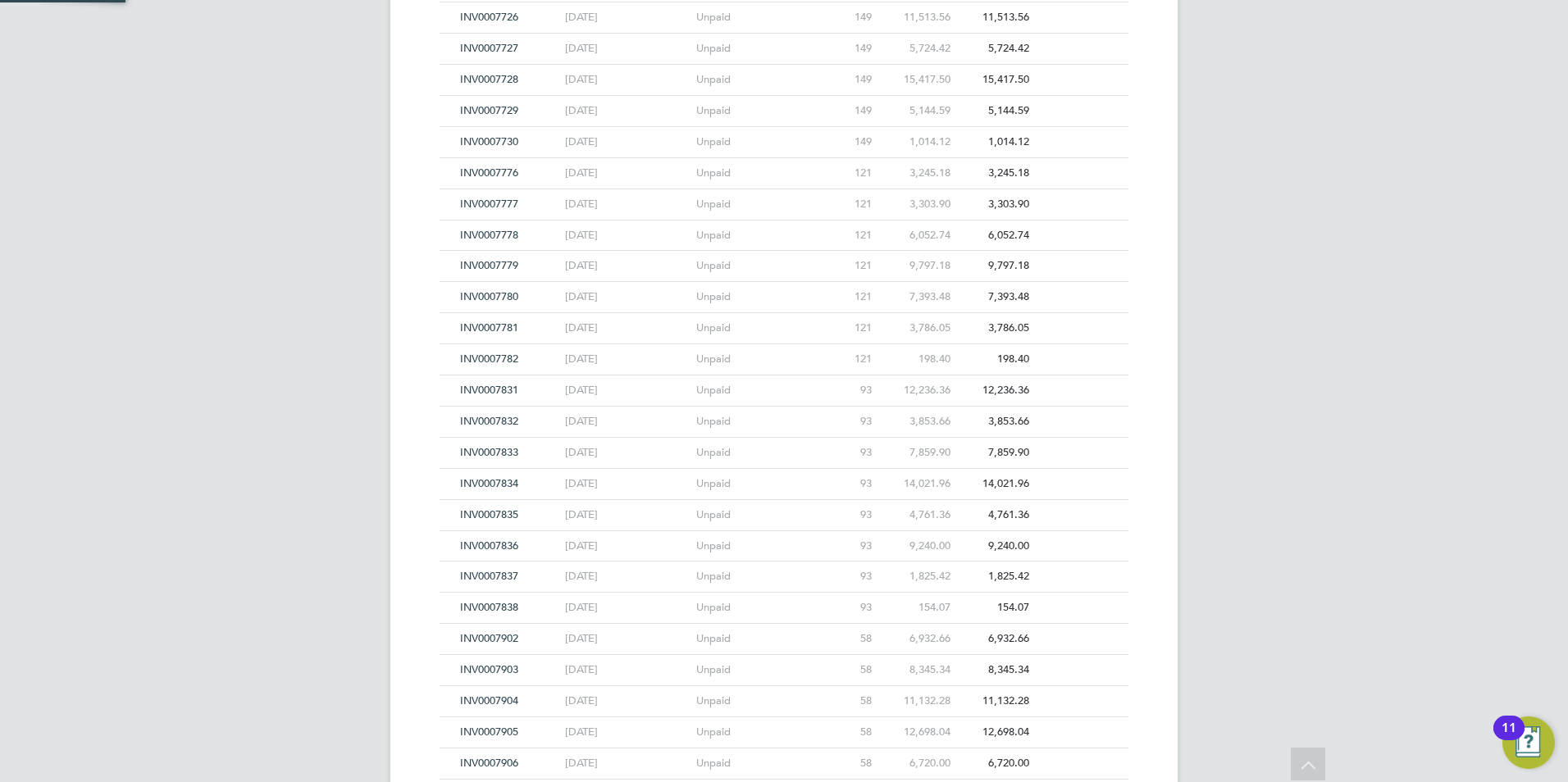
scroll to position [3540, 0]
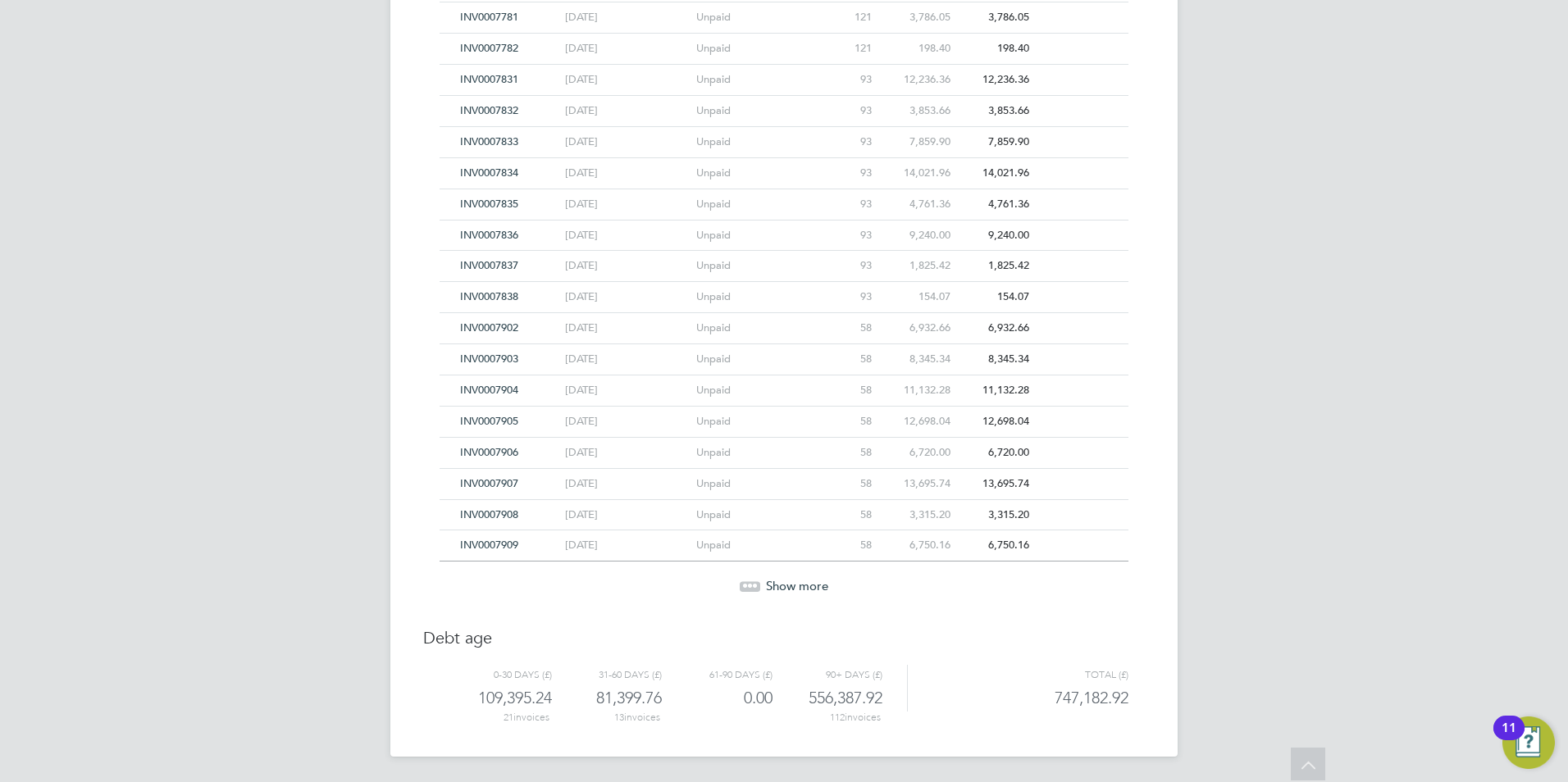
click at [486, 419] on span "INV0007905" at bounding box center [489, 420] width 58 height 14
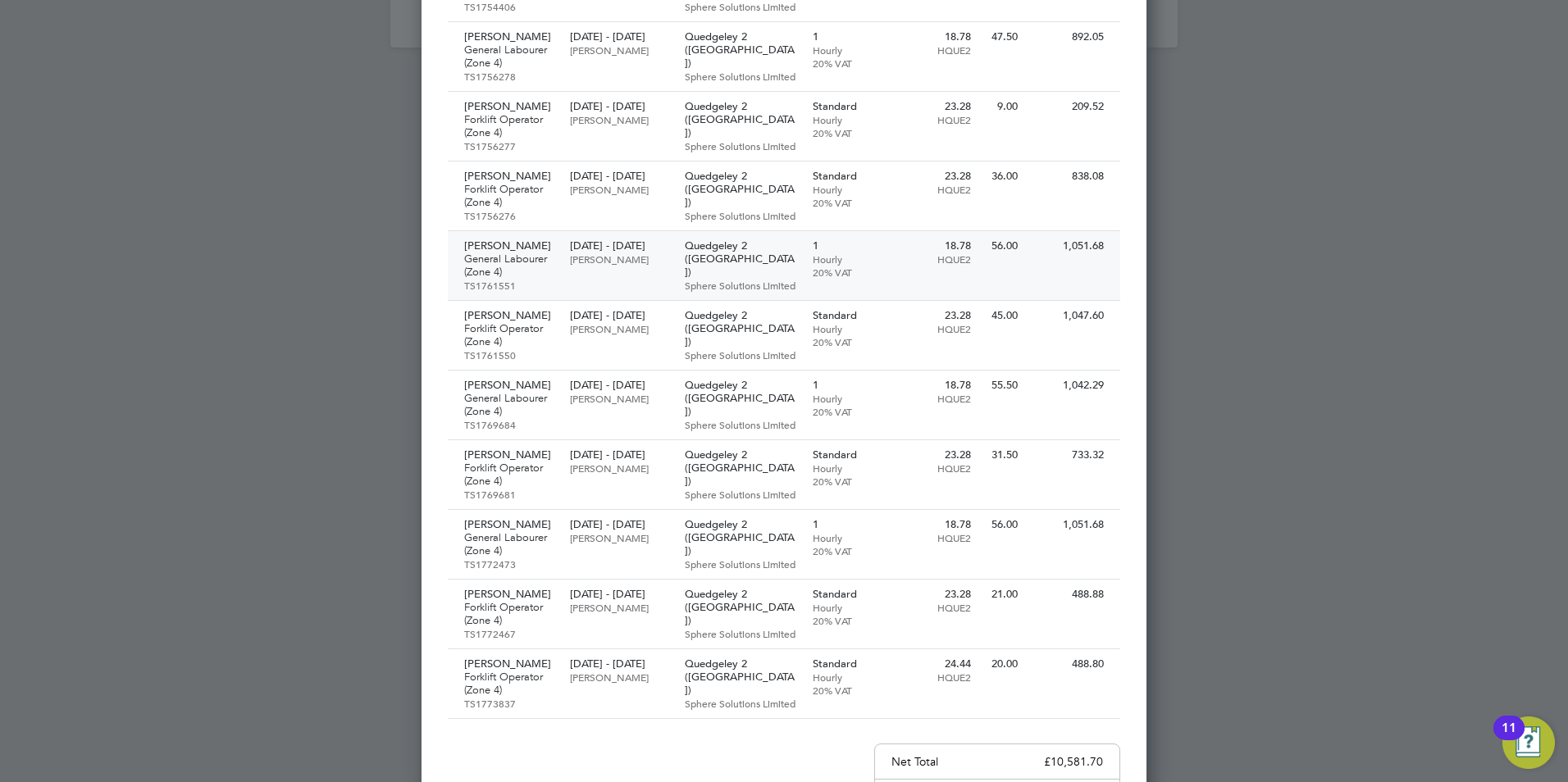
scroll to position [4277, 0]
